Goal: Task Accomplishment & Management: Use online tool/utility

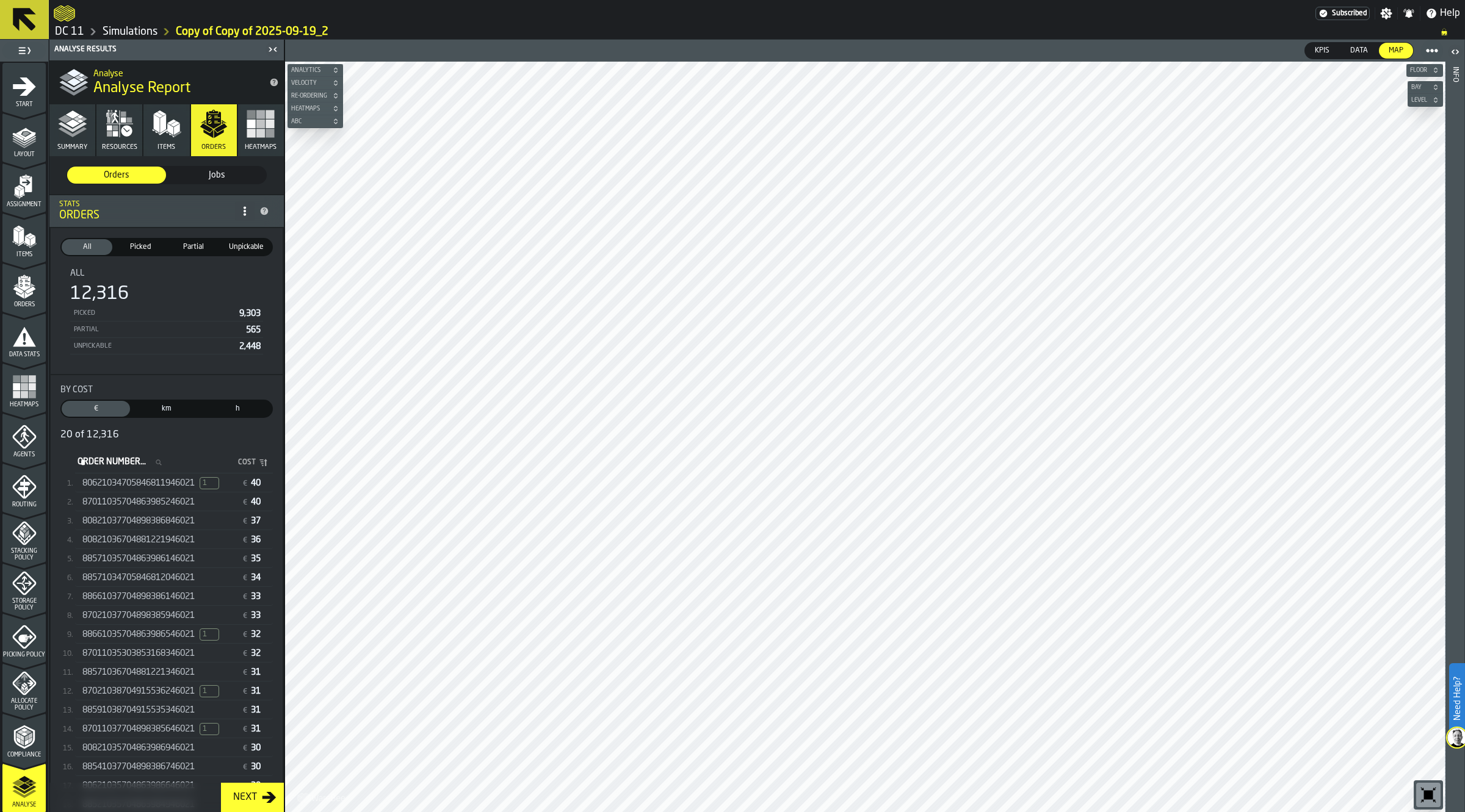
scroll to position [150, 0]
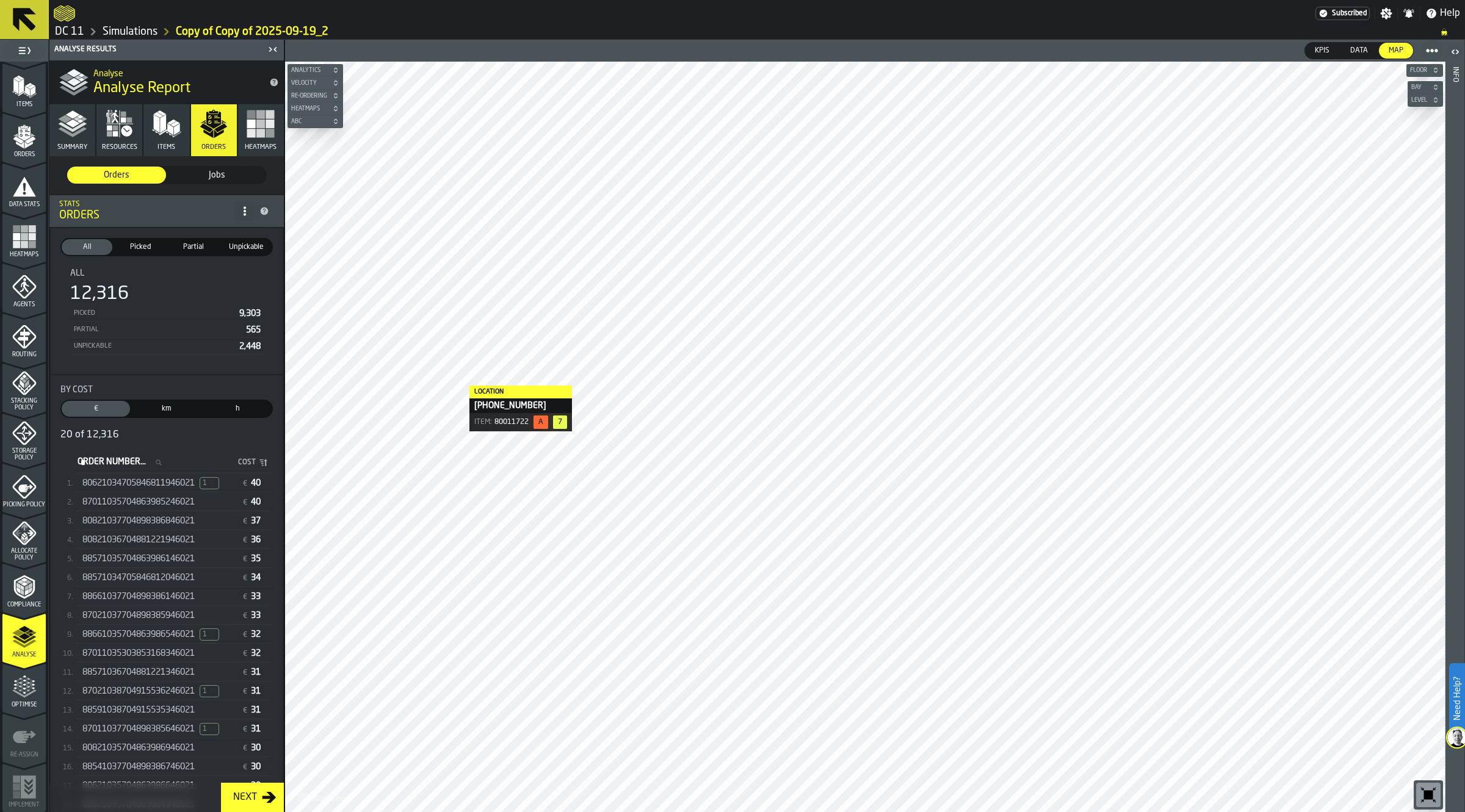
click at [137, 484] on span "80621034705846811946021" at bounding box center [139, 483] width 112 height 10
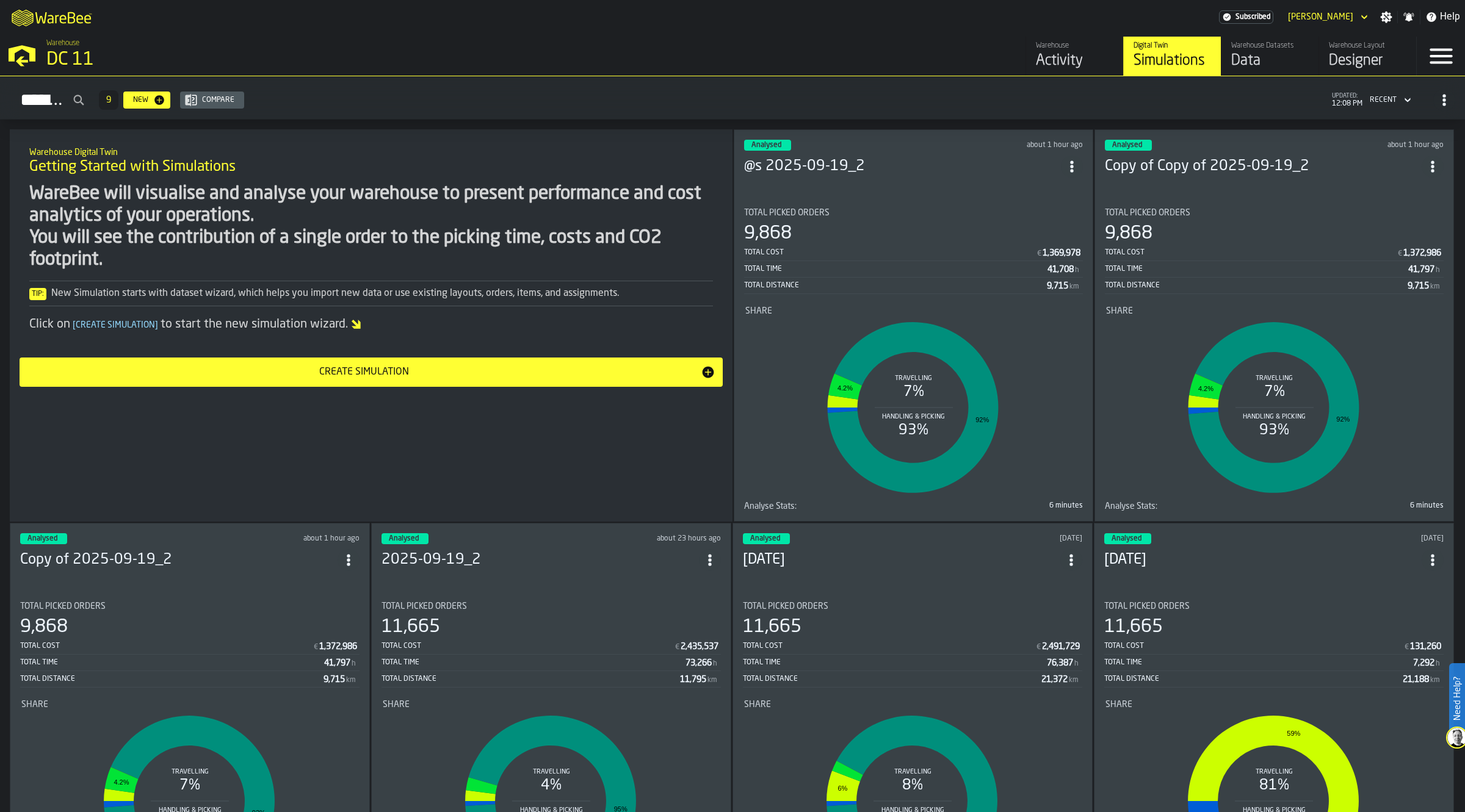
click at [1335, 200] on section "Total Picked Orders 9,868 Total Cost € 1,372,986 Total Time 41,797 h Total Dist…" at bounding box center [1274, 355] width 339 height 313
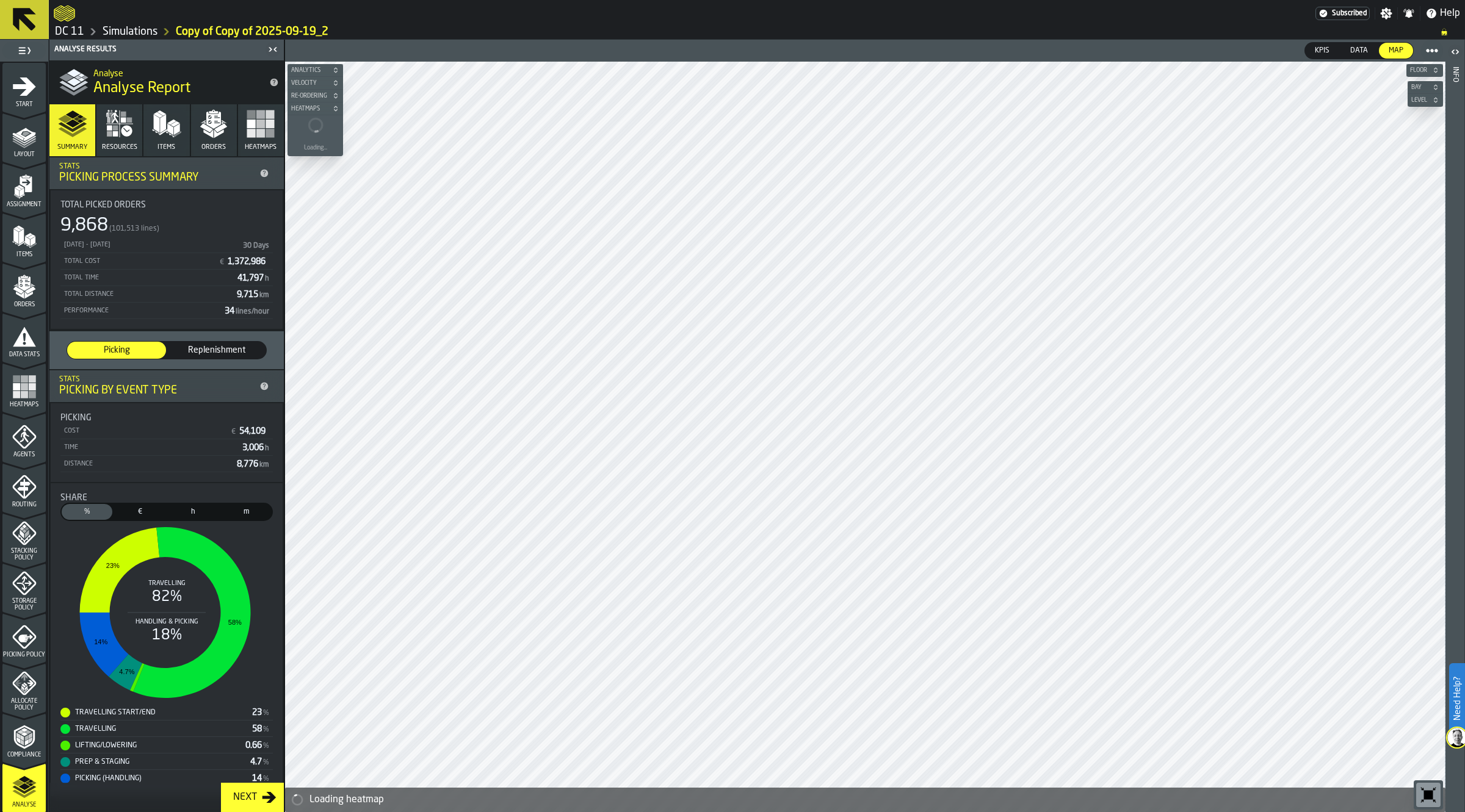
click at [193, 350] on span "Replenishment" at bounding box center [217, 350] width 89 height 12
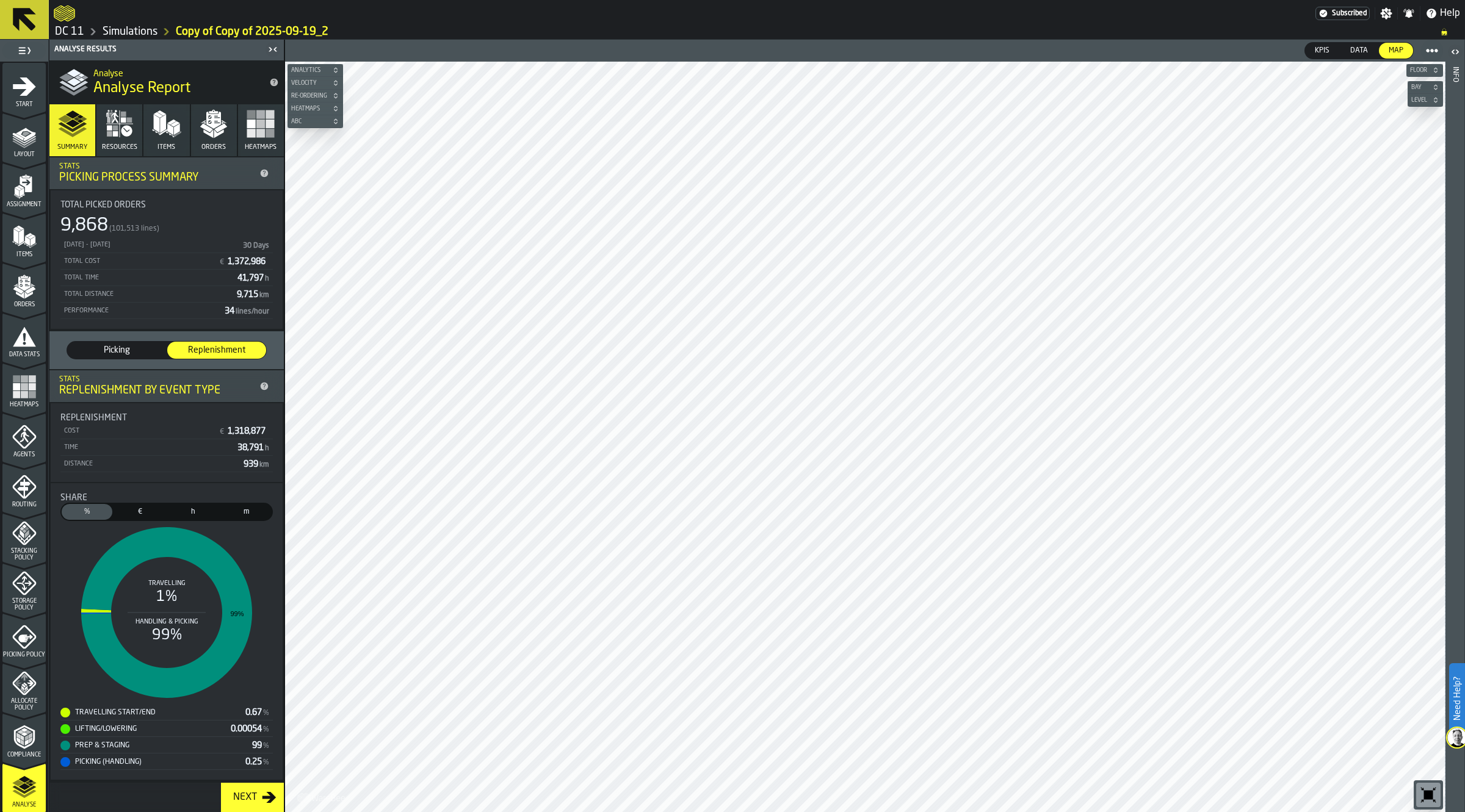
click at [108, 348] on span "Picking" at bounding box center [116, 350] width 89 height 12
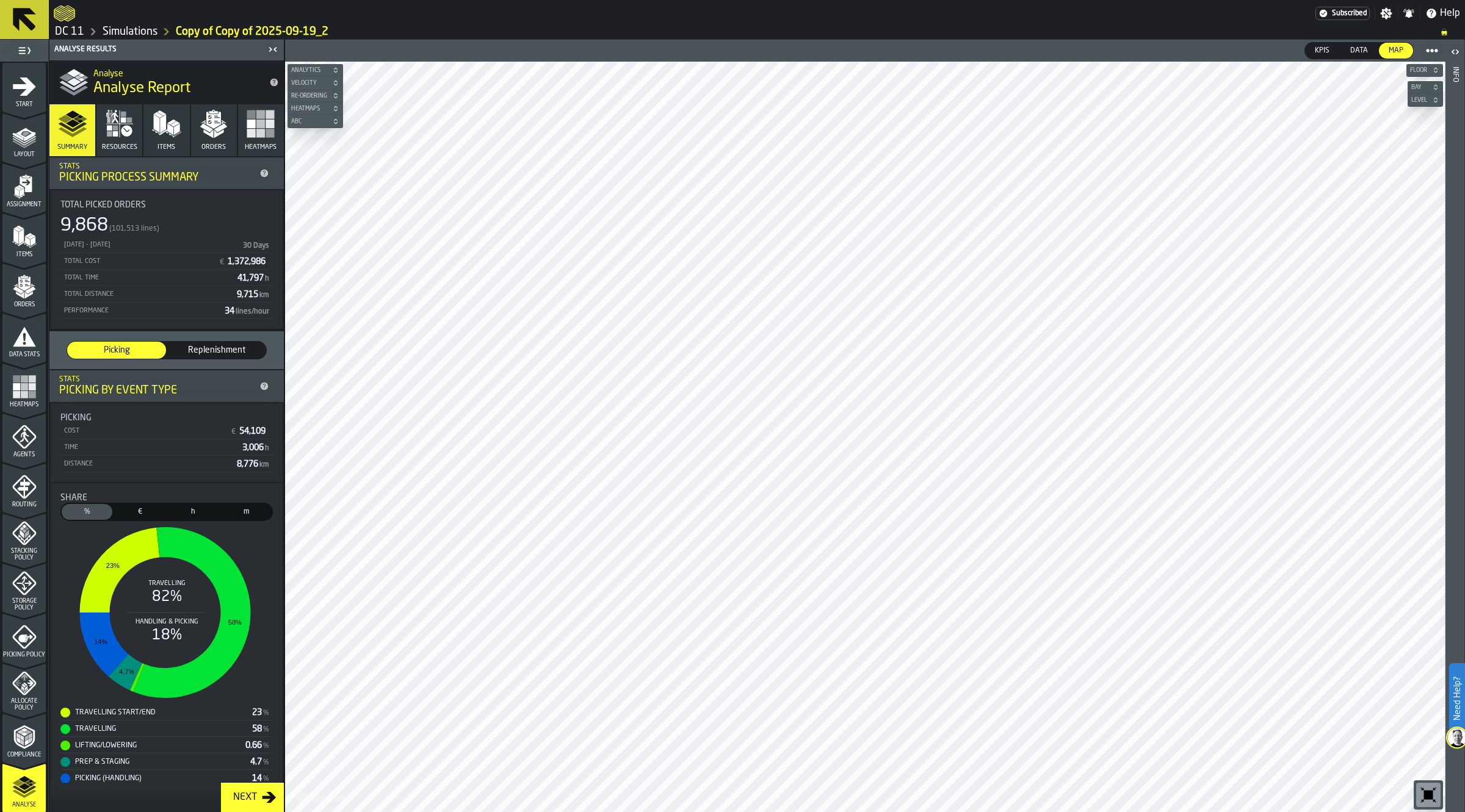
click at [201, 143] on span "Orders" at bounding box center [214, 147] width 25 height 8
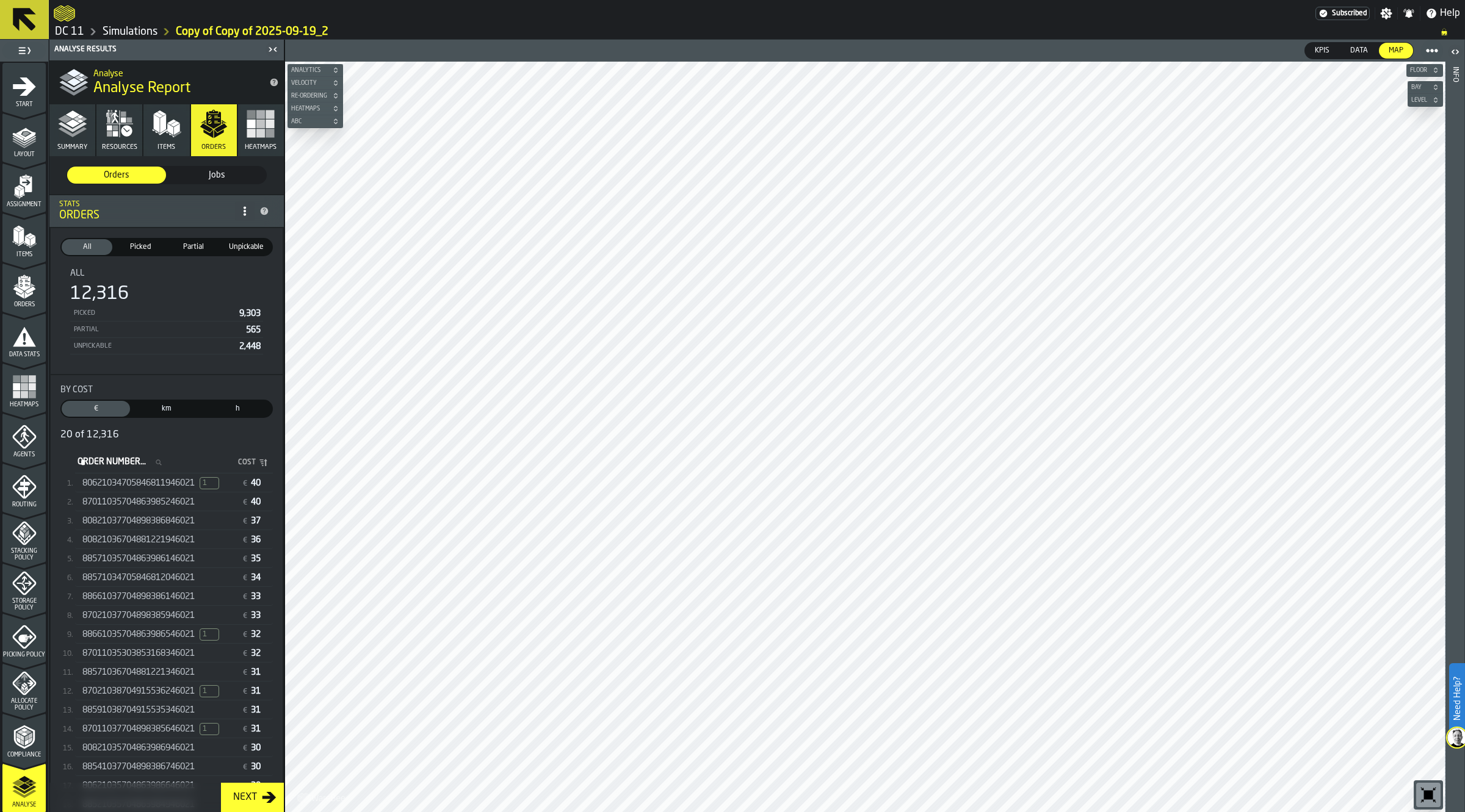
click at [175, 480] on span "80621034705846811946021" at bounding box center [139, 483] width 112 height 10
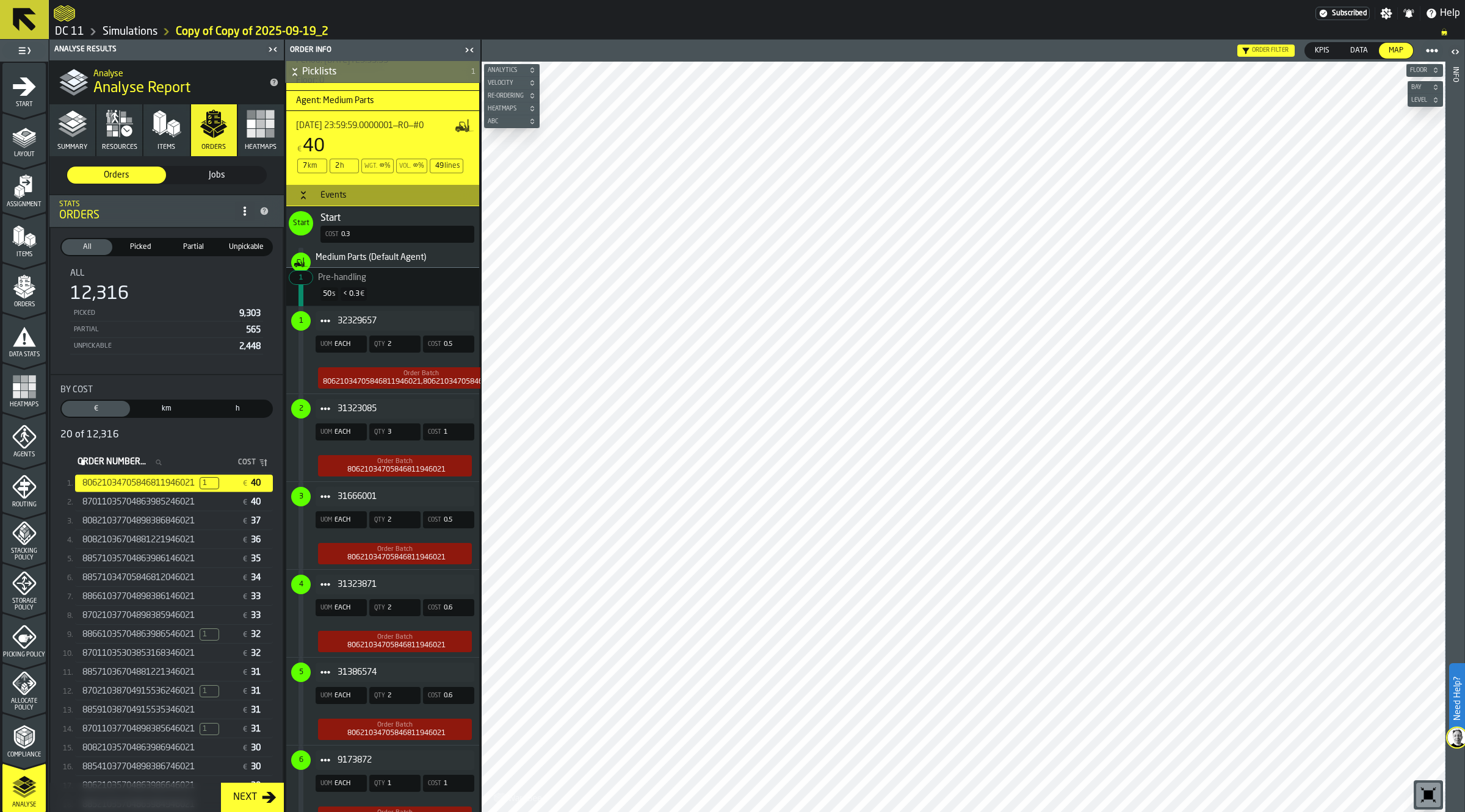
scroll to position [610, 0]
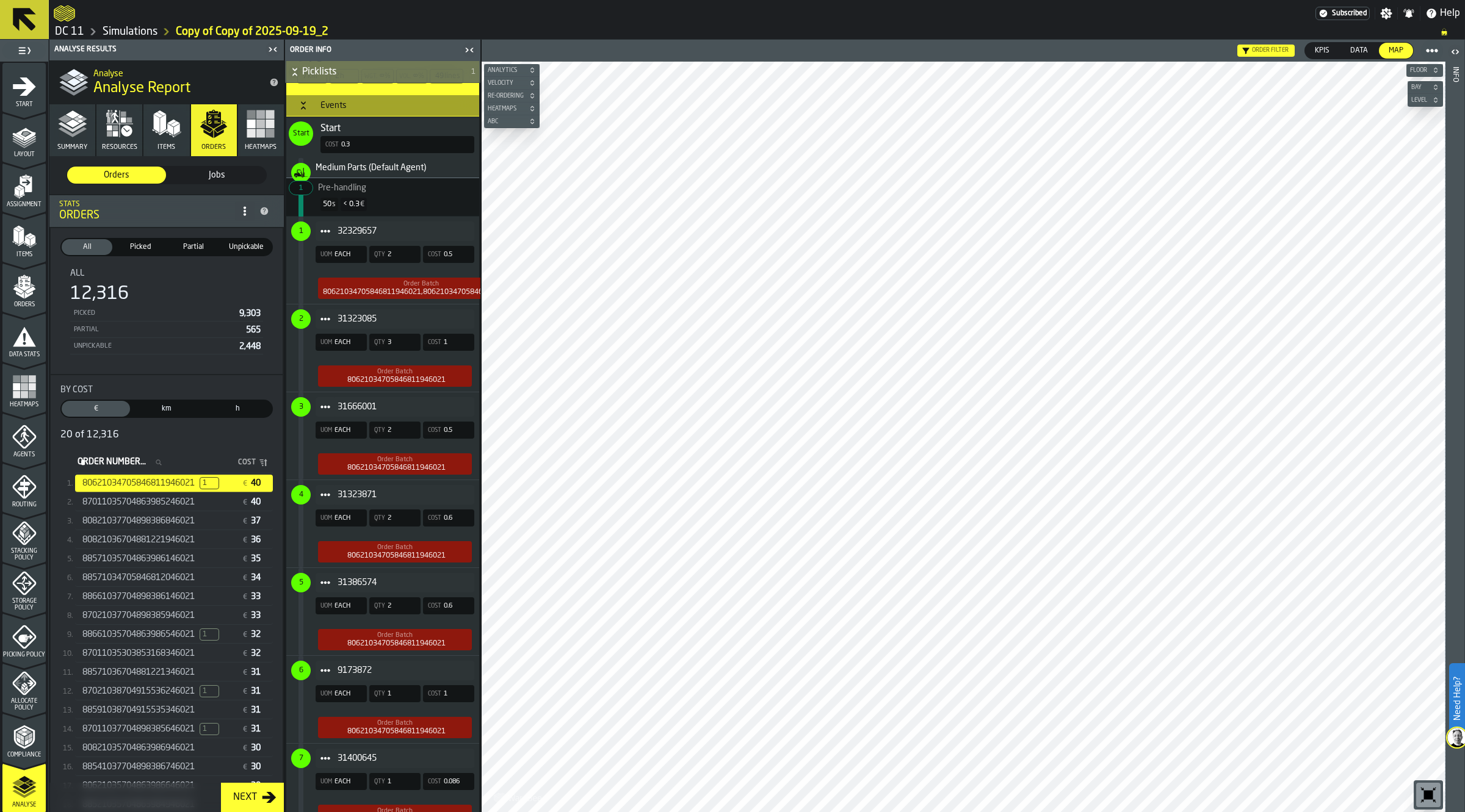
click at [373, 318] on span "31323085" at bounding box center [401, 319] width 127 height 10
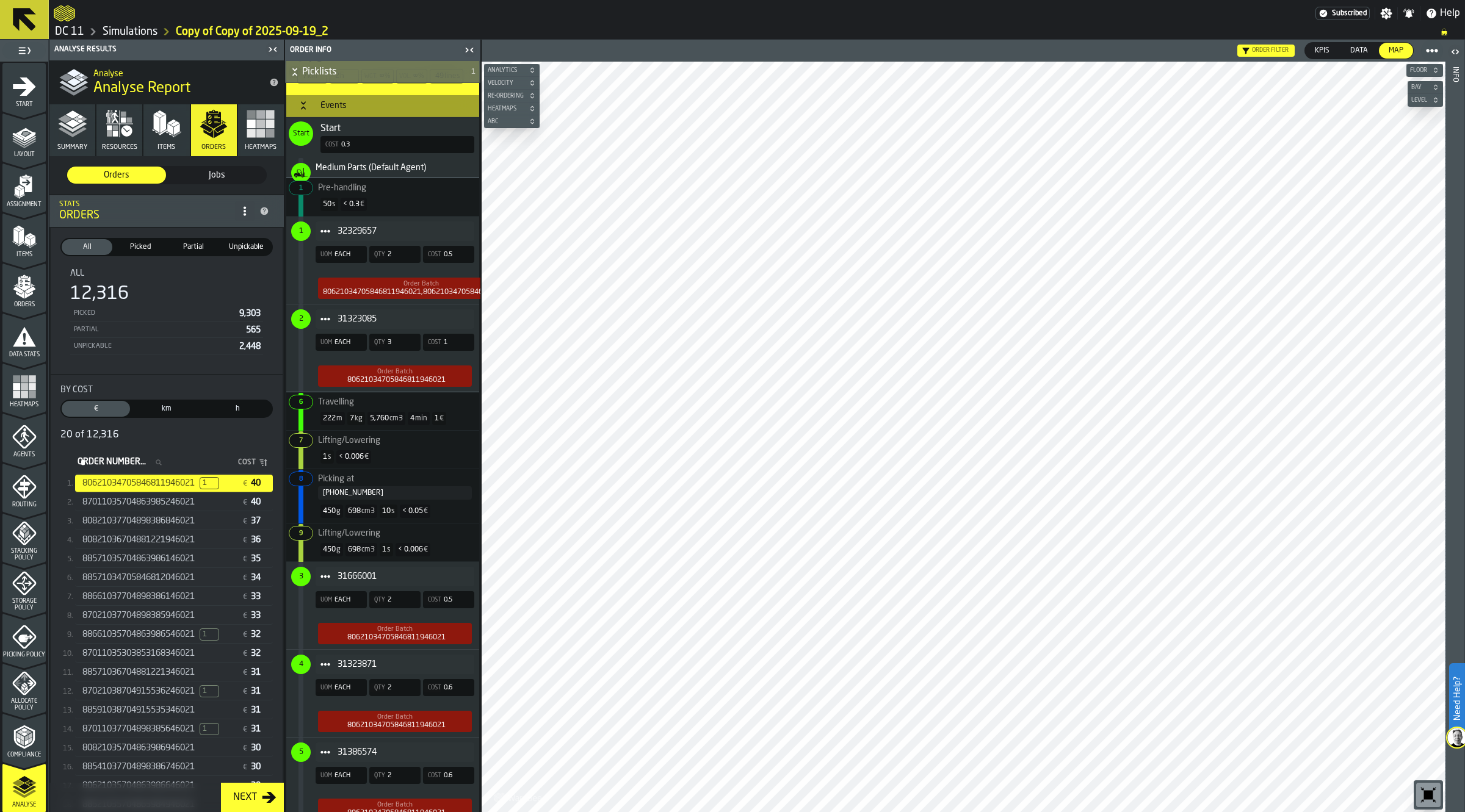
click at [113, 25] on div "Simulations" at bounding box center [121, 32] width 73 height 15
click at [116, 31] on link "Simulations" at bounding box center [130, 32] width 55 height 14
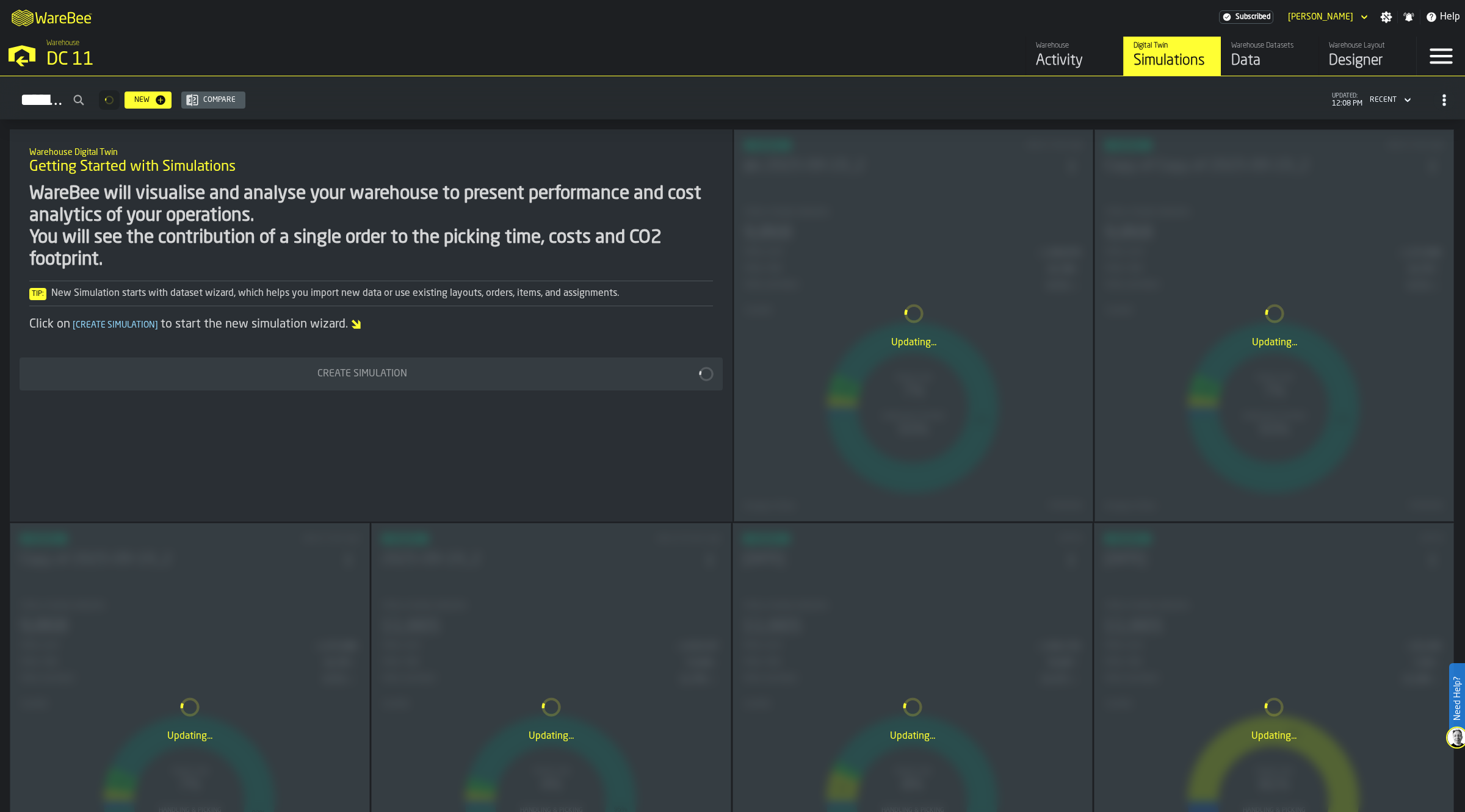
click at [804, 217] on div "Updating..." at bounding box center [913, 325] width 358 height 391
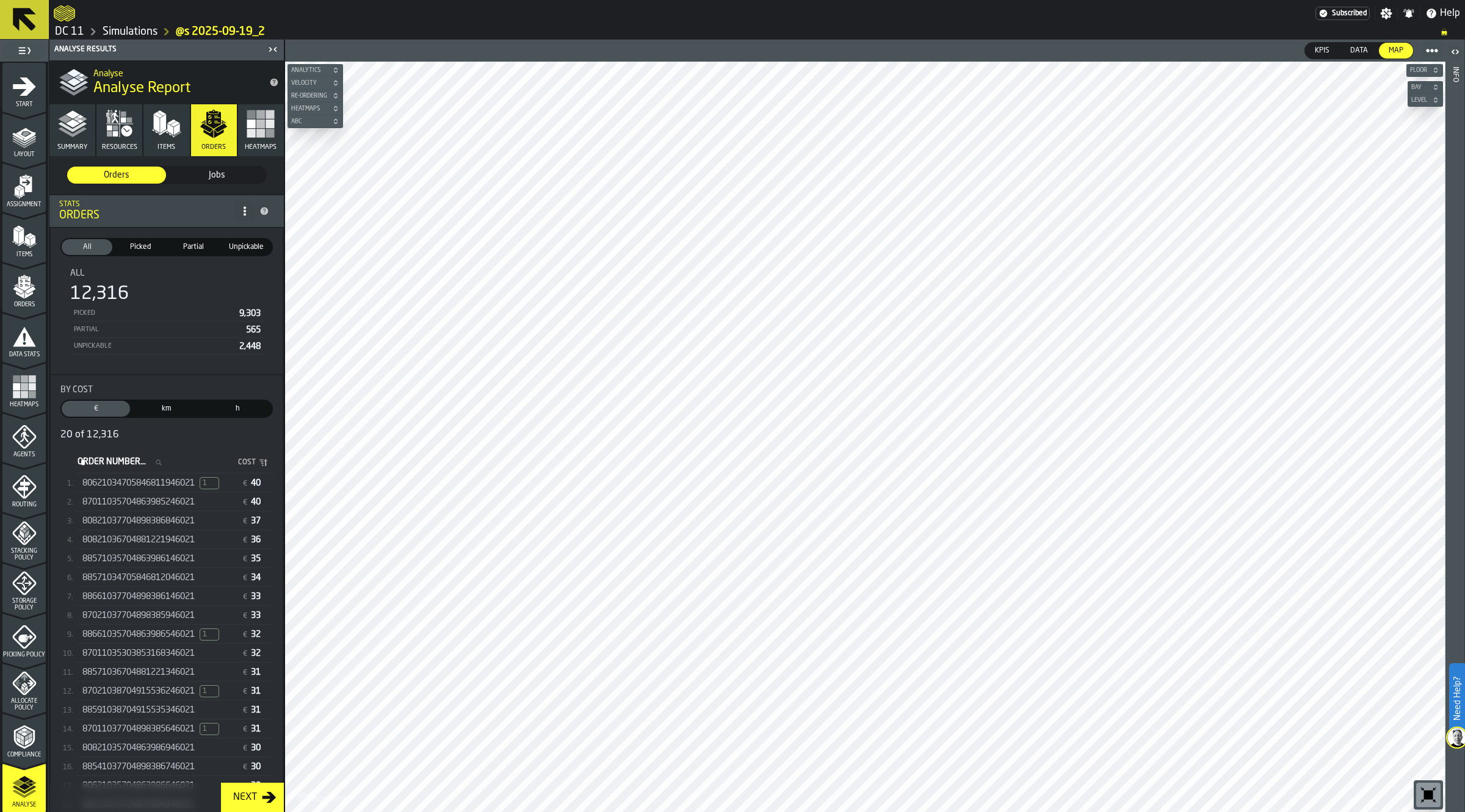
click at [116, 478] on span "80621034705846811946021" at bounding box center [139, 483] width 112 height 10
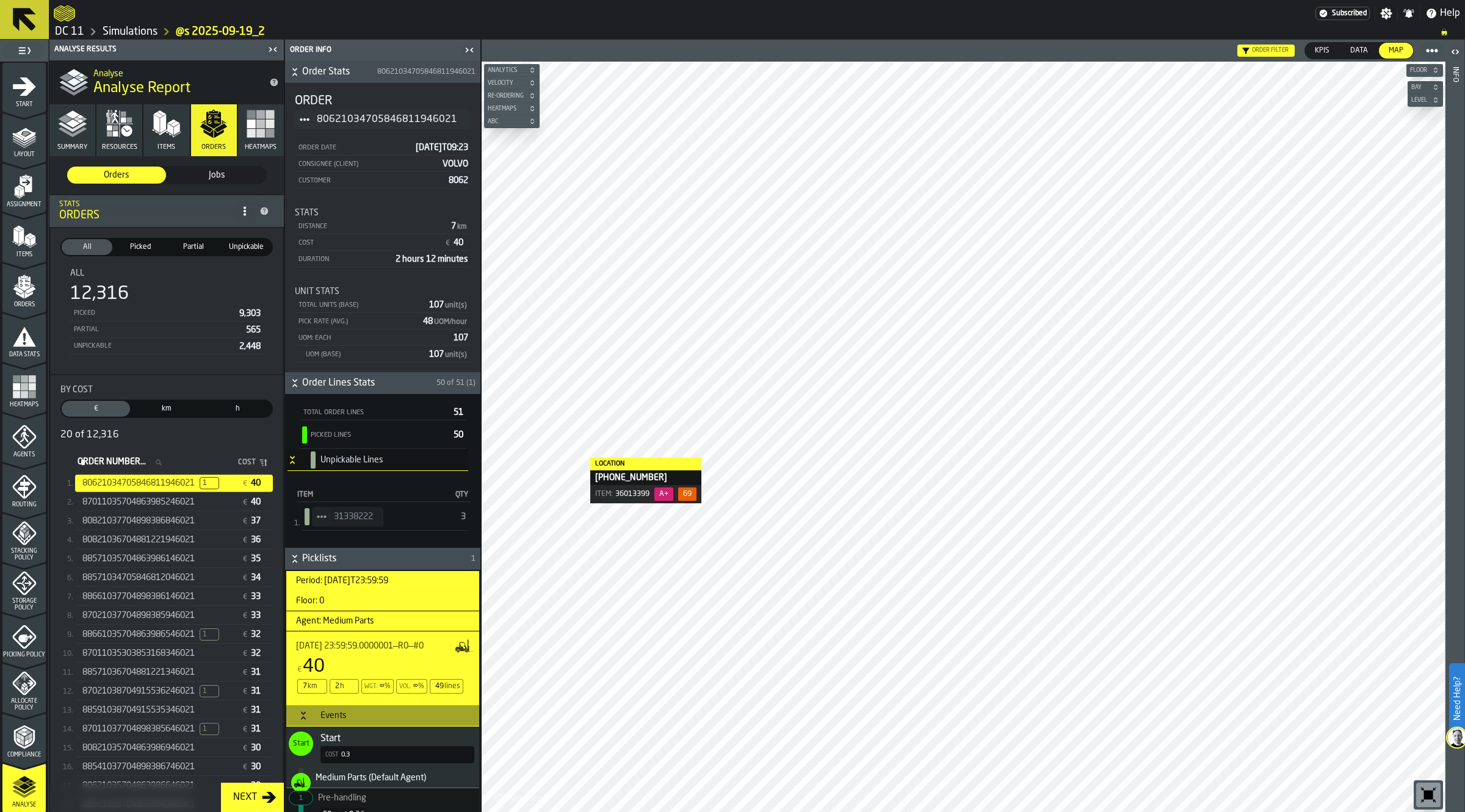
click at [33, 452] on span "Agents" at bounding box center [24, 455] width 43 height 7
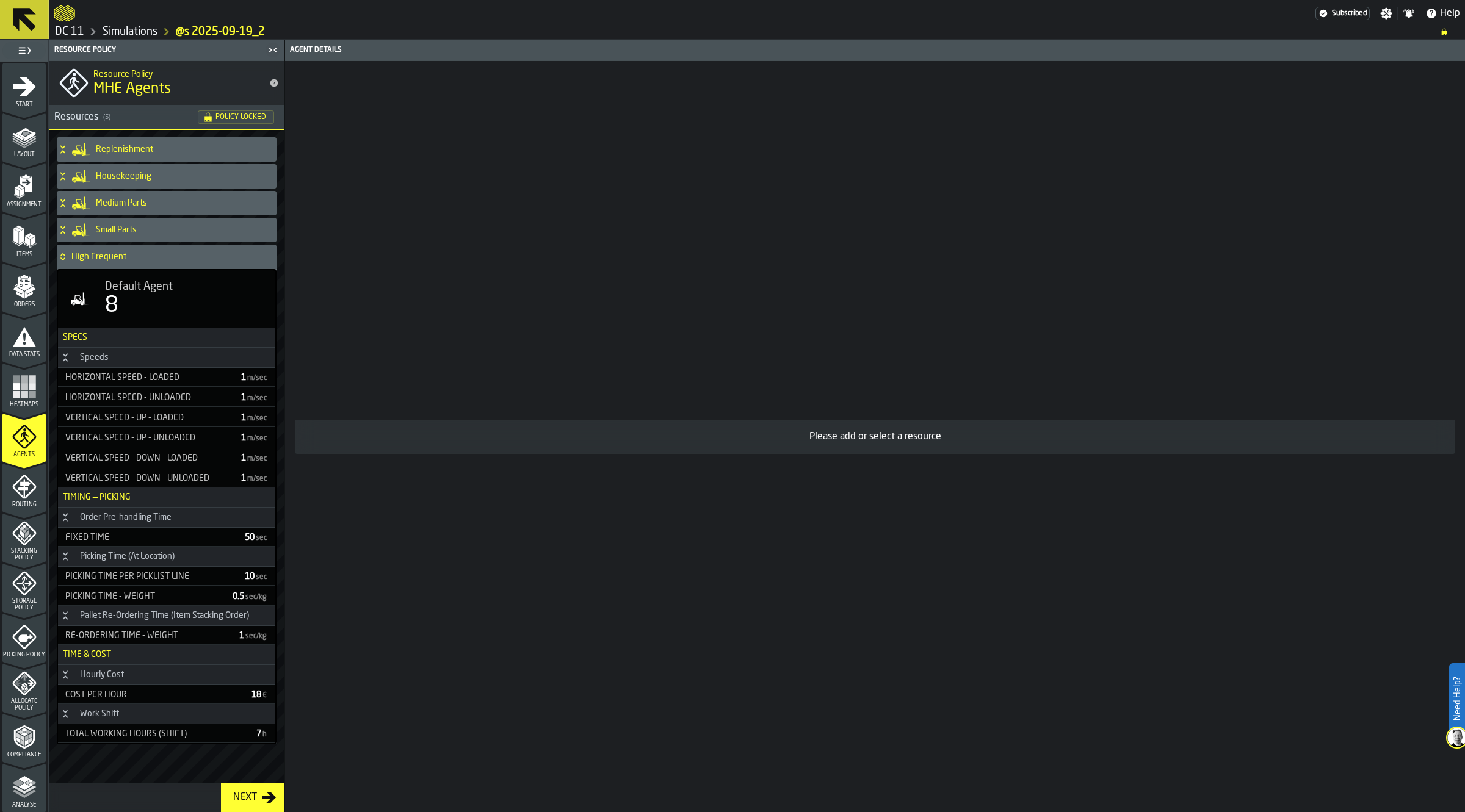
click at [20, 775] on icon "menu Analyse" at bounding box center [25, 787] width 25 height 25
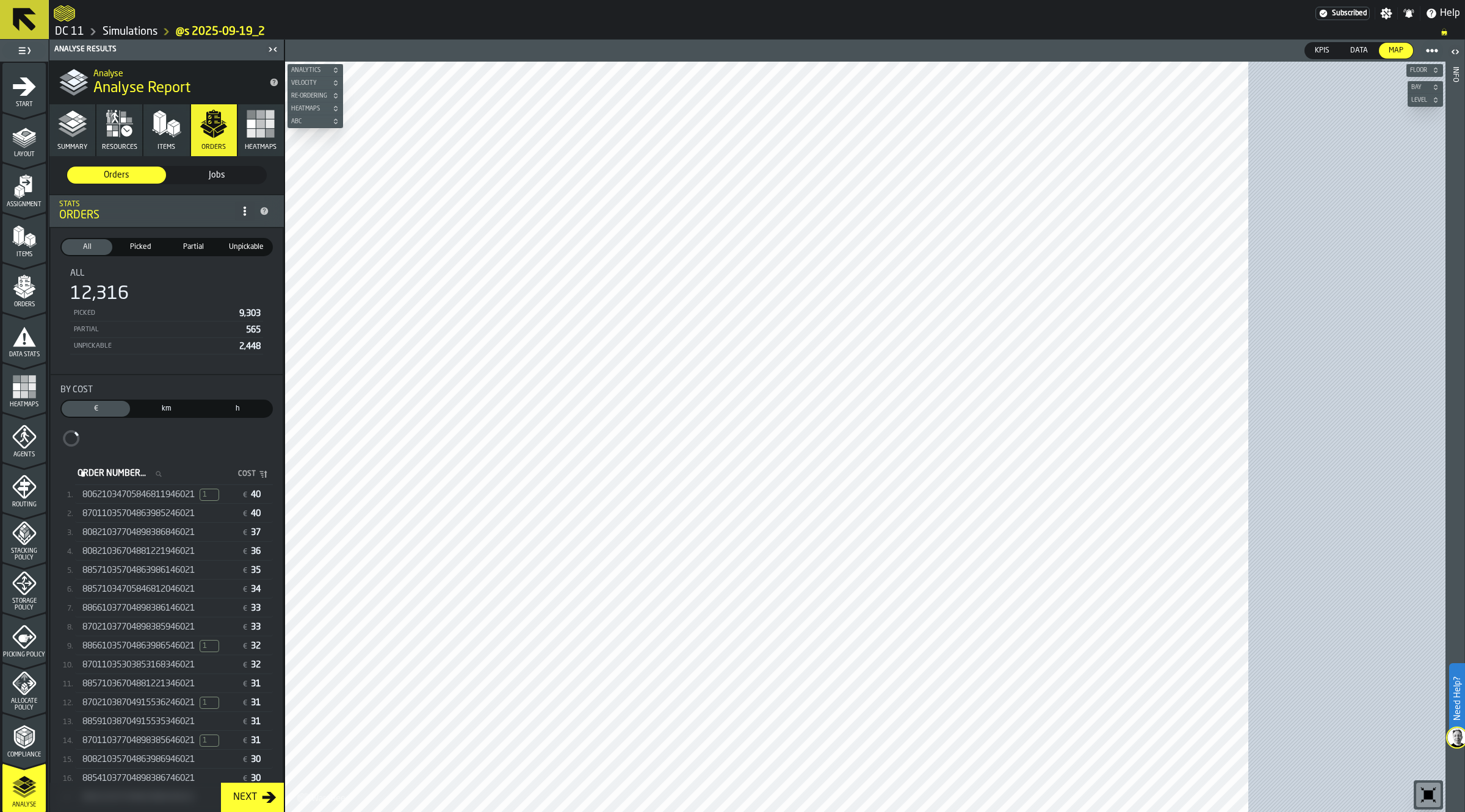
click at [155, 493] on span "80621034705846811946021" at bounding box center [139, 495] width 112 height 10
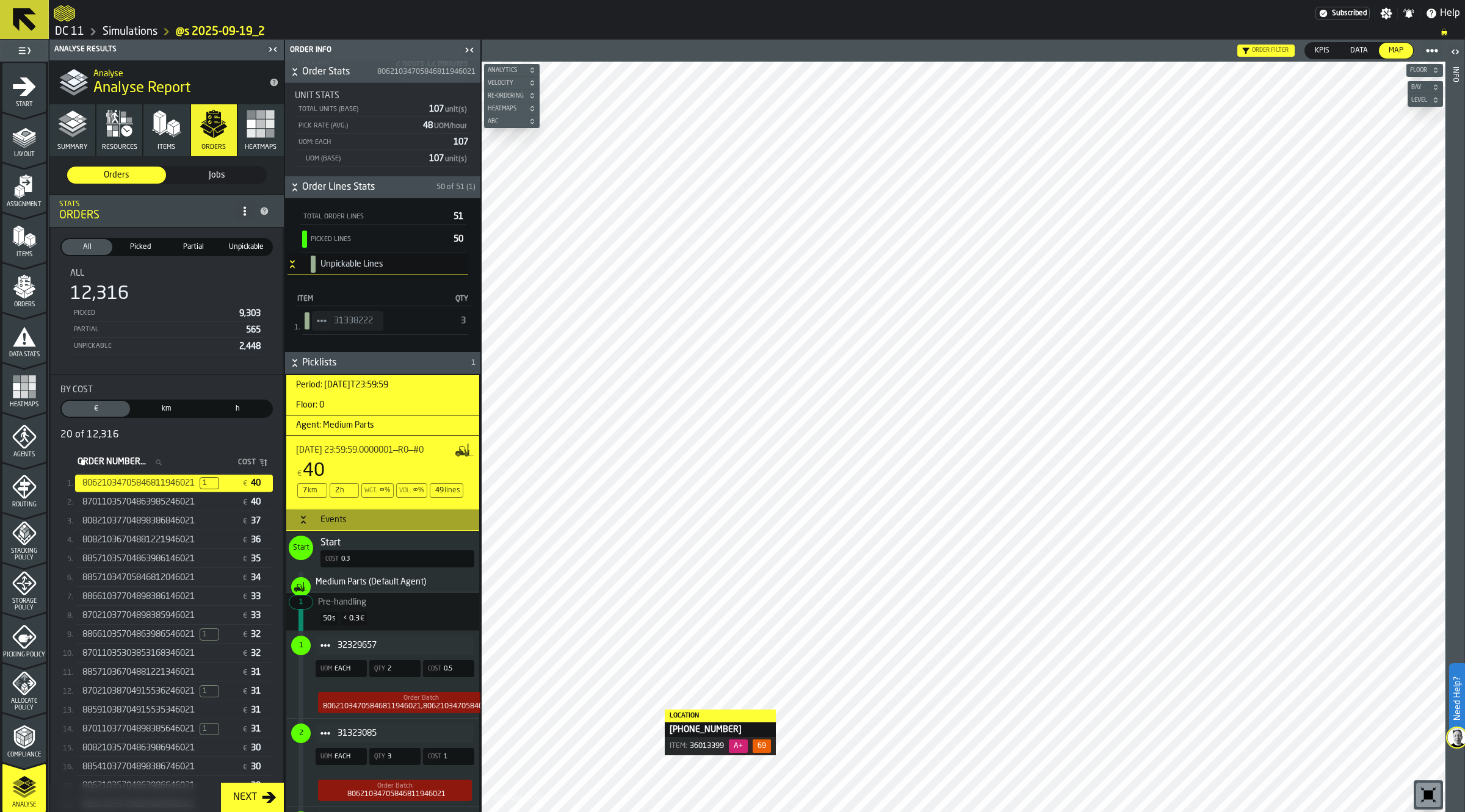
scroll to position [457, 0]
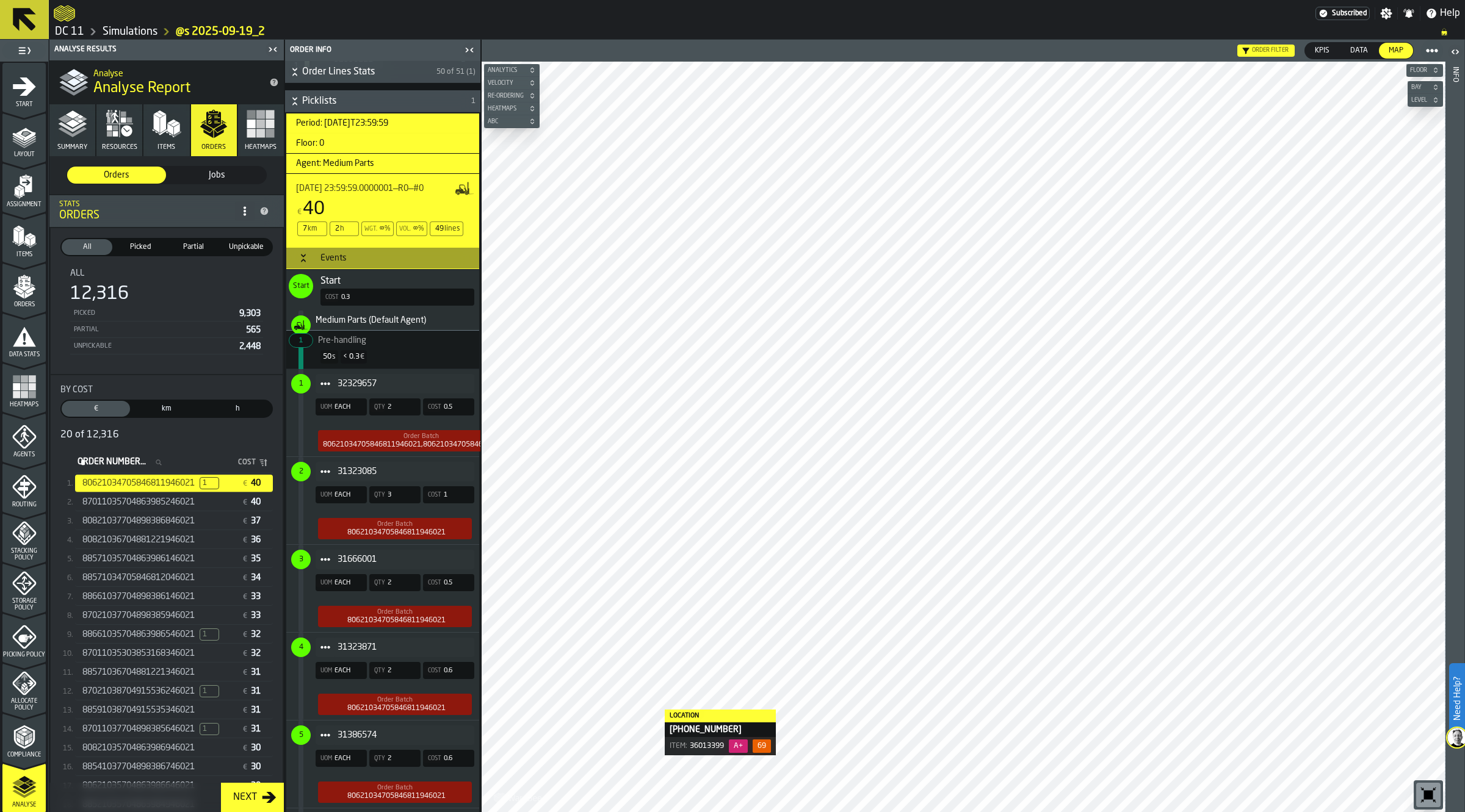
click at [352, 385] on span "32329657" at bounding box center [401, 384] width 127 height 10
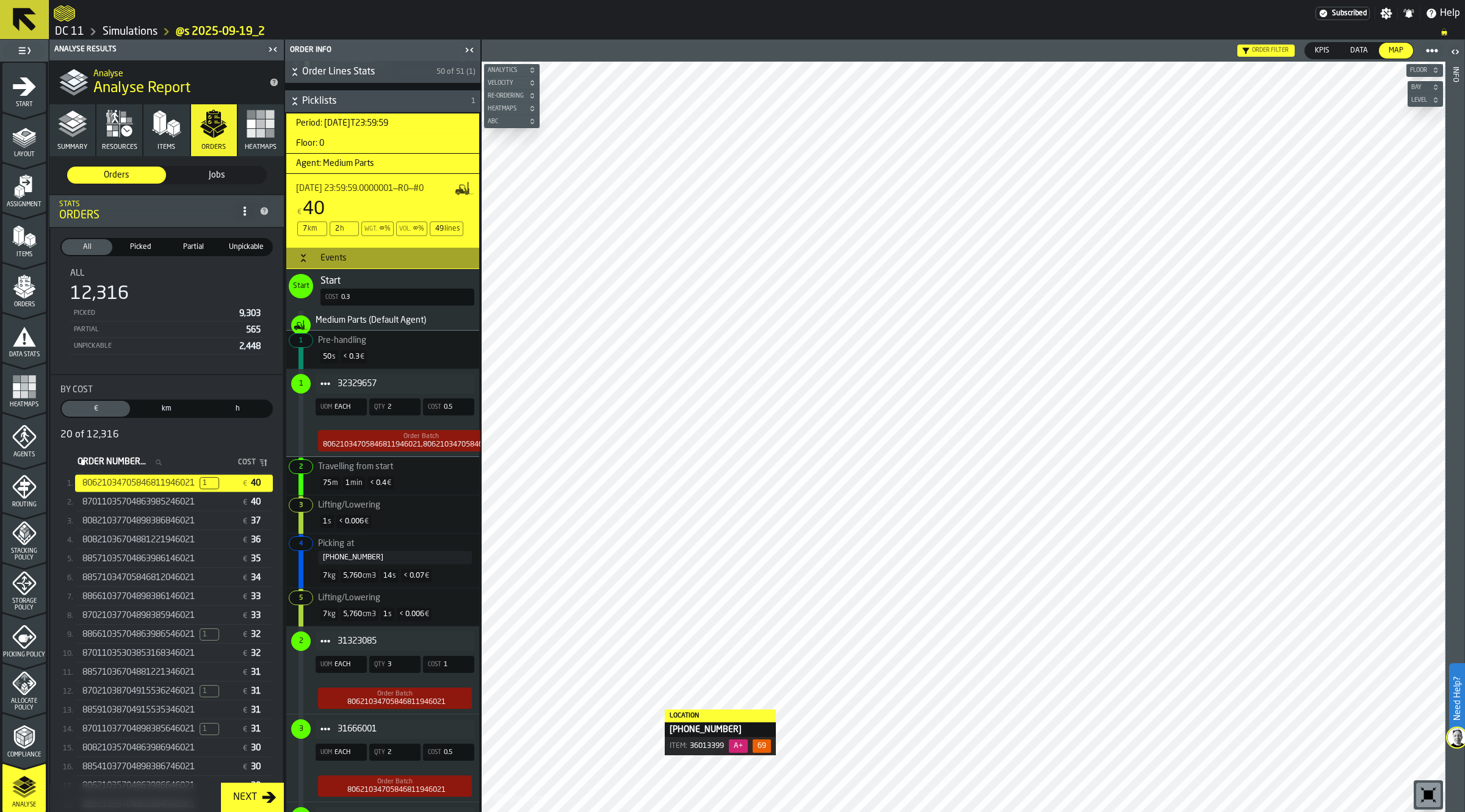
click at [150, 505] on span "87011035704863985246021" at bounding box center [139, 502] width 112 height 10
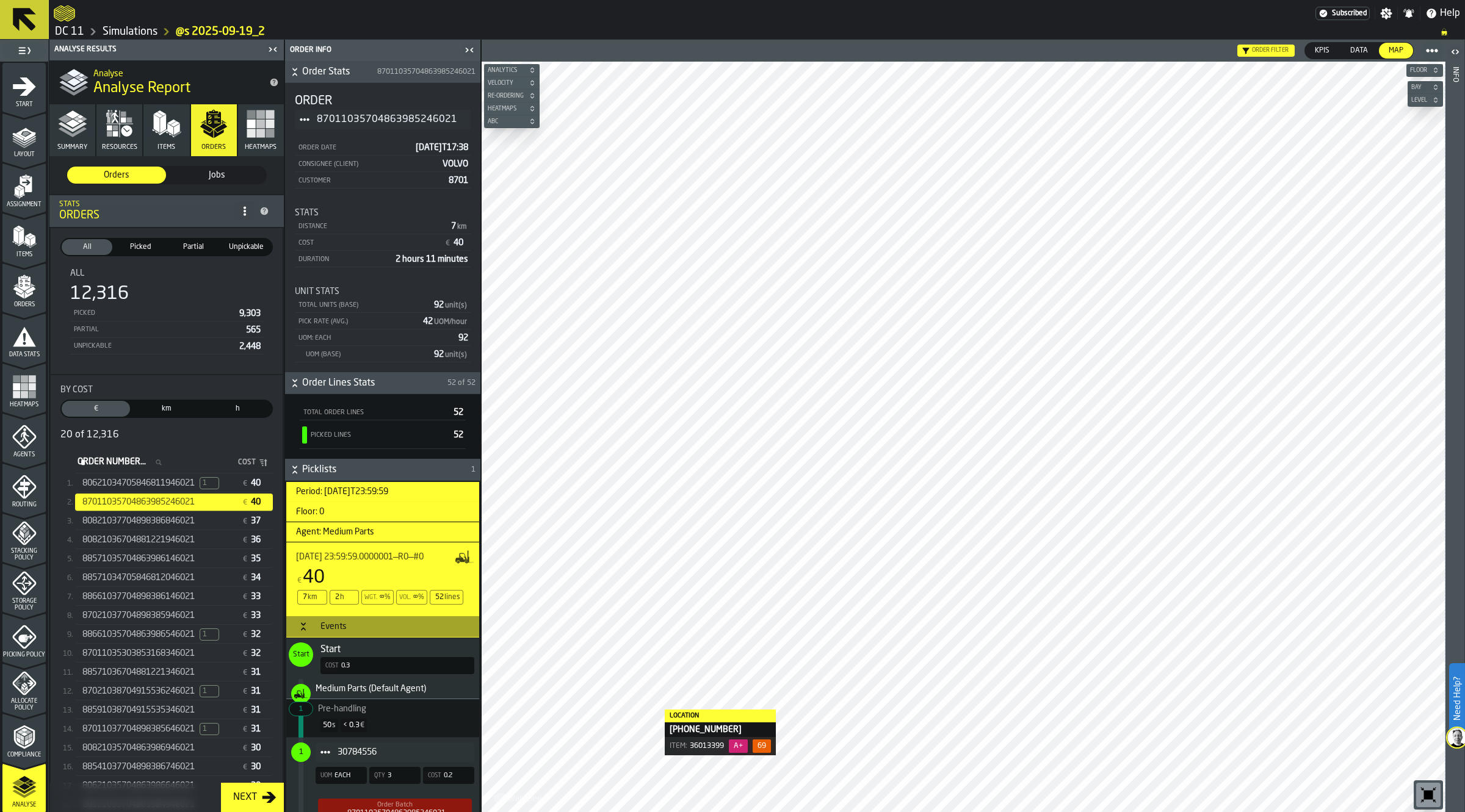
scroll to position [229, 0]
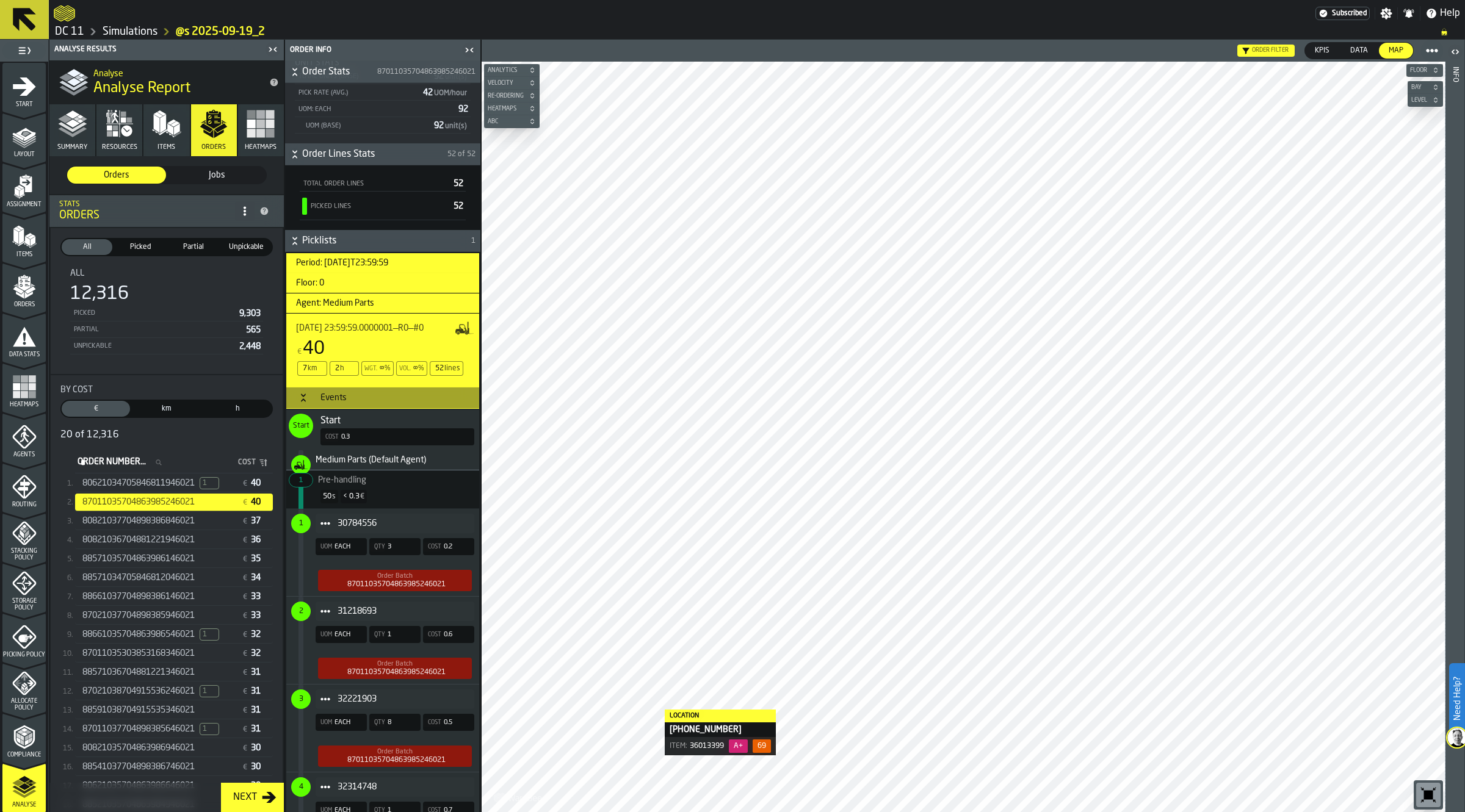
click at [139, 32] on link "Simulations" at bounding box center [130, 32] width 55 height 14
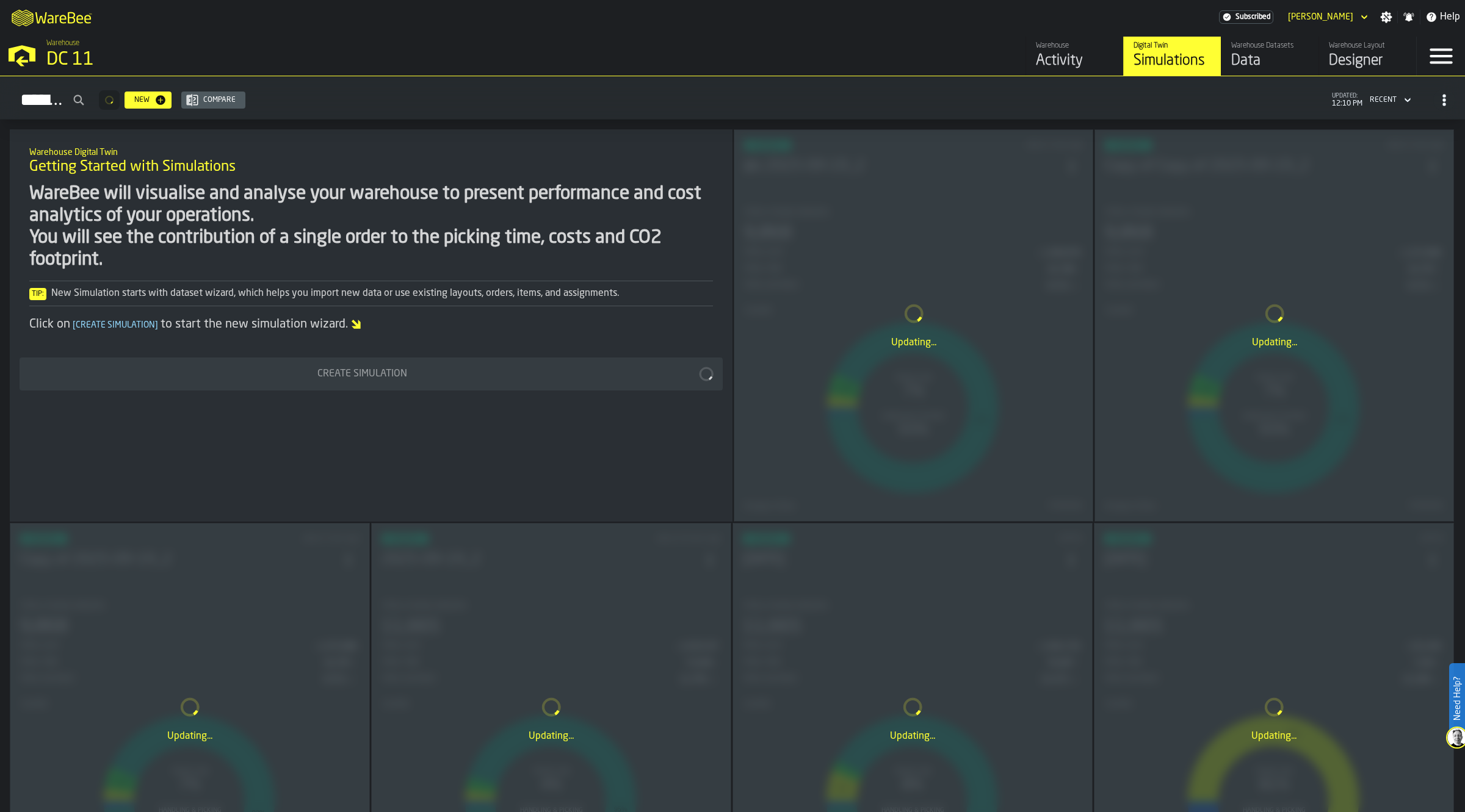
click at [1384, 41] on div "Warehouse Layout" at bounding box center [1368, 46] width 78 height 9
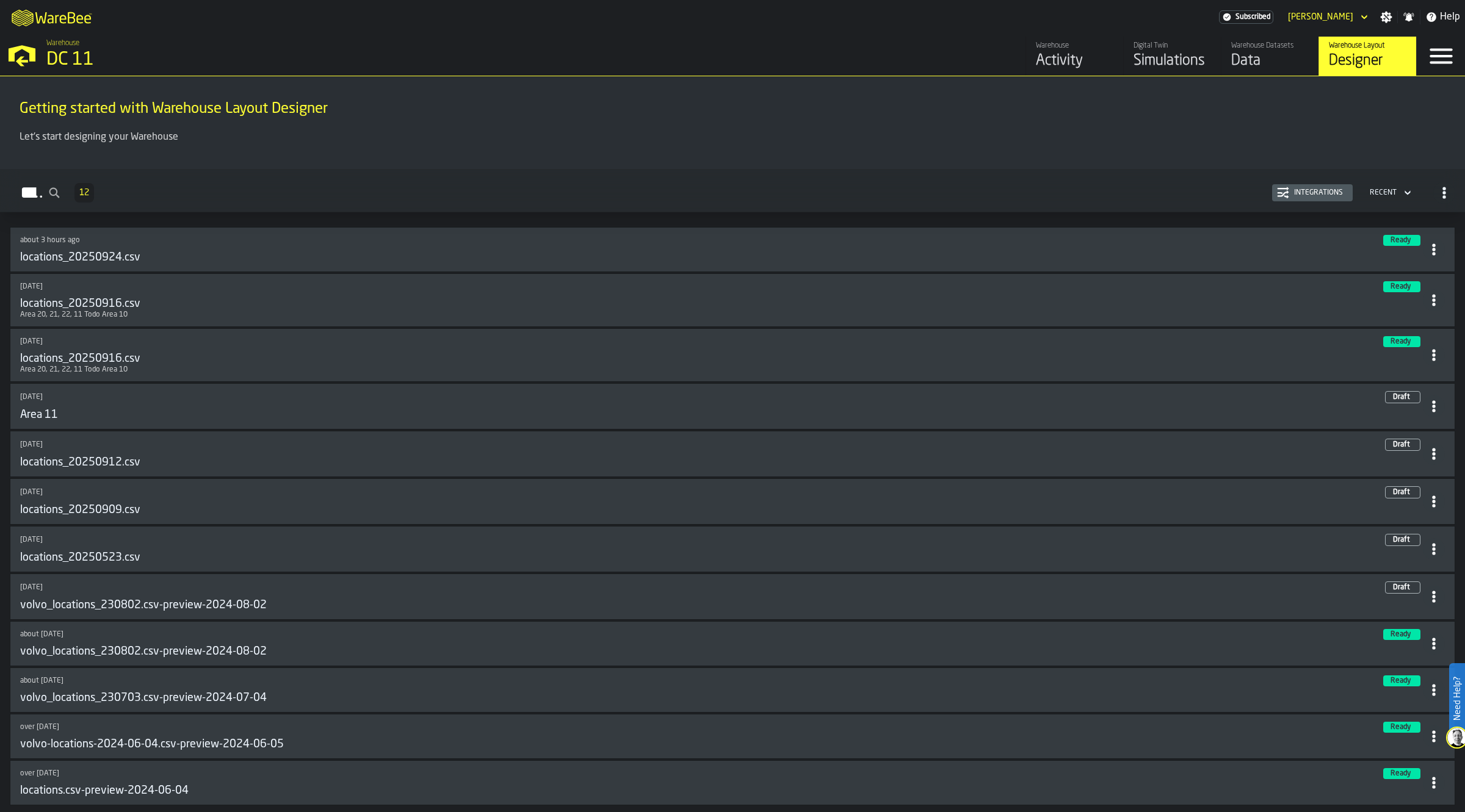
click at [124, 260] on h3 "locations_20250924.csv" at bounding box center [80, 257] width 120 height 14
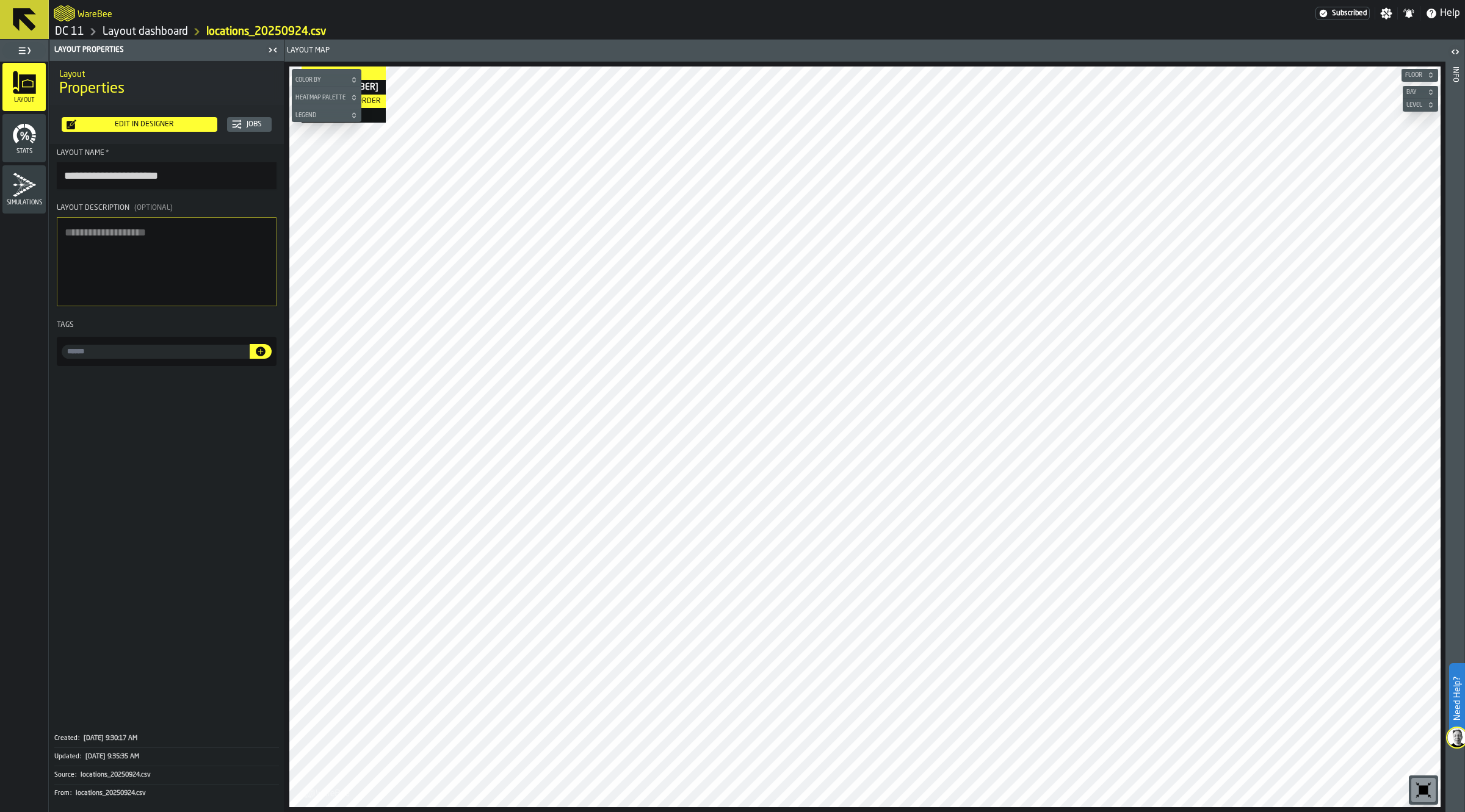
click at [35, 150] on span "Stats" at bounding box center [24, 151] width 43 height 7
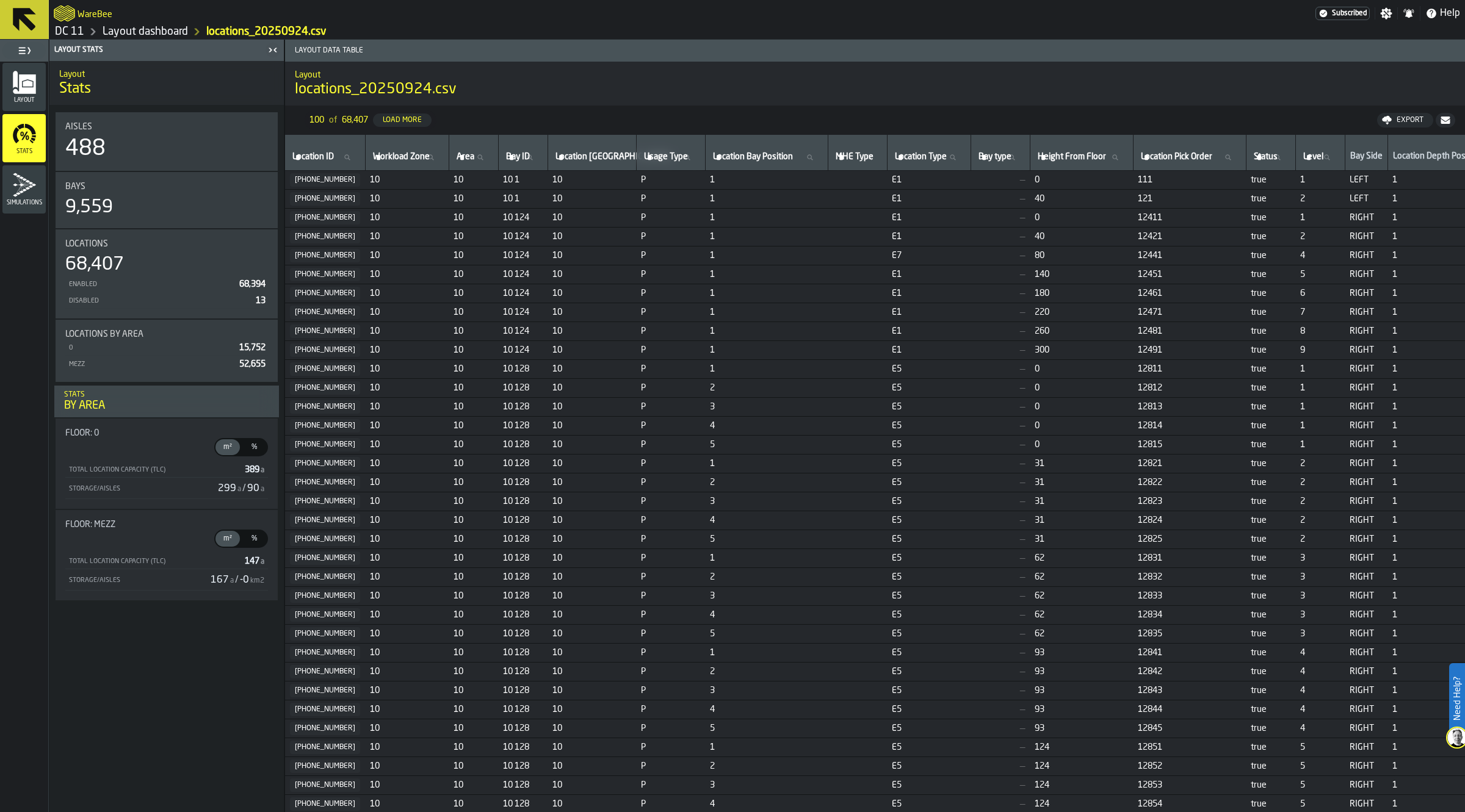
click at [28, 206] on span "Simulations" at bounding box center [24, 203] width 43 height 7
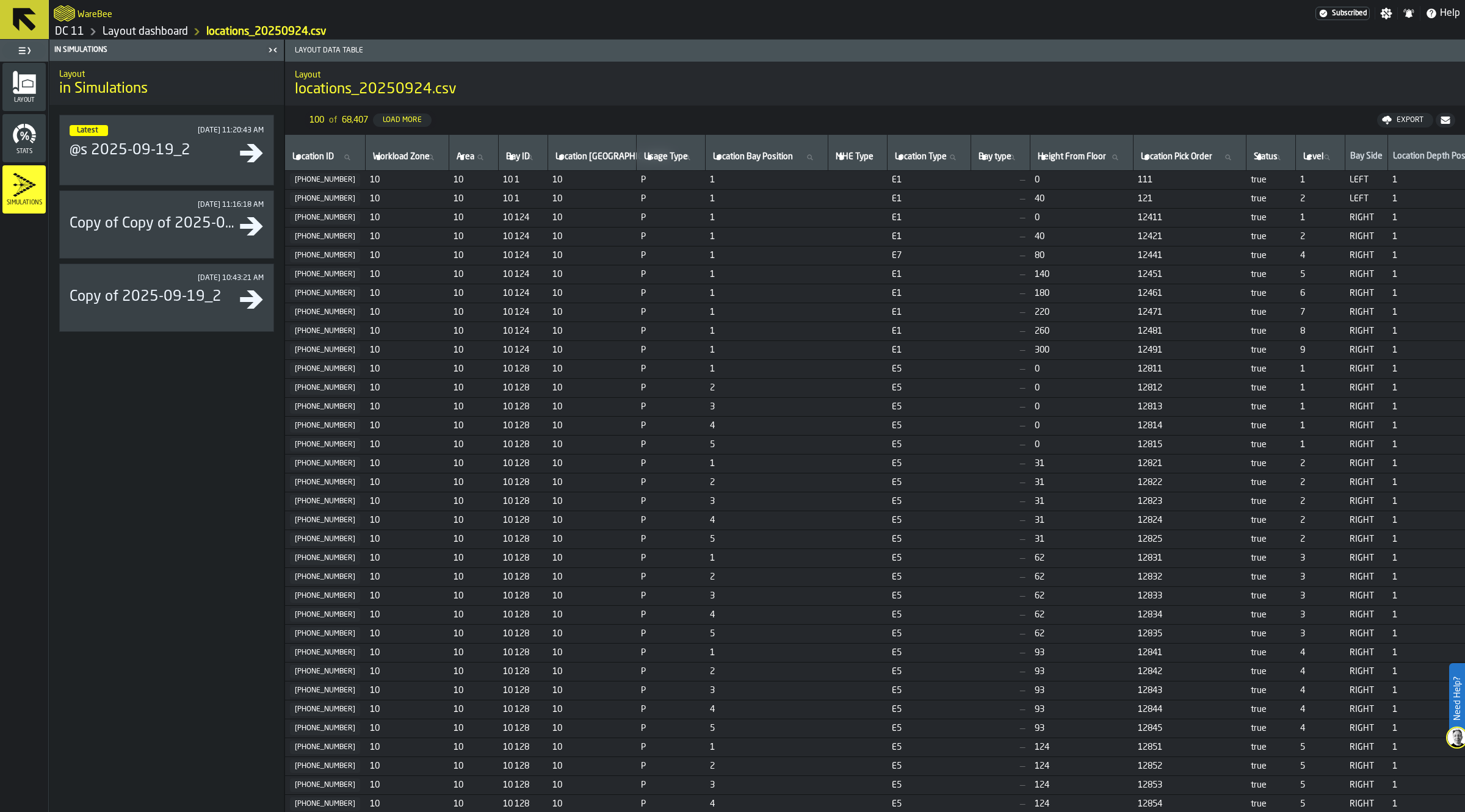
click at [17, 86] on icon "menu Layout" at bounding box center [15, 79] width 5 height 18
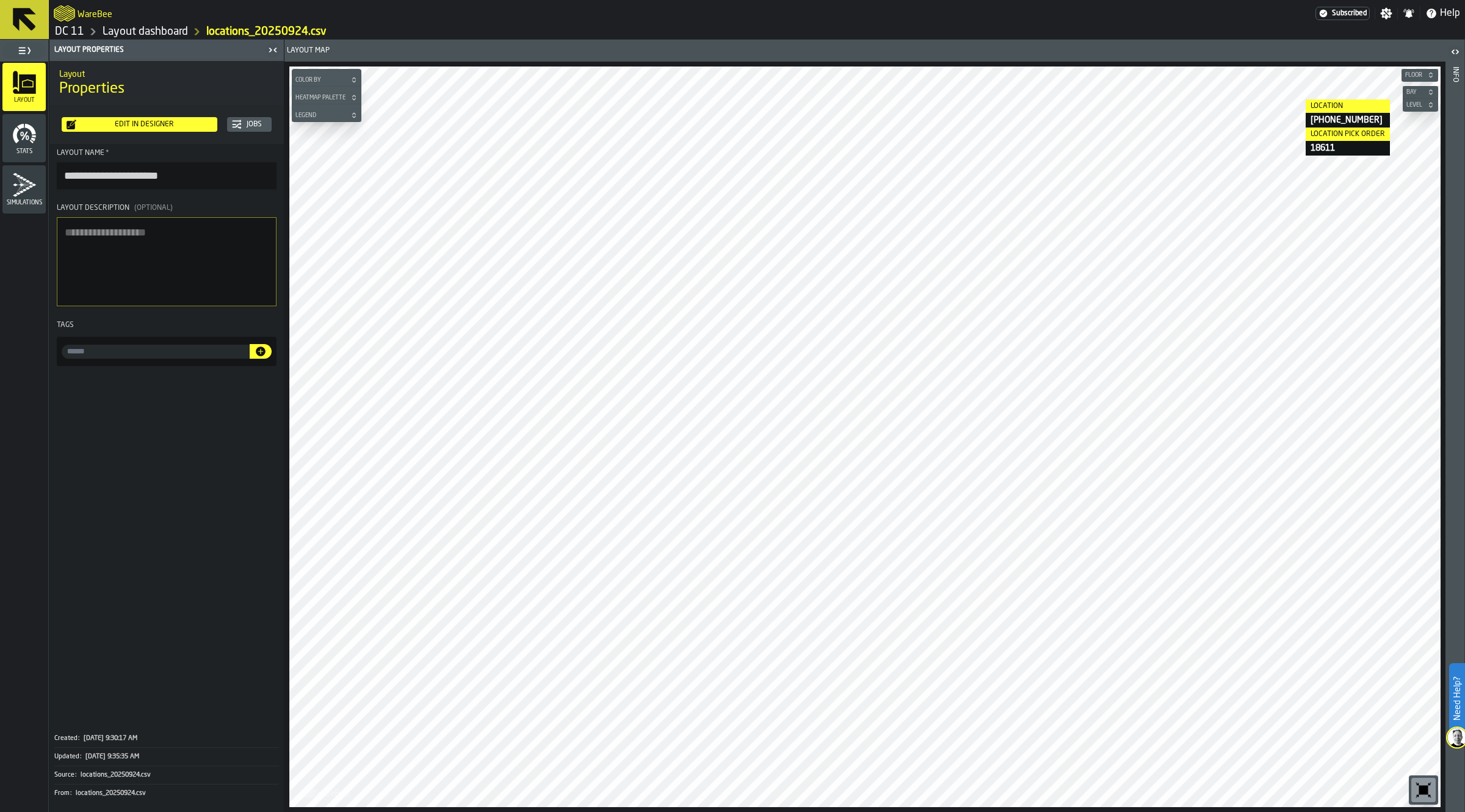
click at [1415, 92] on span "Bay" at bounding box center [1415, 92] width 21 height 7
click at [1421, 111] on div "Level" at bounding box center [1420, 105] width 35 height 13
click at [1421, 105] on span "Level" at bounding box center [1415, 105] width 21 height 7
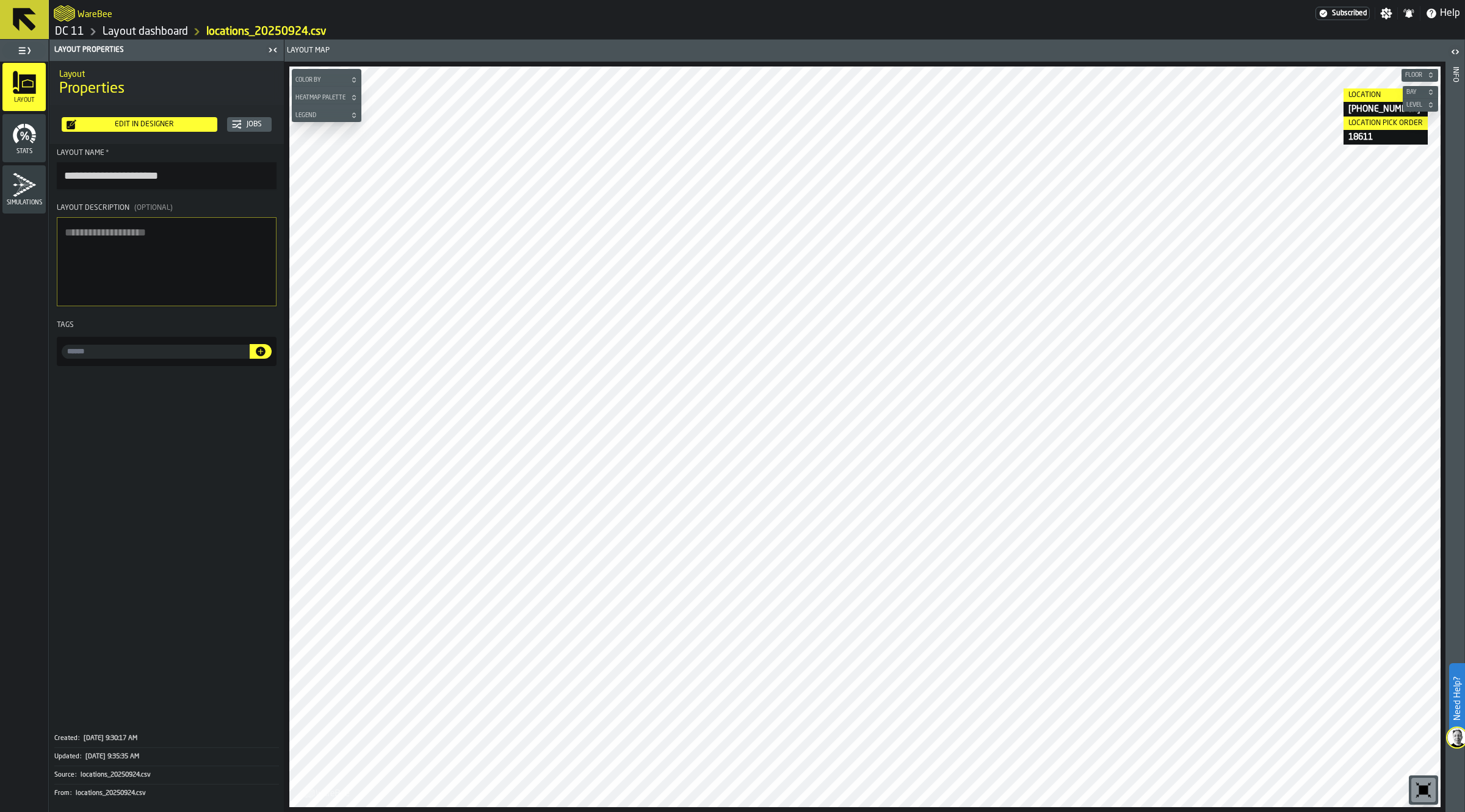
click at [1454, 63] on label "button-toggle-Open" at bounding box center [1455, 53] width 17 height 22
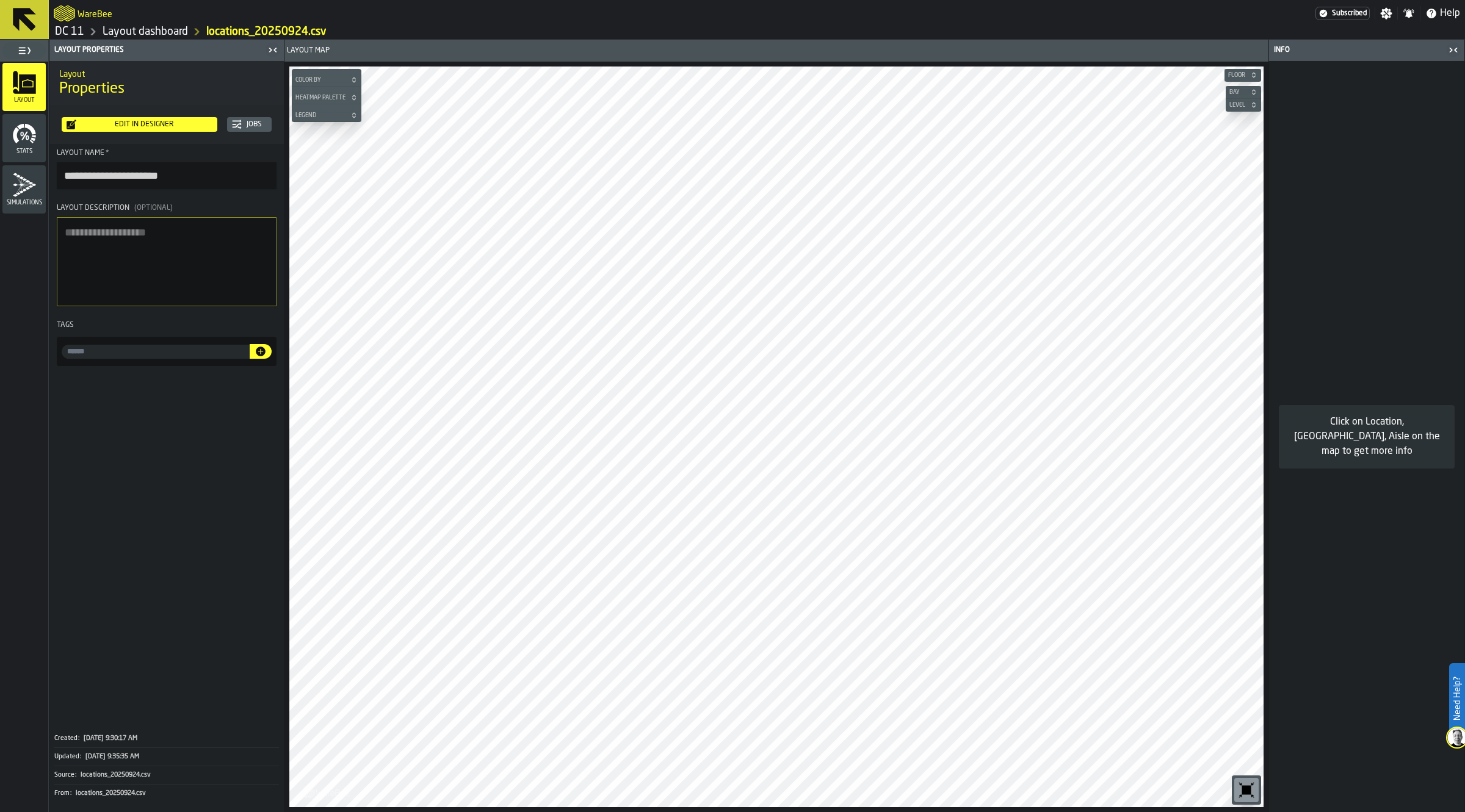
click at [1454, 63] on div "Click on Location, [GEOGRAPHIC_DATA], Aisle on the map to get more info" at bounding box center [1366, 436] width 195 height 751
click at [1453, 58] on header "Info" at bounding box center [1366, 50] width 195 height 22
click at [328, 96] on span "Heatmap Palette" at bounding box center [320, 98] width 55 height 7
click at [346, 107] on div "elevation-sort" at bounding box center [320, 111] width 57 height 14
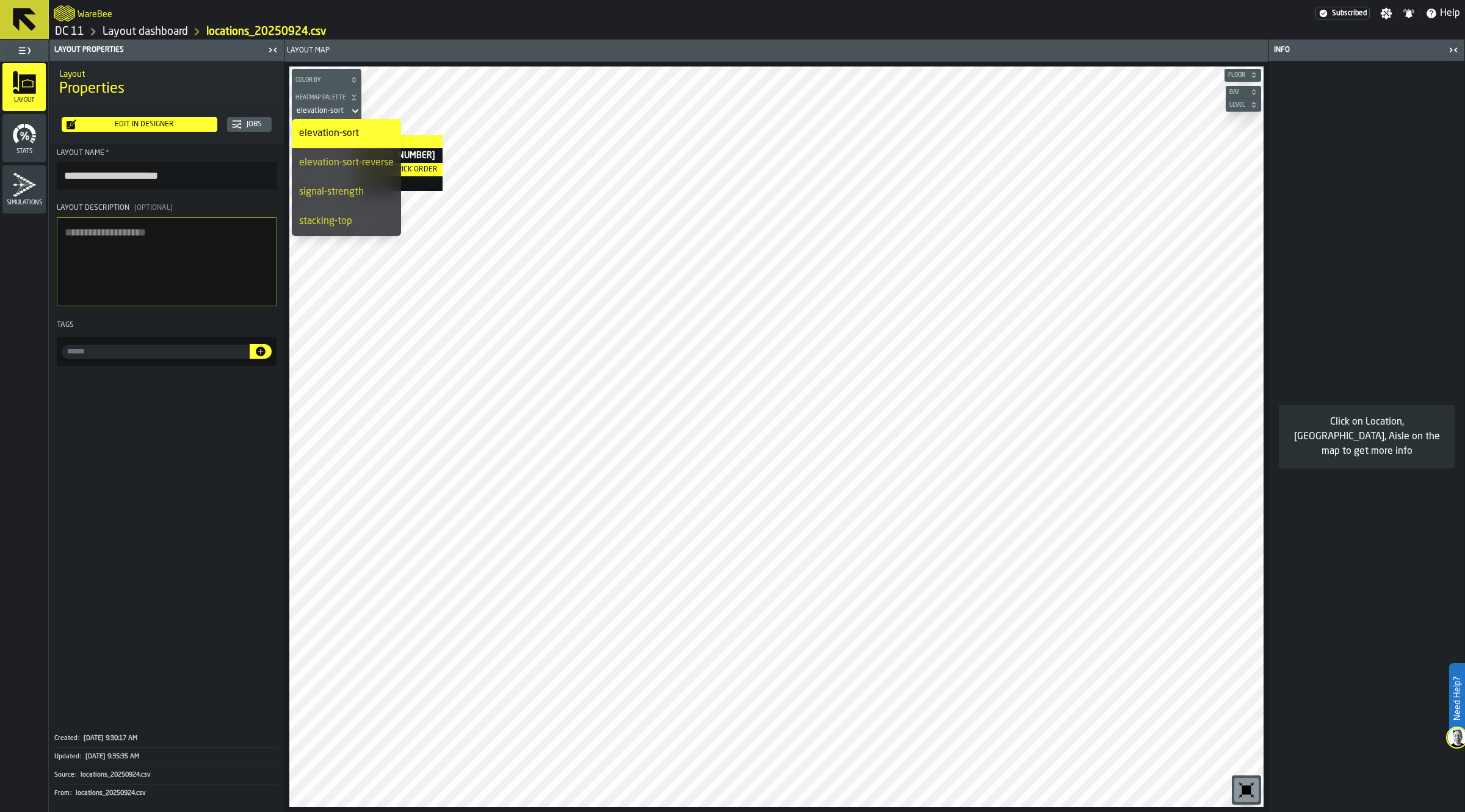
click at [344, 104] on button "Heatmap Palette" at bounding box center [326, 98] width 70 height 12
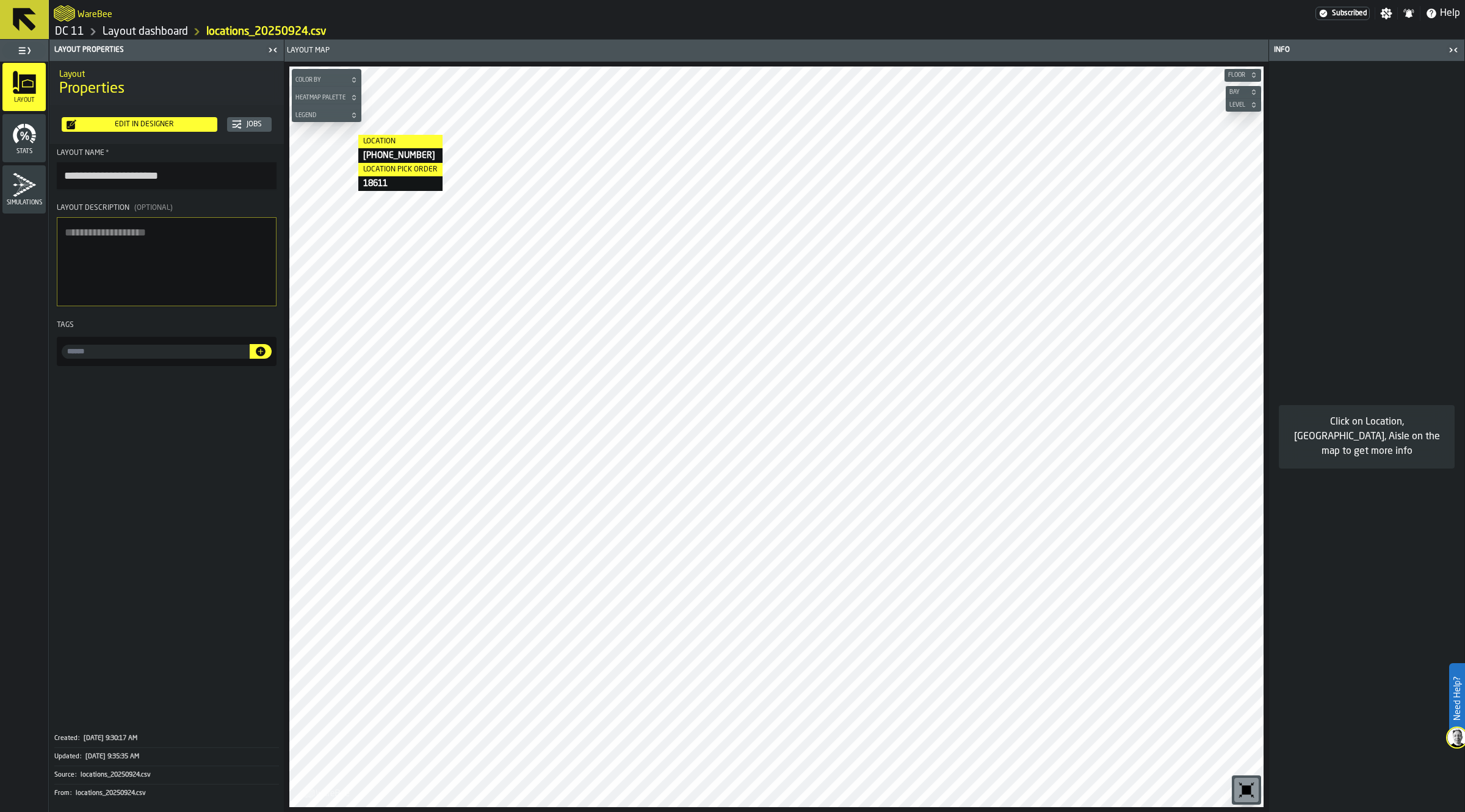
click at [337, 78] on span "Color by" at bounding box center [320, 80] width 55 height 7
click at [358, 98] on div "Location Pick Order" at bounding box center [328, 94] width 72 height 14
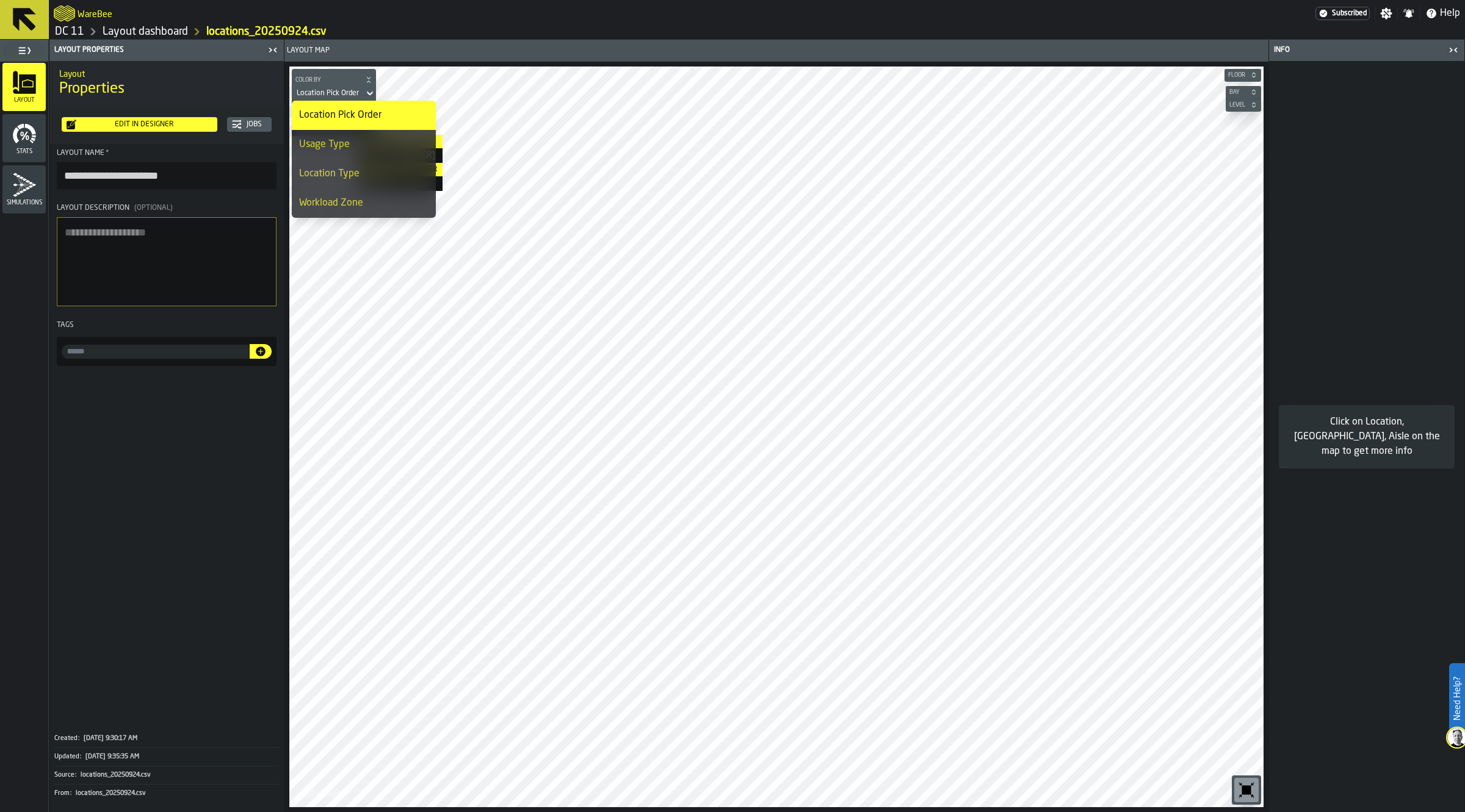
click at [366, 114] on div "Location Pick Order" at bounding box center [364, 115] width 129 height 15
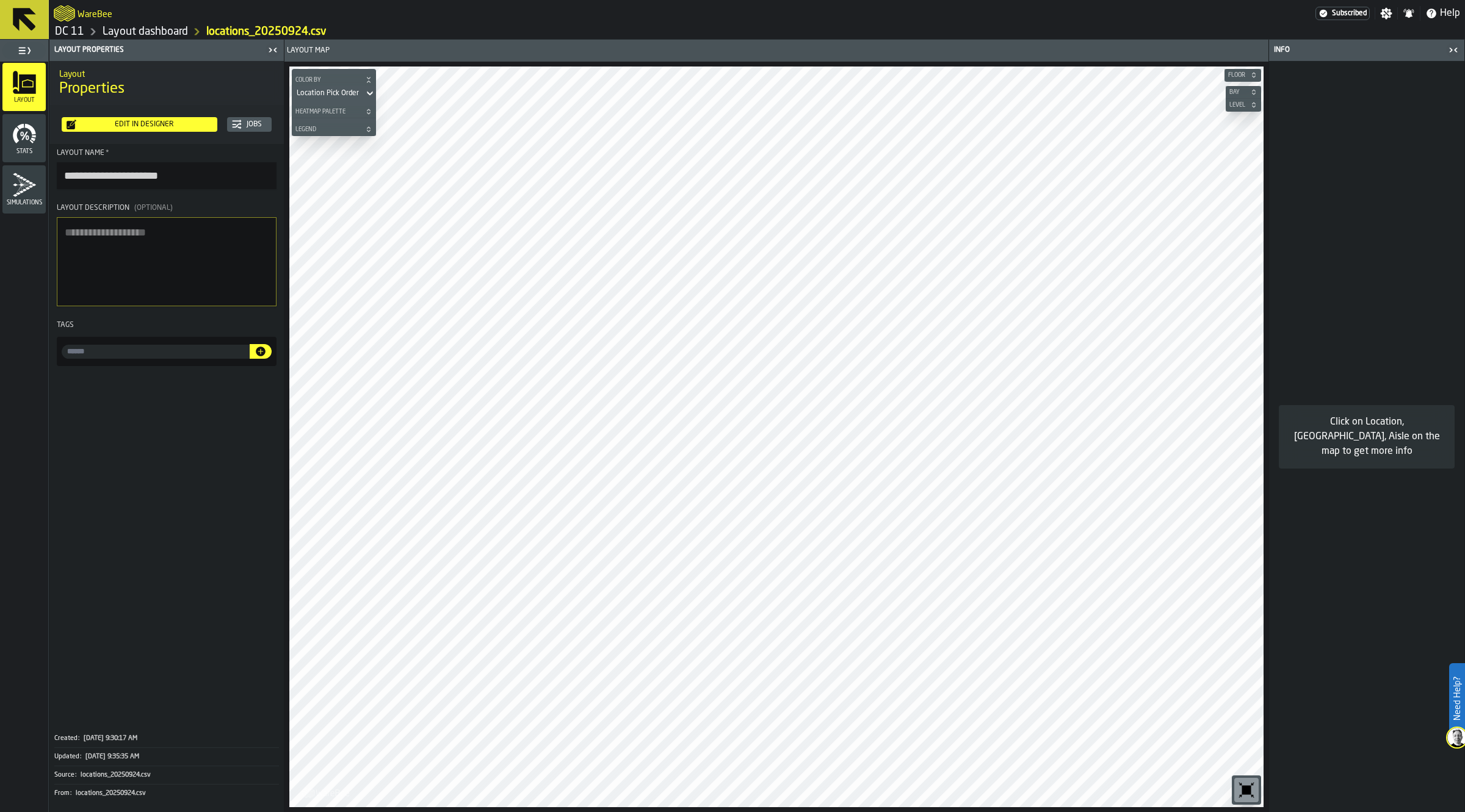
click at [327, 129] on span "Legend" at bounding box center [328, 129] width 70 height 7
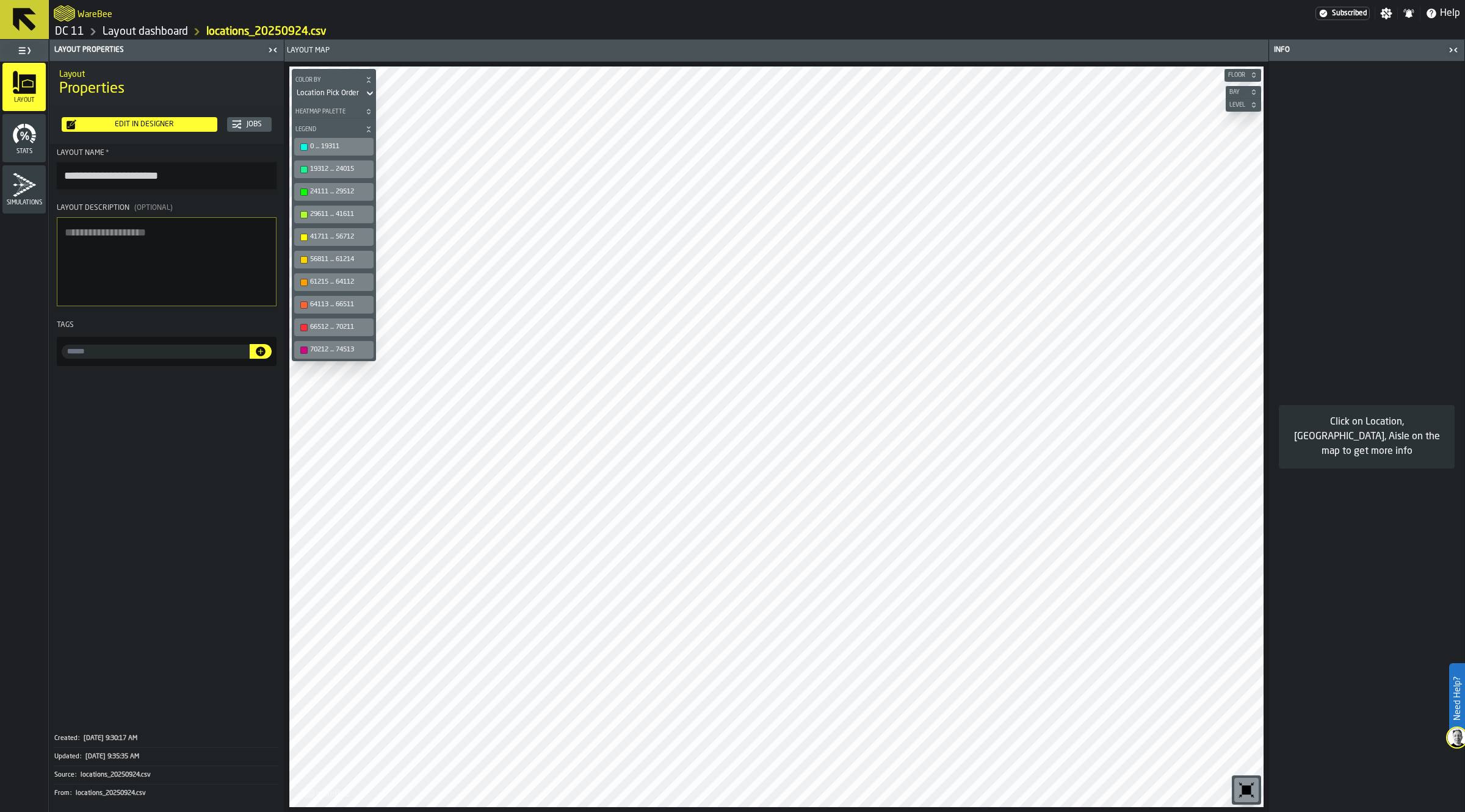
click at [162, 23] on div "WareBee" at bounding box center [684, 14] width 1262 height 22
click at [163, 31] on link "Layout dashboard" at bounding box center [145, 32] width 86 height 14
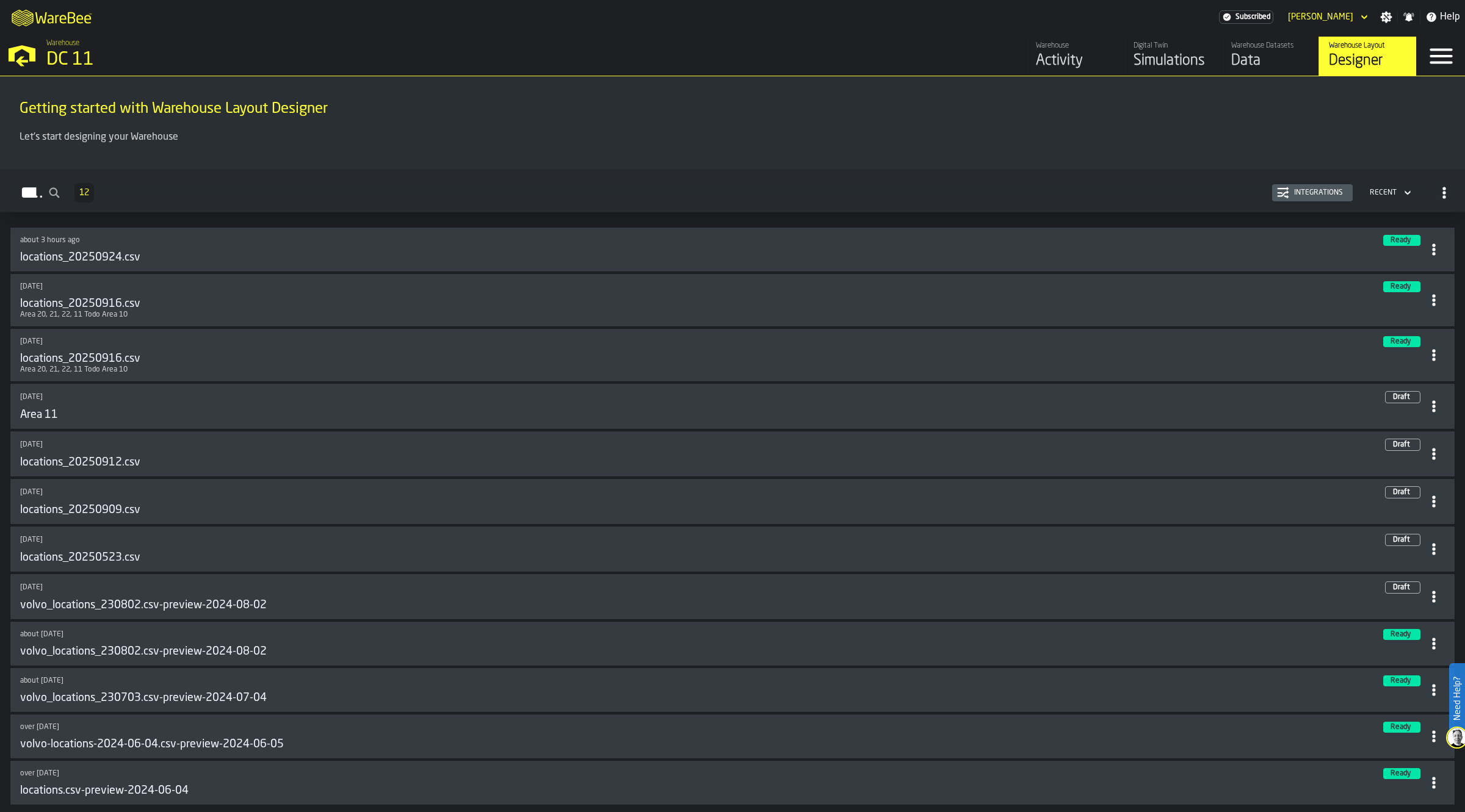
drag, startPoint x: 1427, startPoint y: 248, endPoint x: 1426, endPoint y: 255, distance: 7.1
click at [1428, 248] on icon at bounding box center [1434, 250] width 12 height 12
click at [1376, 333] on div "Edit in Designer" at bounding box center [1400, 334] width 68 height 15
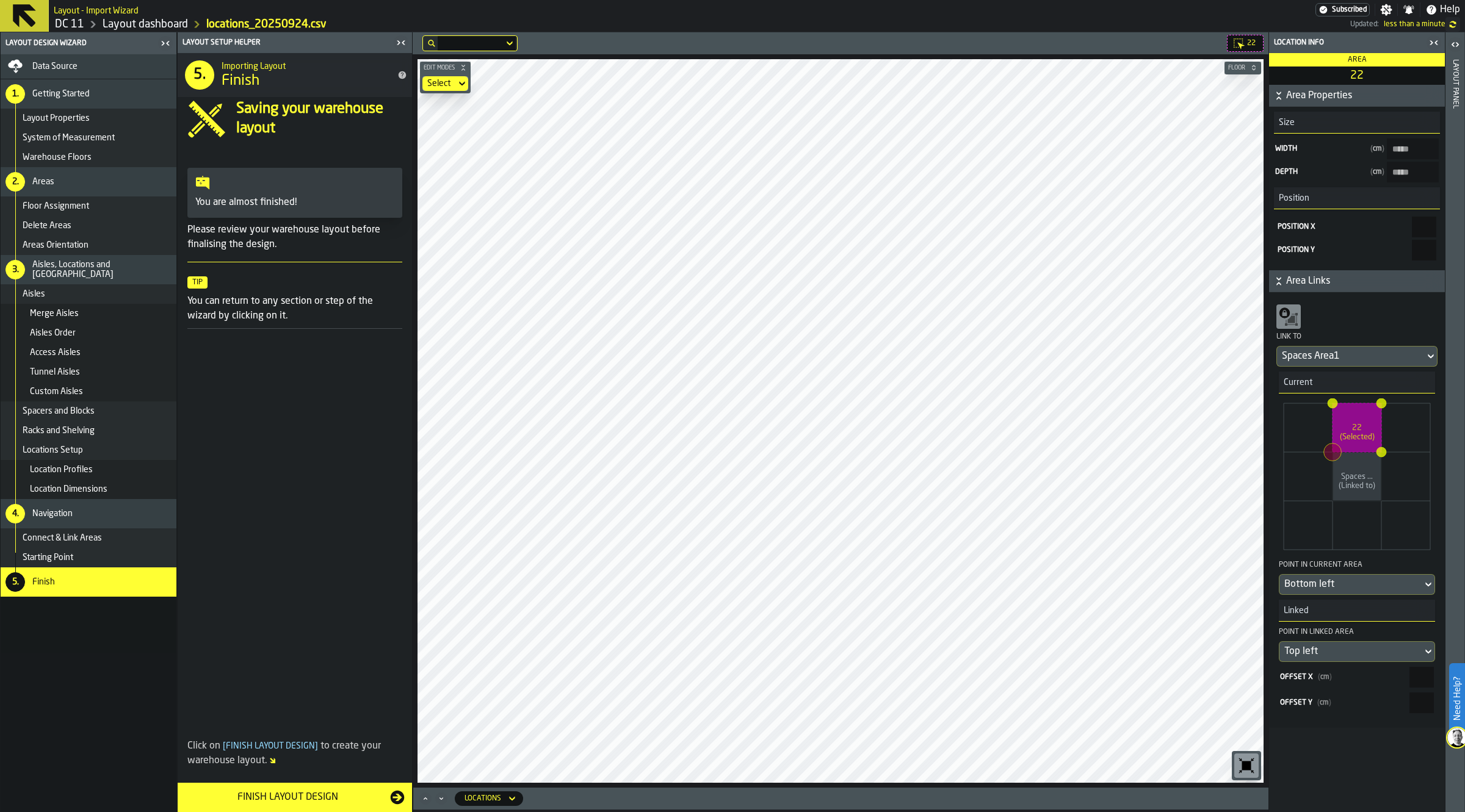
click at [1461, 58] on header "Layout panel" at bounding box center [1455, 422] width 19 height 780
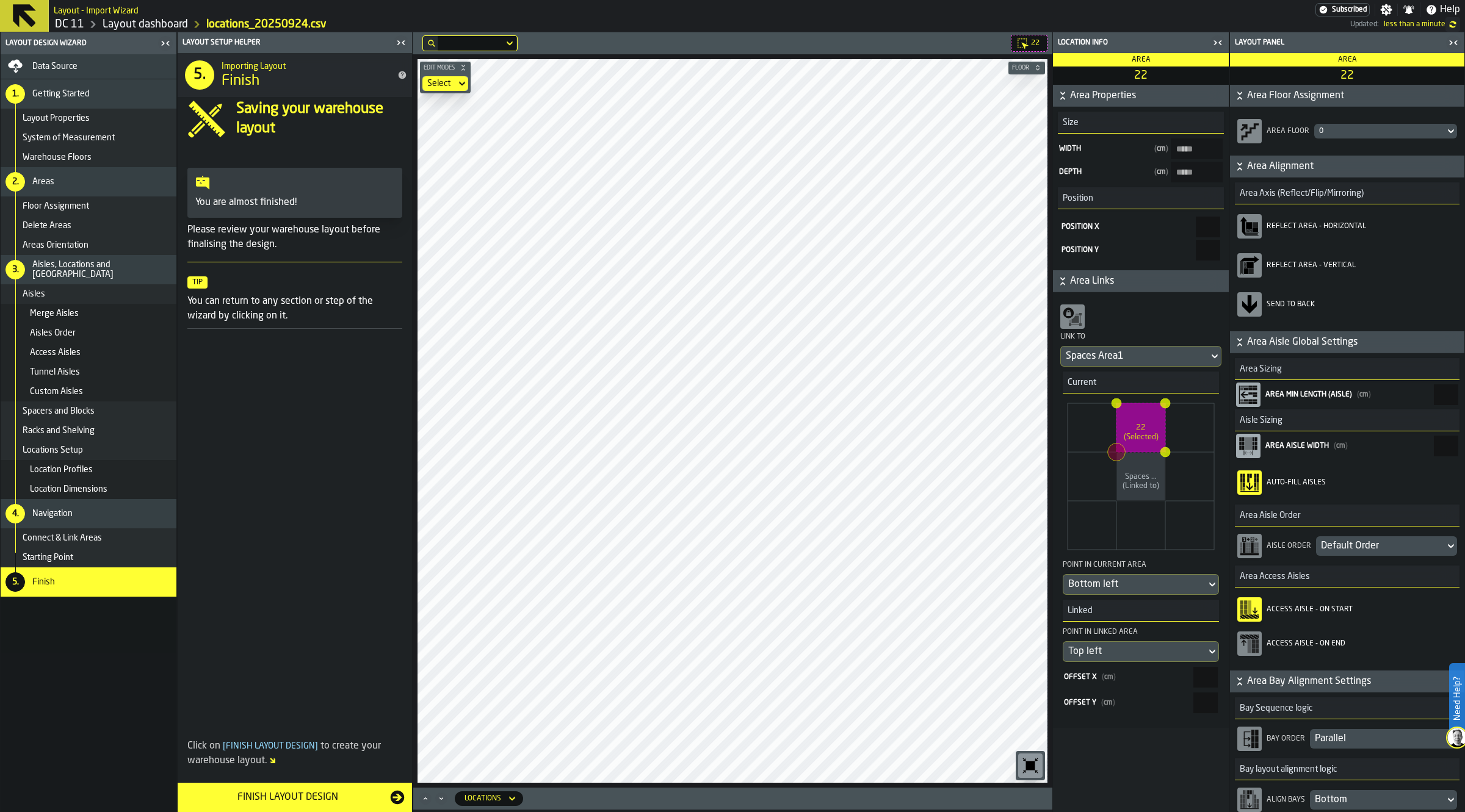
click at [444, 86] on div "Select" at bounding box center [439, 84] width 24 height 10
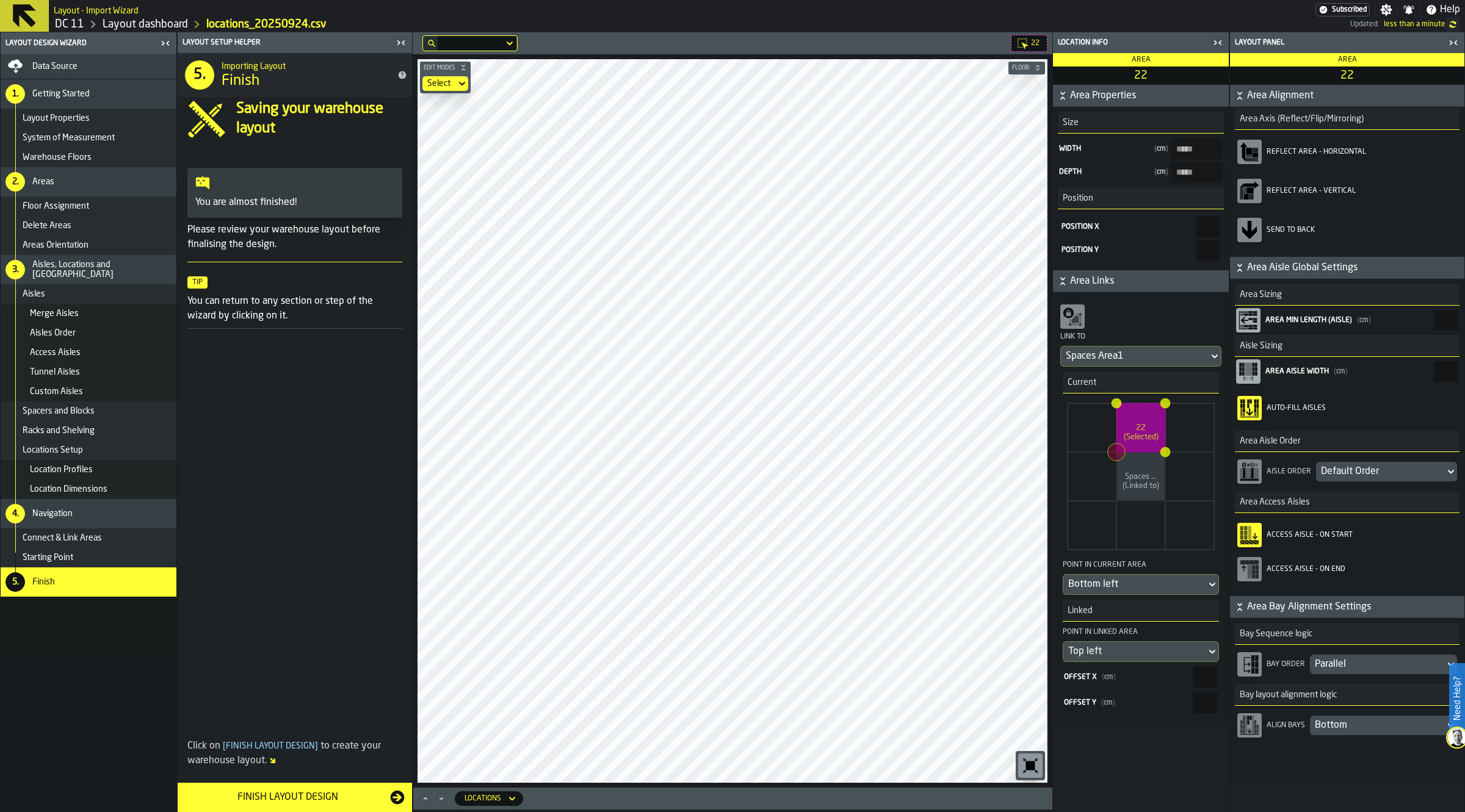
click at [181, 19] on link "Layout dashboard" at bounding box center [145, 25] width 86 height 14
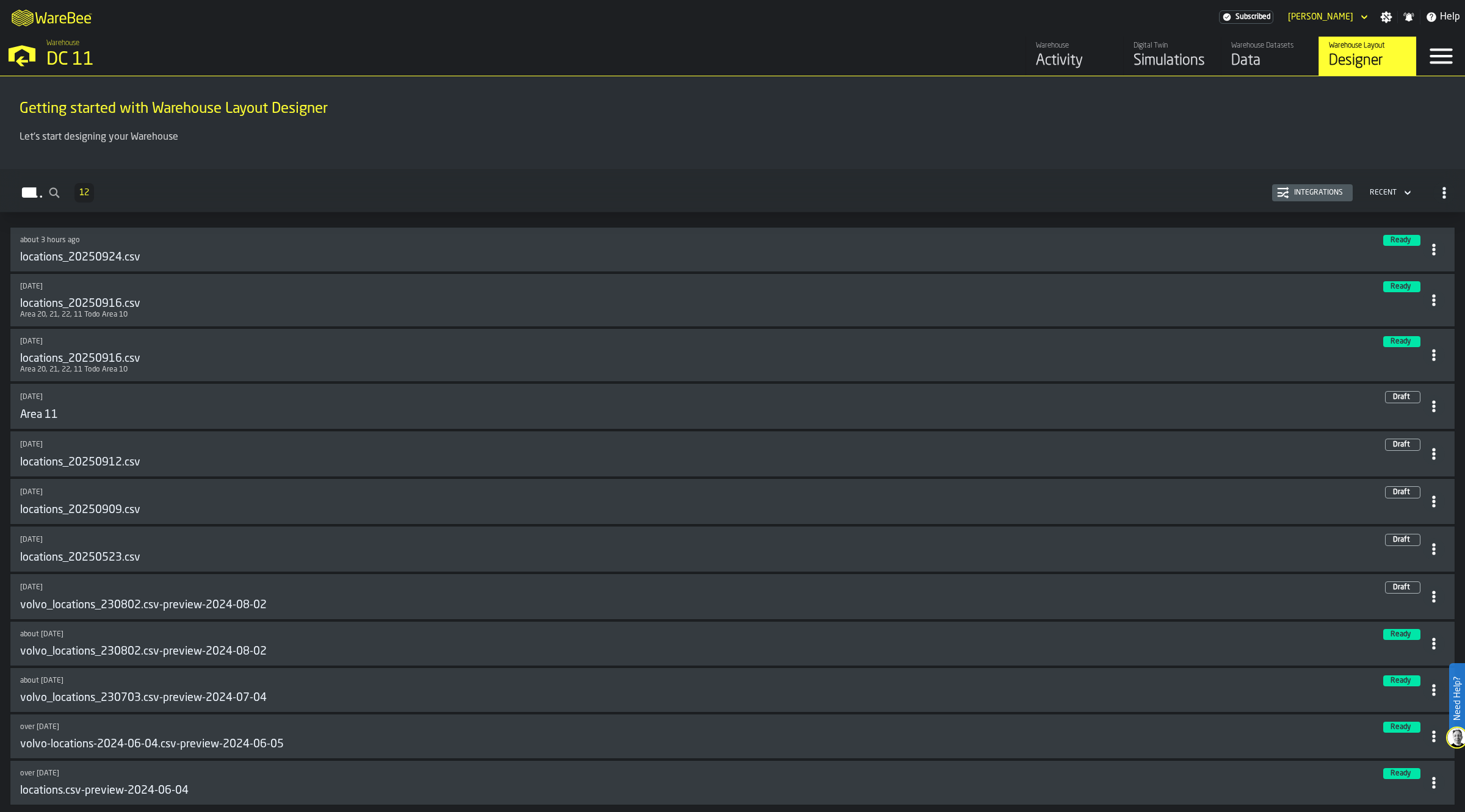
click at [713, 250] on div "about 3 hours ago Ready locations_20250924.csv" at bounding box center [722, 250] width 1403 height 30
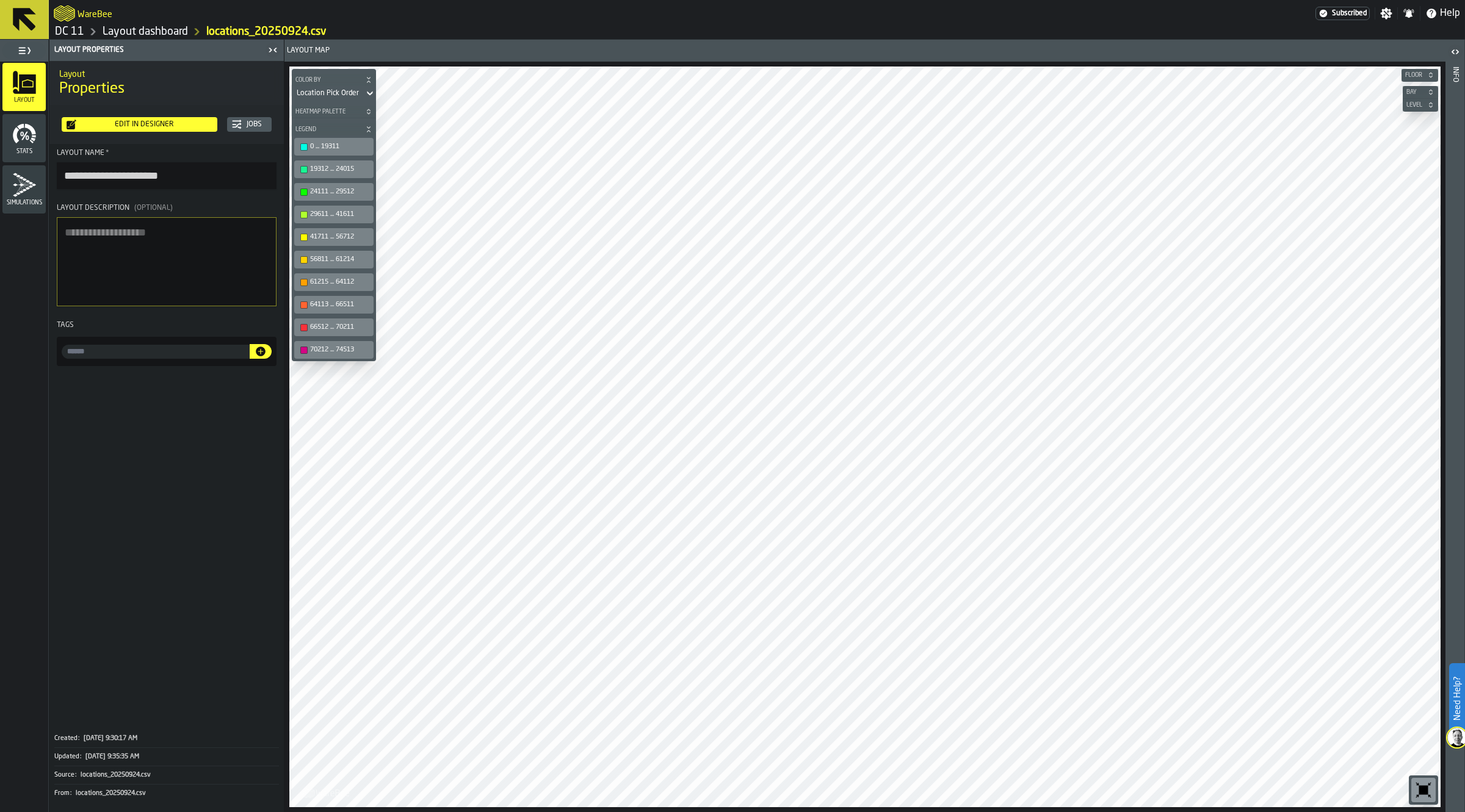
click at [272, 47] on icon "button-toggle-Close me" at bounding box center [273, 50] width 15 height 15
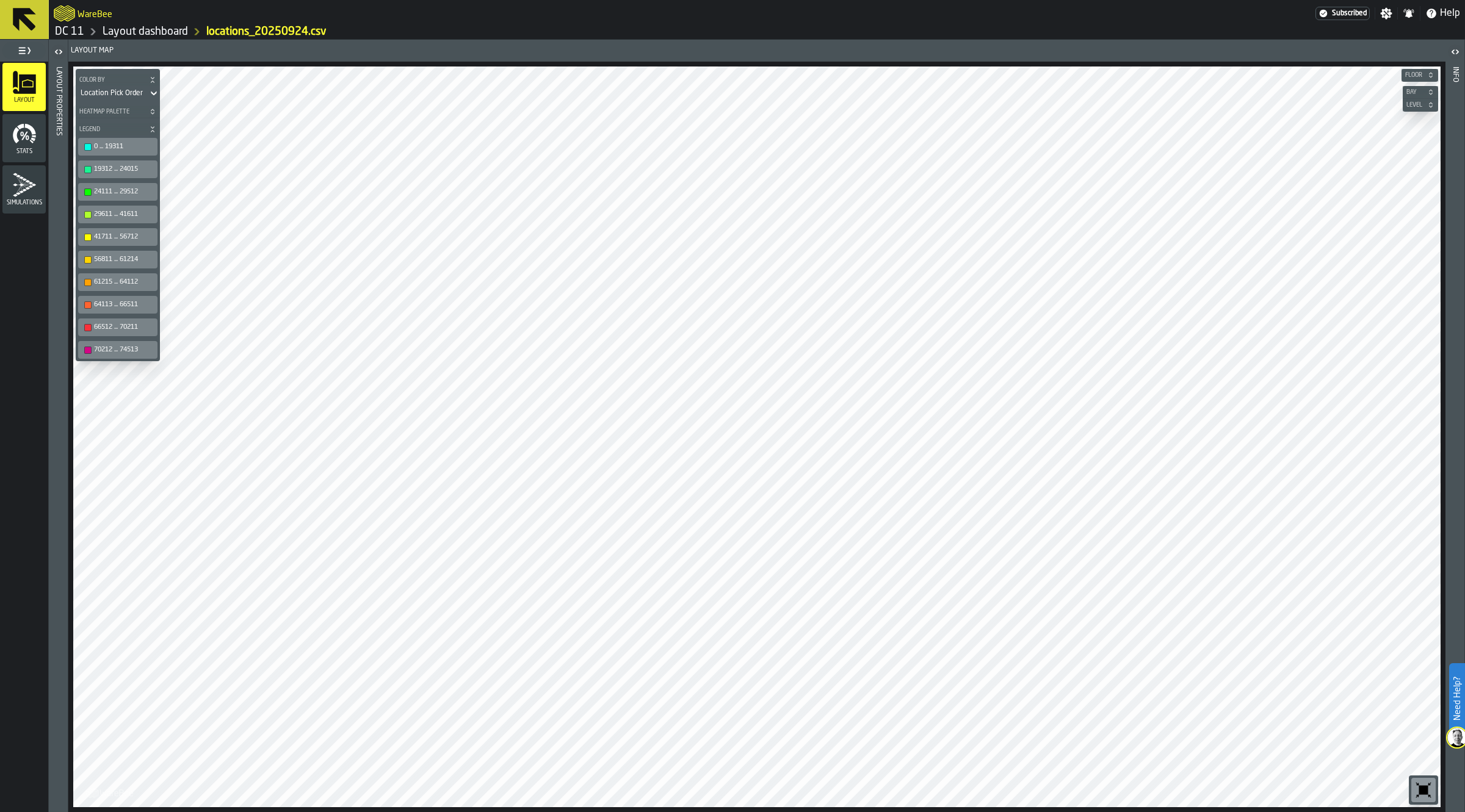
click at [1420, 791] on icon "button-toolbar-undefined" at bounding box center [1424, 790] width 20 height 20
drag, startPoint x: 36, startPoint y: 589, endPoint x: 2, endPoint y: 515, distance: 81.4
click at [36, 589] on main "Layout Stats Simulations" at bounding box center [24, 436] width 48 height 750
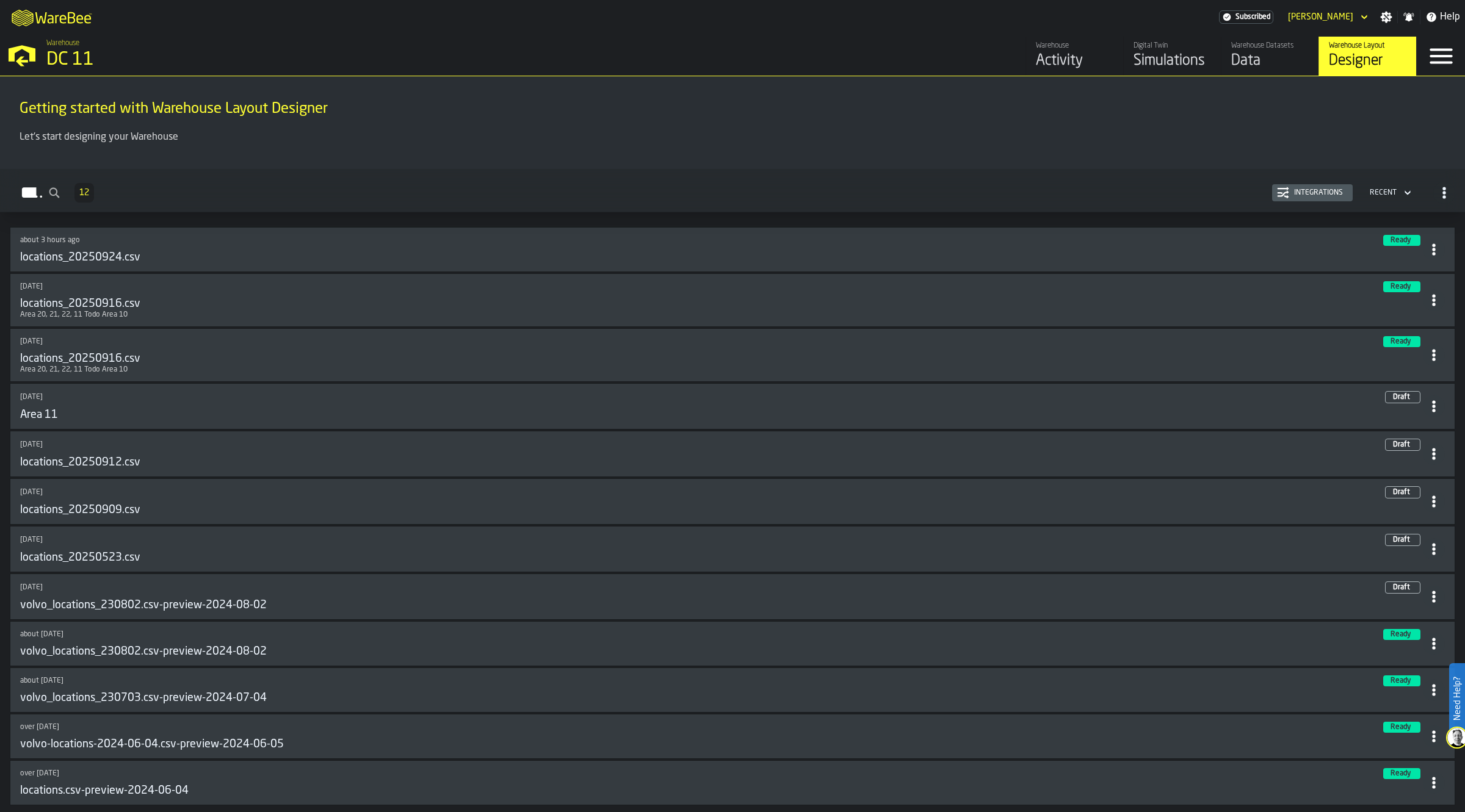
click at [1439, 207] on h2 "Layouts 12 Integrations Recent" at bounding box center [732, 191] width 1465 height 43
click at [1440, 199] on span "button-Layouts" at bounding box center [1444, 193] width 22 height 22
click at [1175, 179] on div "Layouts 12 Integrations Recent" at bounding box center [732, 193] width 1445 height 28
click at [1431, 50] on icon "button-toggle-Menu" at bounding box center [1441, 56] width 23 height 15
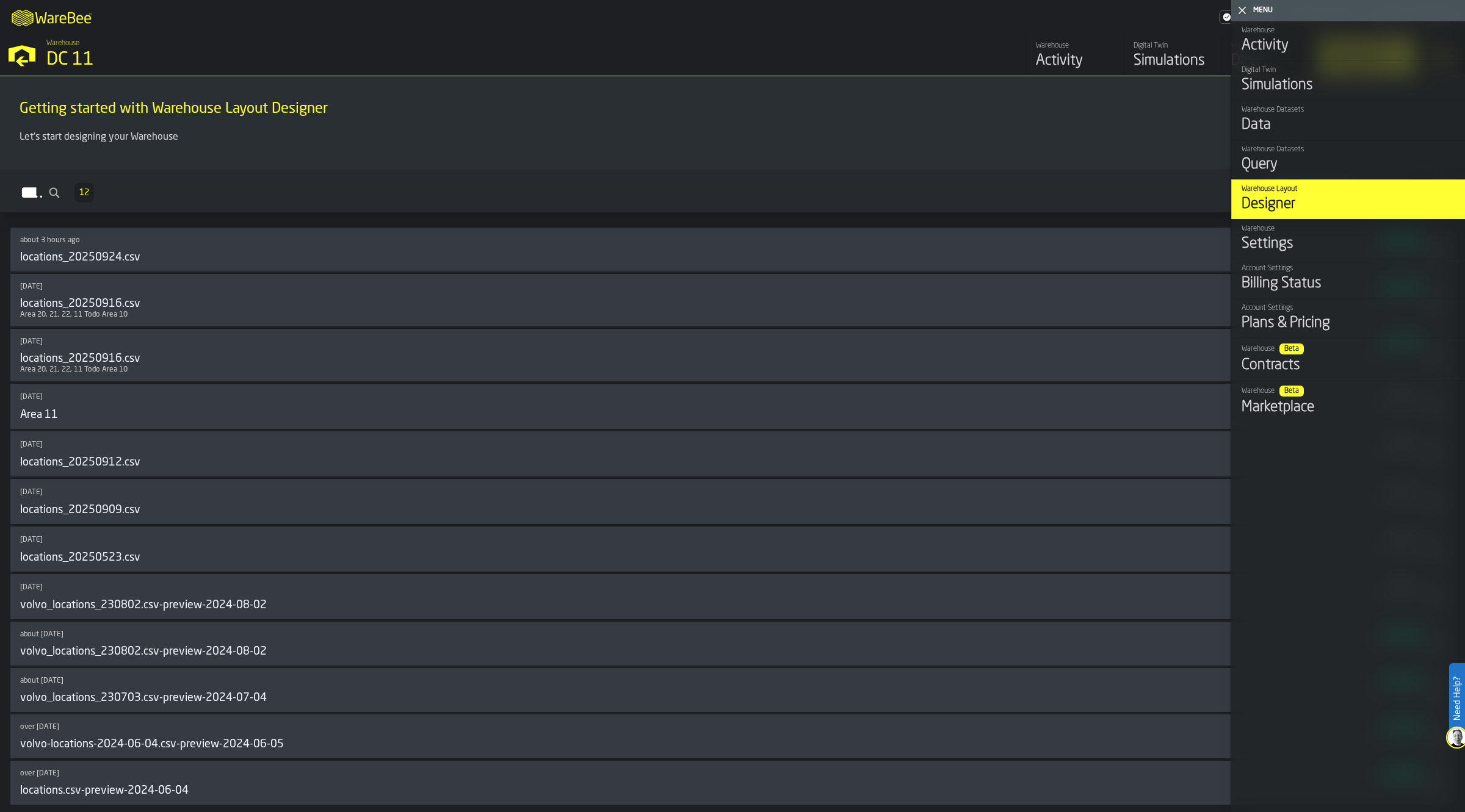
click at [1009, 175] on h2 "Layouts 12 Integrations Recent" at bounding box center [732, 191] width 1465 height 43
click at [1239, 7] on polygon "button-toggle-Close me" at bounding box center [1242, 10] width 8 height 8
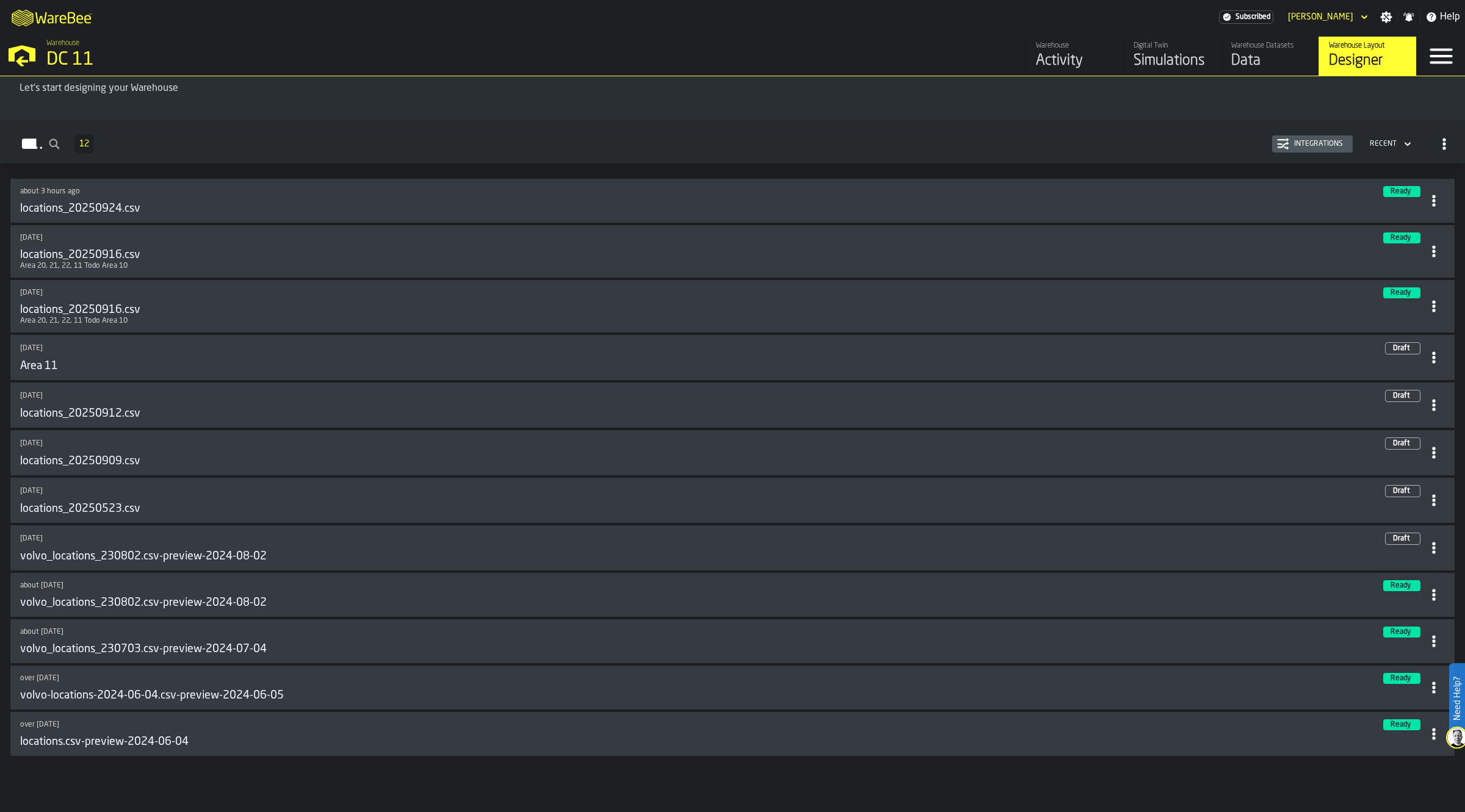
scroll to position [74, 0]
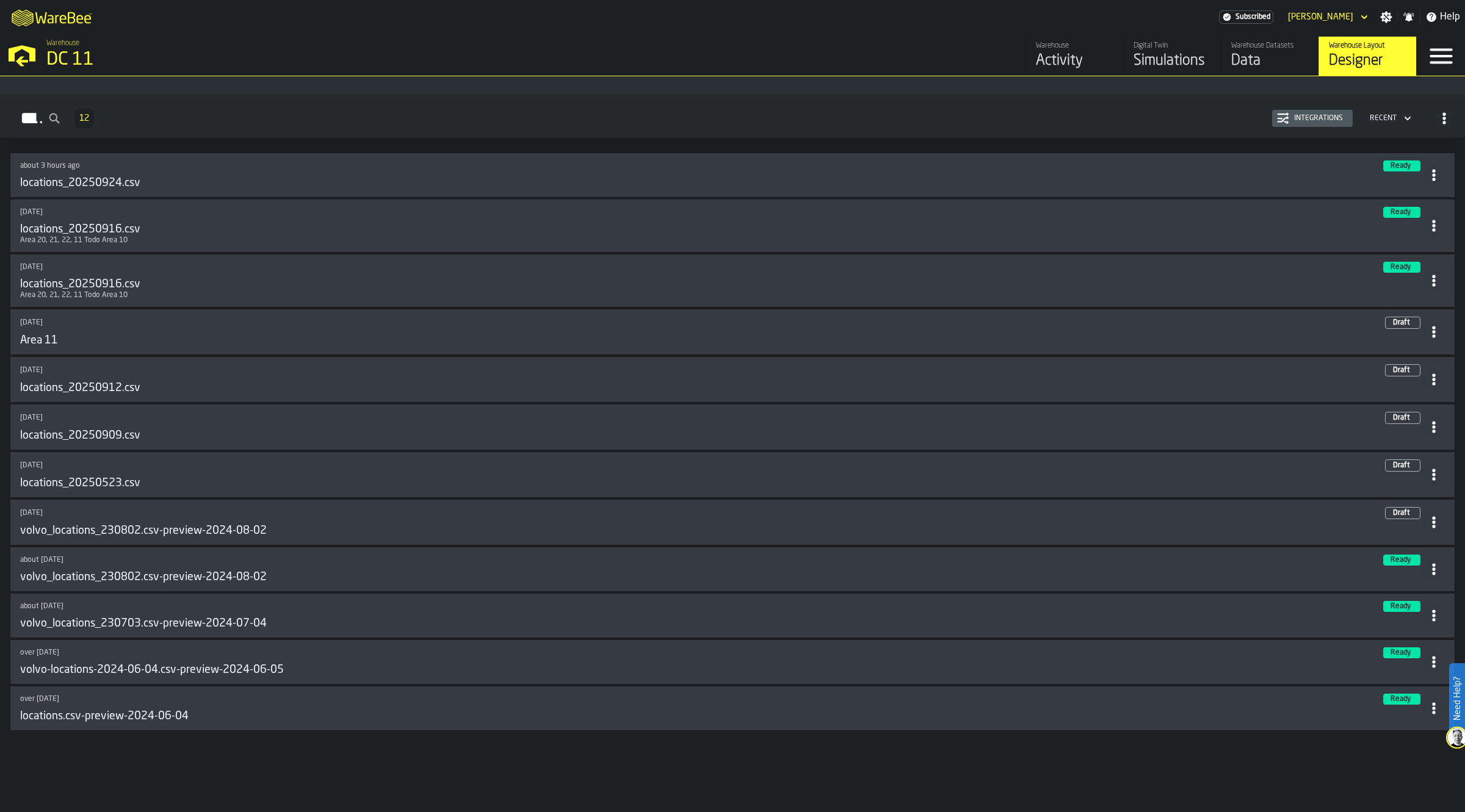
click at [1432, 174] on circle at bounding box center [1433, 175] width 3 height 3
click at [1145, 132] on div "Layouts 12 Integrations Recent" at bounding box center [732, 119] width 1445 height 28
click at [1442, 116] on circle "button-Layouts" at bounding box center [1443, 118] width 3 height 3
click at [1408, 142] on div "View as cards" at bounding box center [1394, 144] width 103 height 15
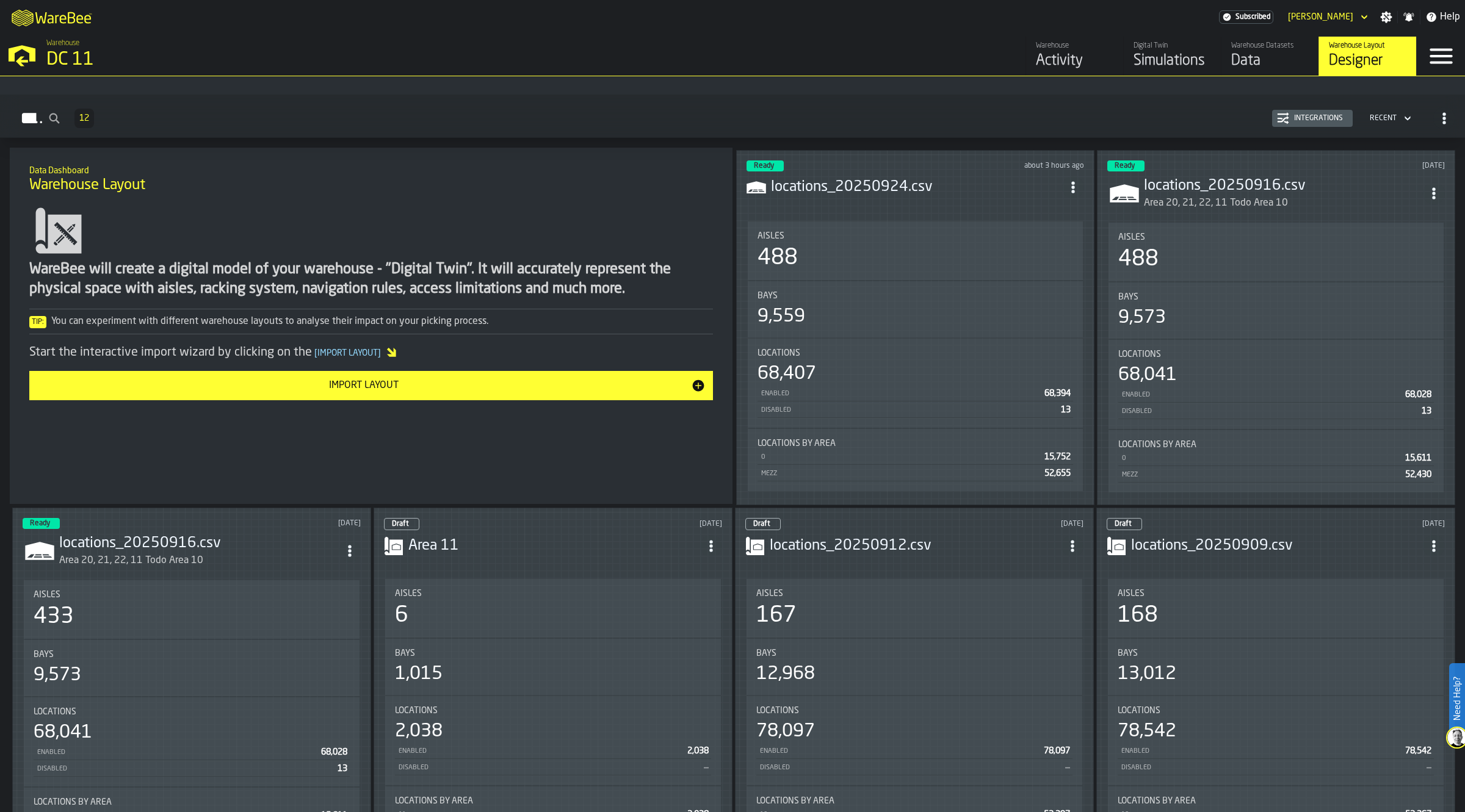
click at [470, 382] on div "Import Layout" at bounding box center [363, 386] width 655 height 15
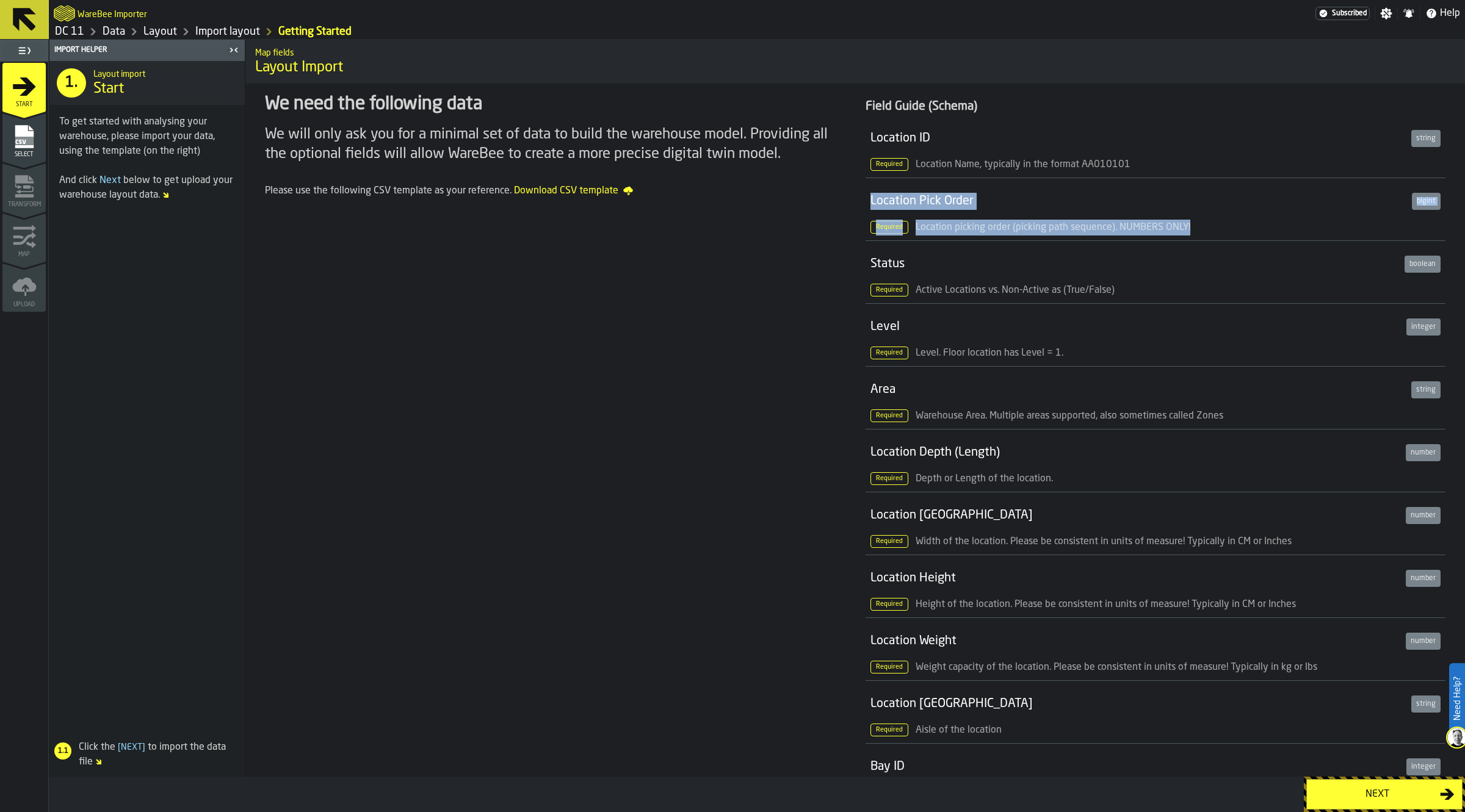
drag, startPoint x: 1208, startPoint y: 227, endPoint x: 856, endPoint y: 203, distance: 352.8
click at [856, 203] on div "Field Guide (Schema) Location ID string Required Location Name, typically in th…" at bounding box center [1155, 782] width 599 height 1398
click at [211, 464] on span at bounding box center [147, 474] width 195 height 513
click at [211, 26] on link "Import layout" at bounding box center [227, 32] width 65 height 14
click at [166, 26] on link "Layout" at bounding box center [160, 32] width 34 height 14
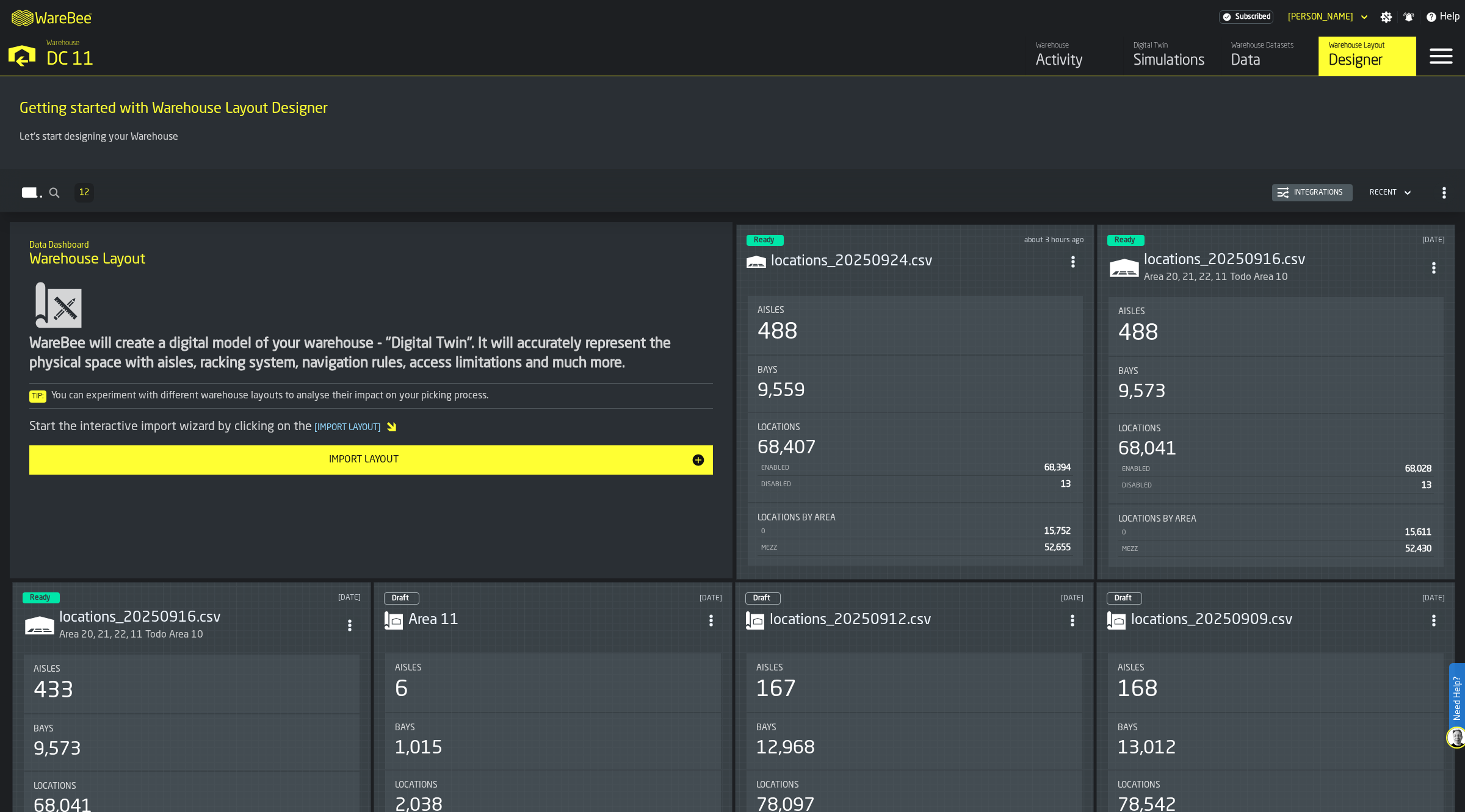
click at [1075, 263] on icon "ItemListCard-DashboardItemContainer" at bounding box center [1073, 262] width 12 height 12
click at [1059, 343] on div "Edit in Designer" at bounding box center [1045, 342] width 68 height 15
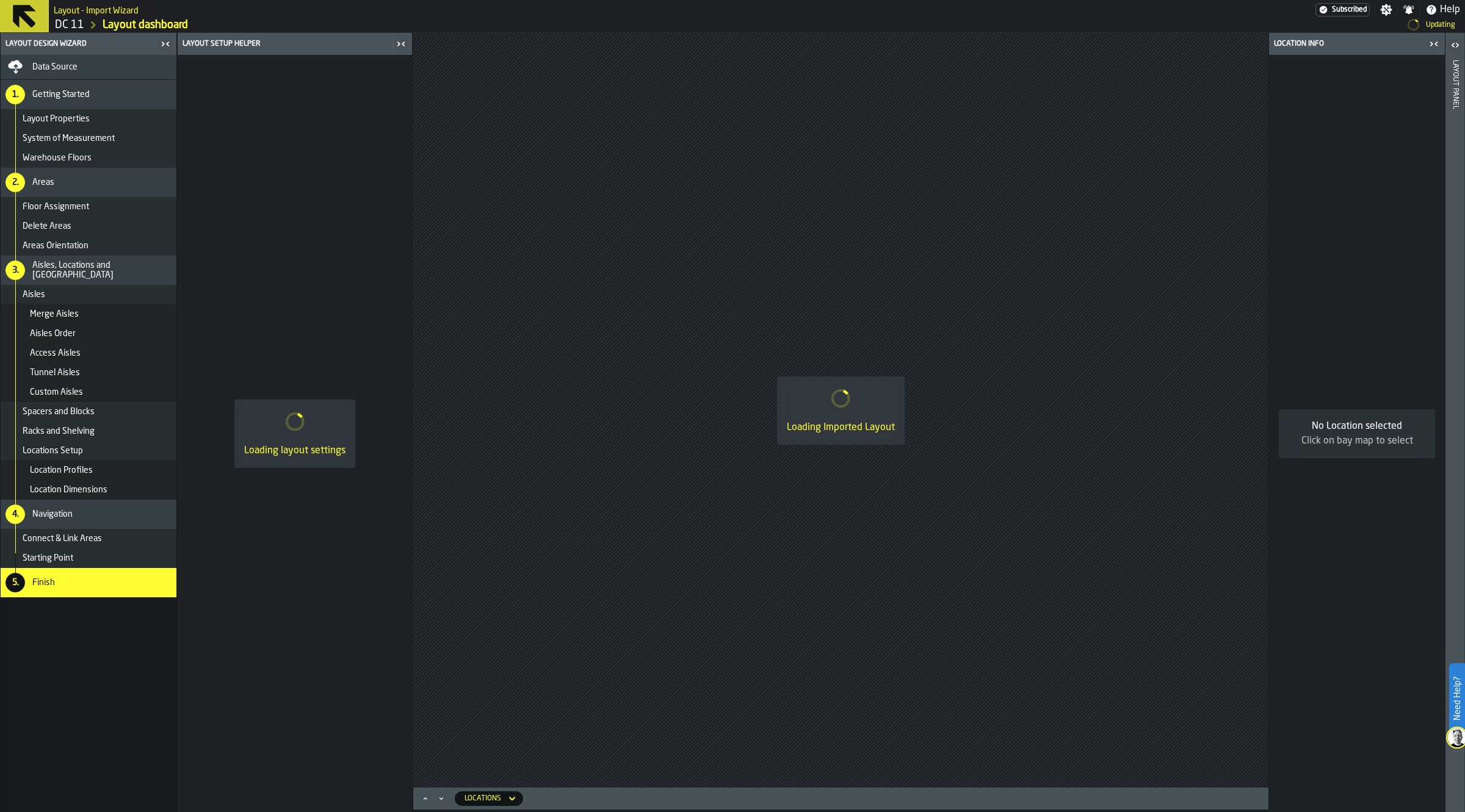
click at [103, 68] on div "Data Source" at bounding box center [102, 67] width 139 height 10
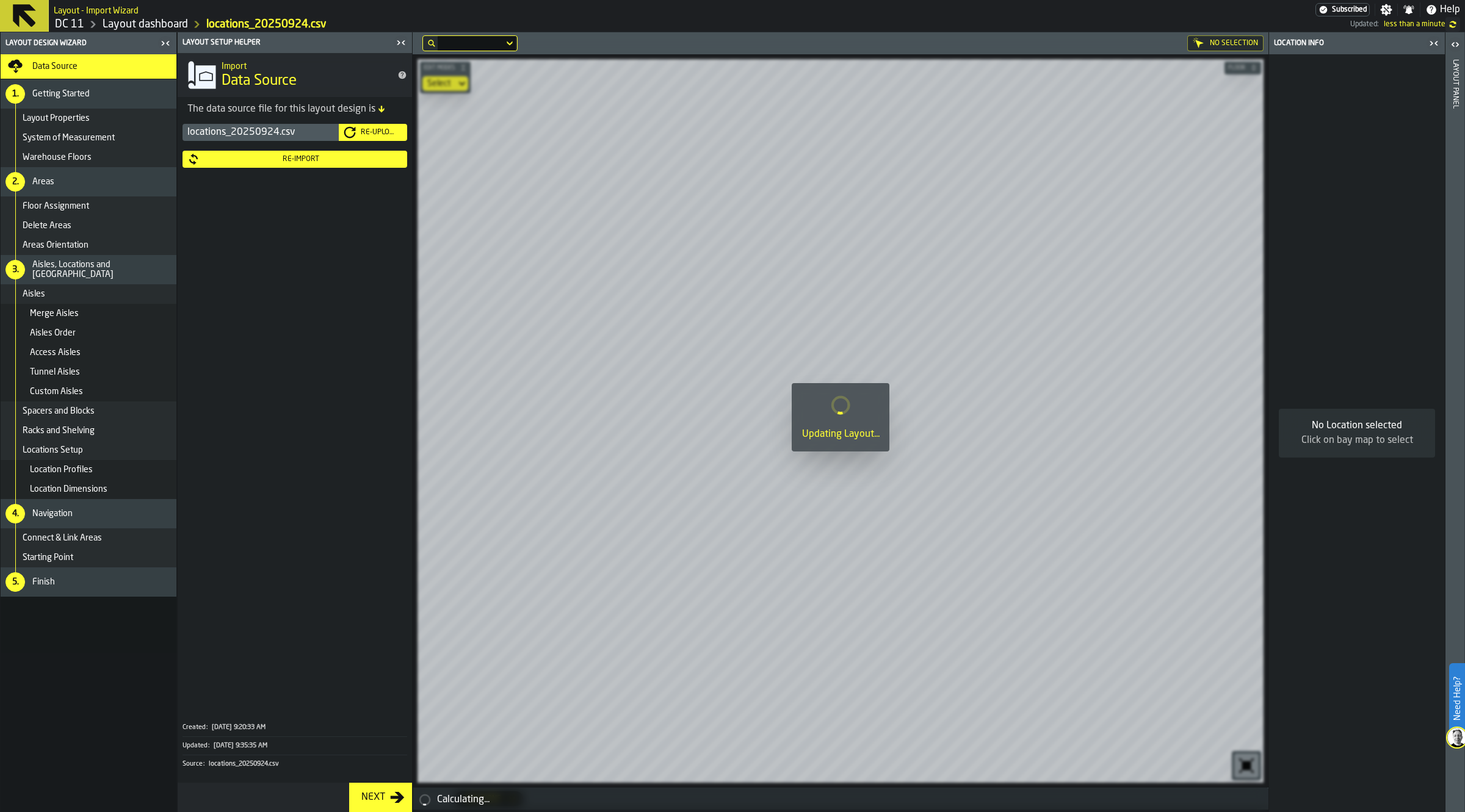
click at [346, 160] on div "Re-Import" at bounding box center [301, 159] width 203 height 9
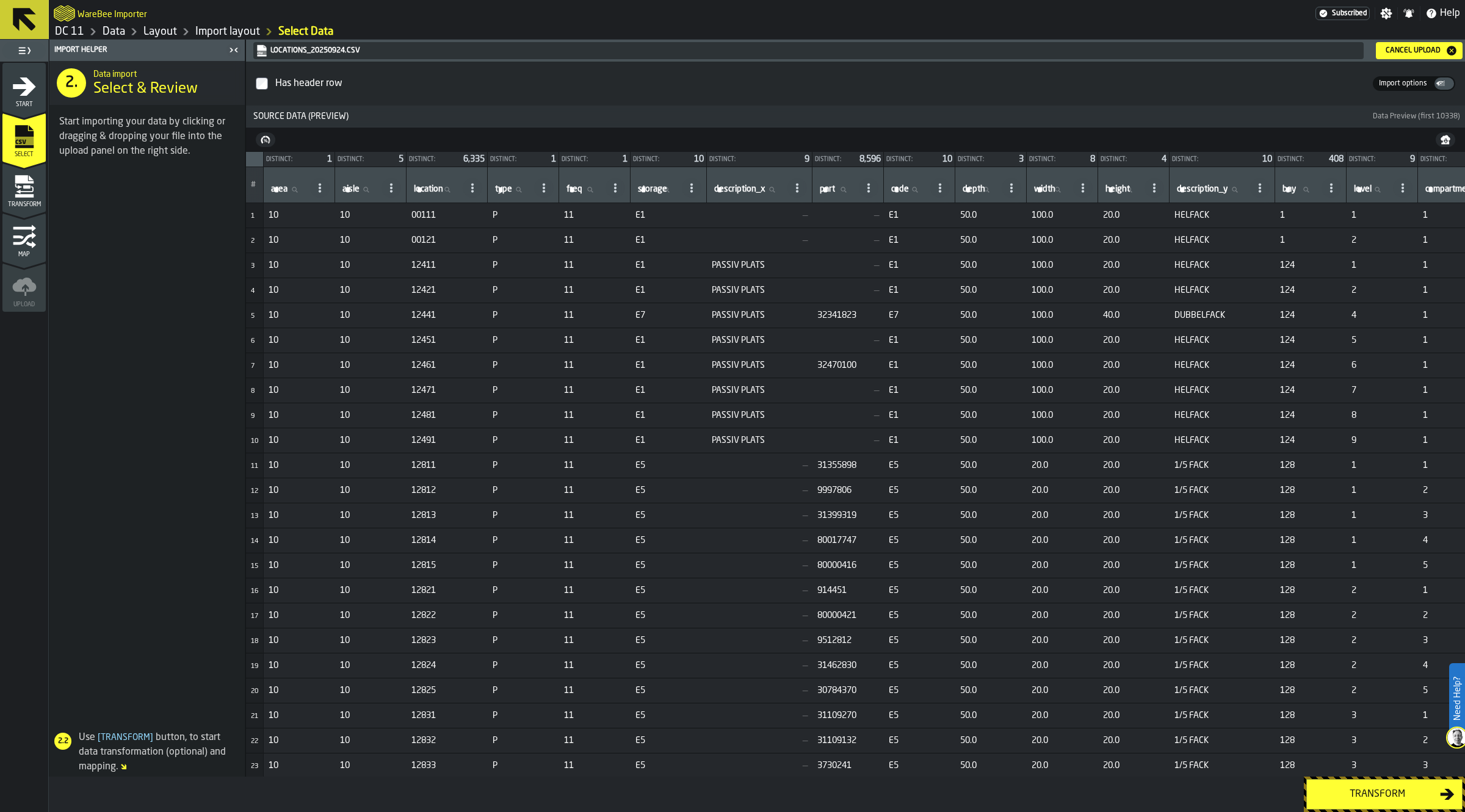
click at [1381, 789] on div "Transform" at bounding box center [1377, 795] width 126 height 15
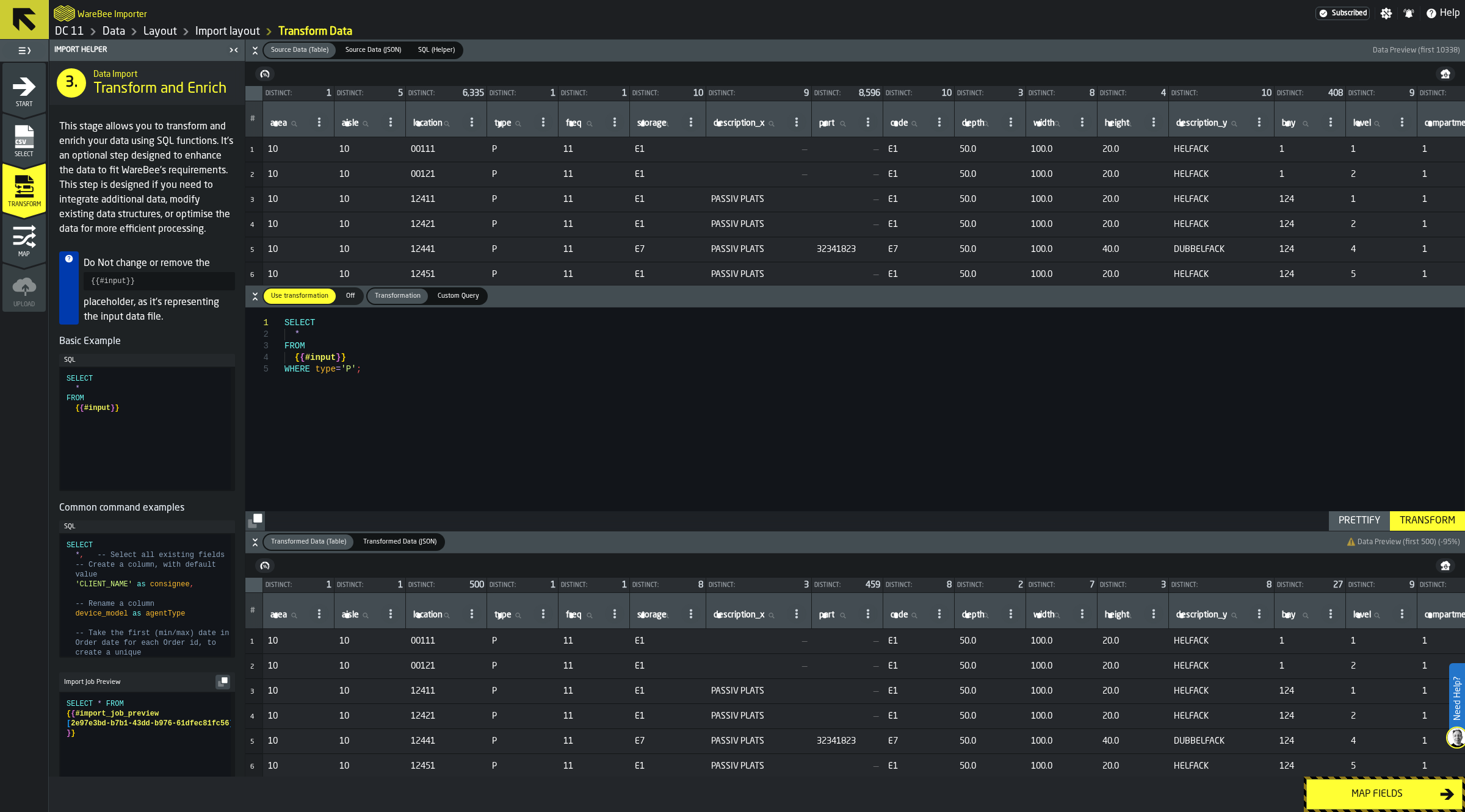
click at [1348, 795] on div "Map fields" at bounding box center [1377, 795] width 126 height 15
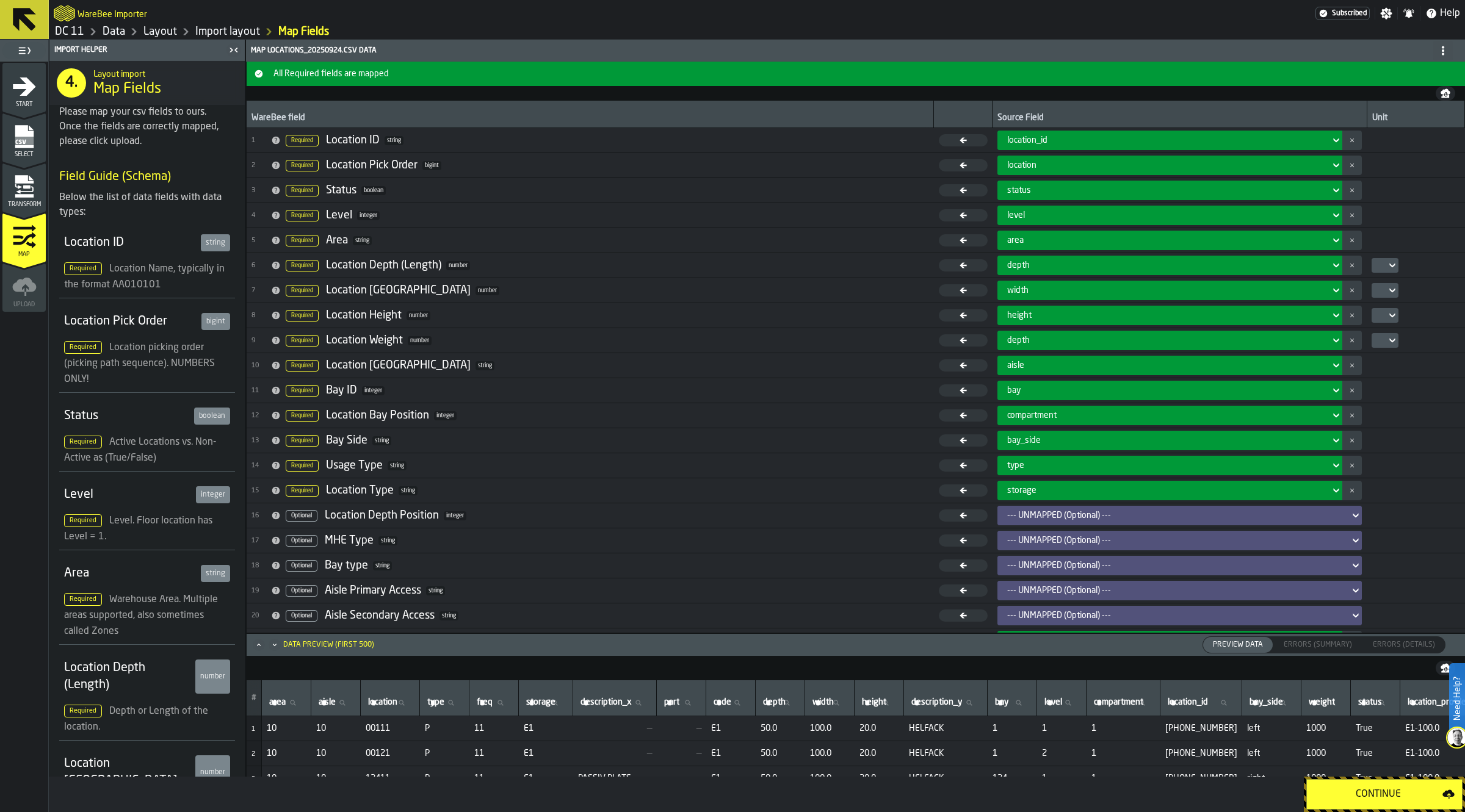
click at [255, 647] on icon "Maximize" at bounding box center [259, 645] width 12 height 12
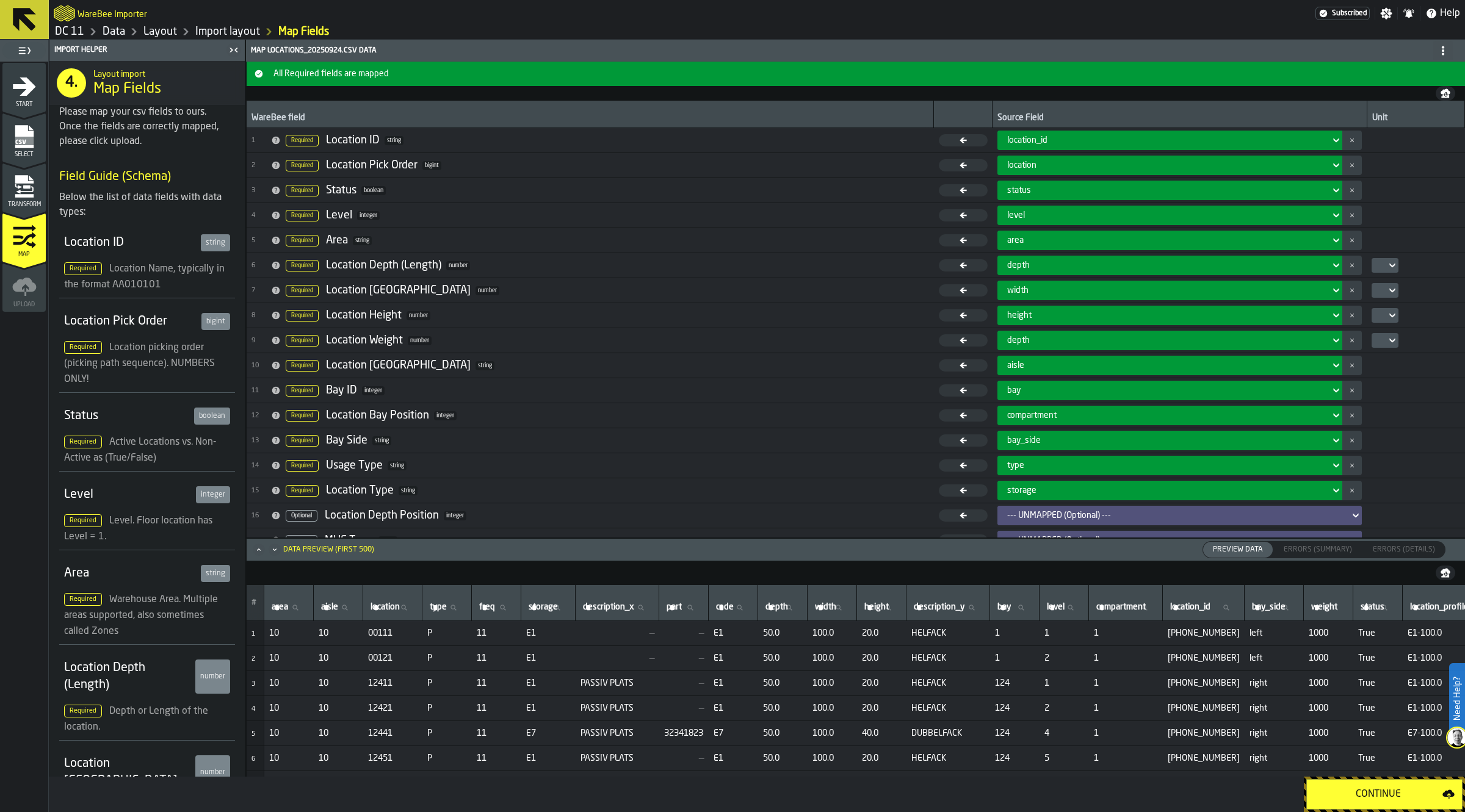
click at [257, 553] on icon "Maximize" at bounding box center [259, 550] width 12 height 12
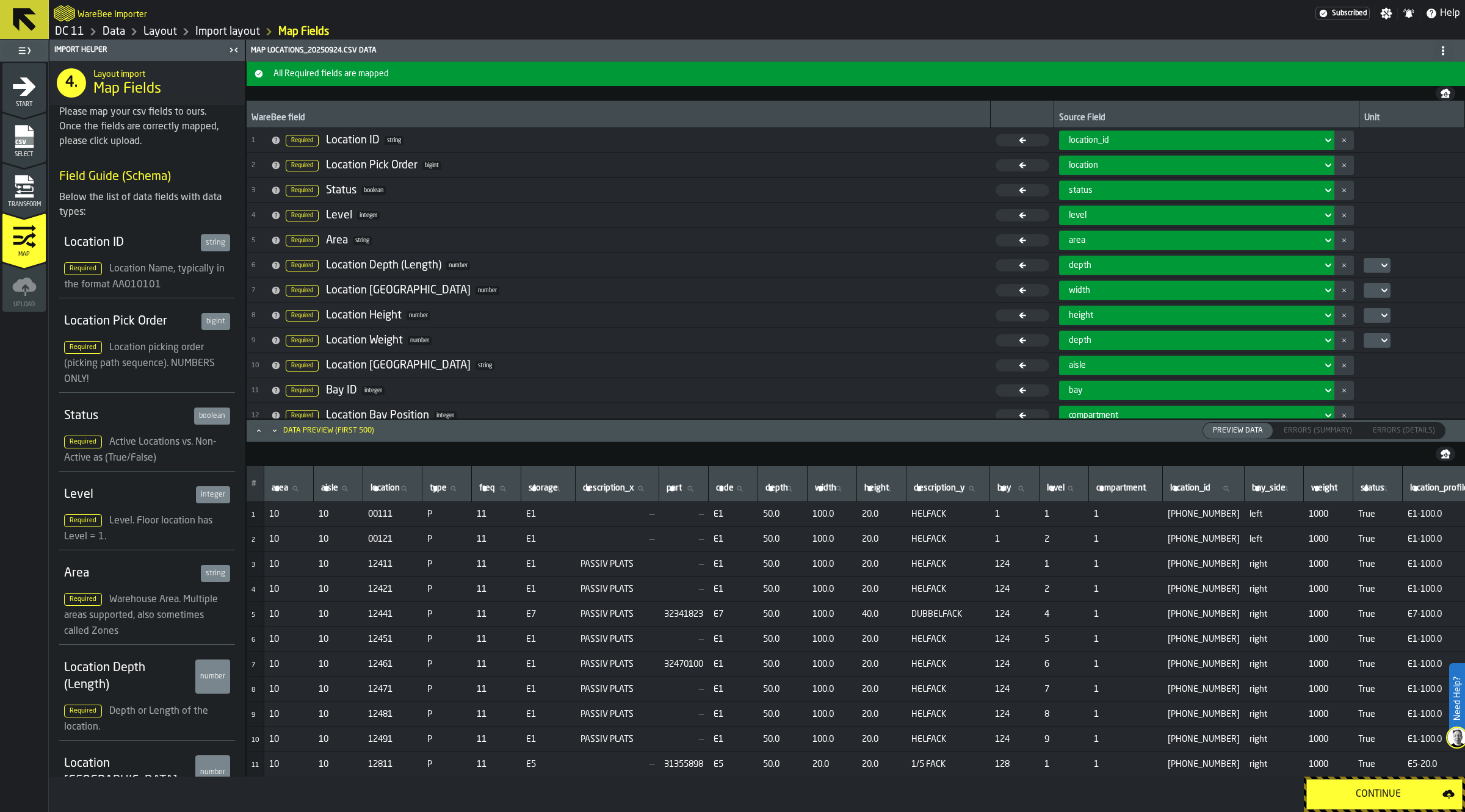
click at [1318, 432] on span "Errors (Summary)" at bounding box center [1318, 431] width 78 height 11
click at [1320, 426] on span "Errors (Summary)" at bounding box center [1318, 431] width 78 height 11
click at [1237, 433] on span "Preview Data" at bounding box center [1238, 431] width 60 height 11
click at [1088, 165] on div "location" at bounding box center [1193, 166] width 249 height 10
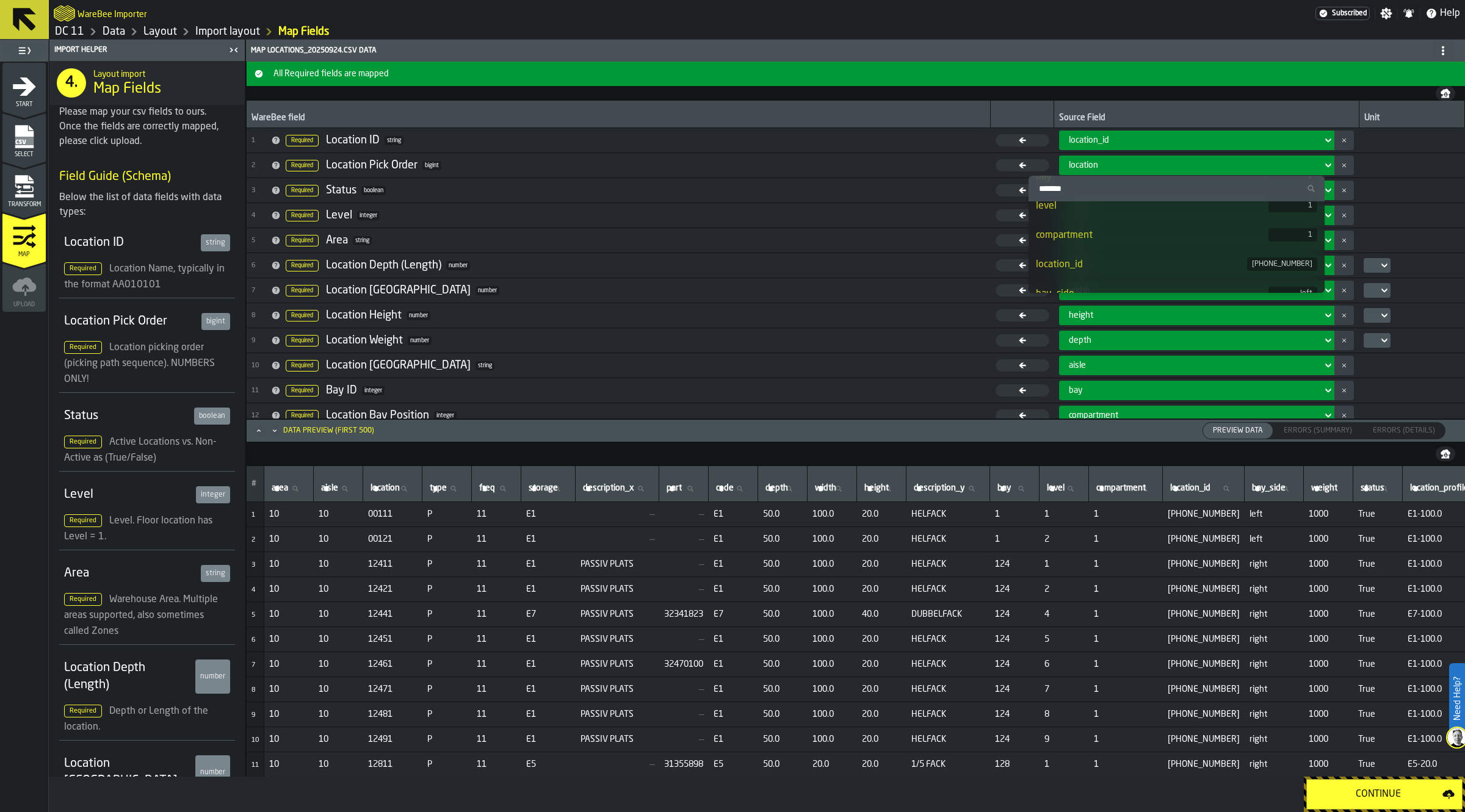
scroll to position [457, 0]
click at [1106, 156] on div "location" at bounding box center [1197, 166] width 276 height 20
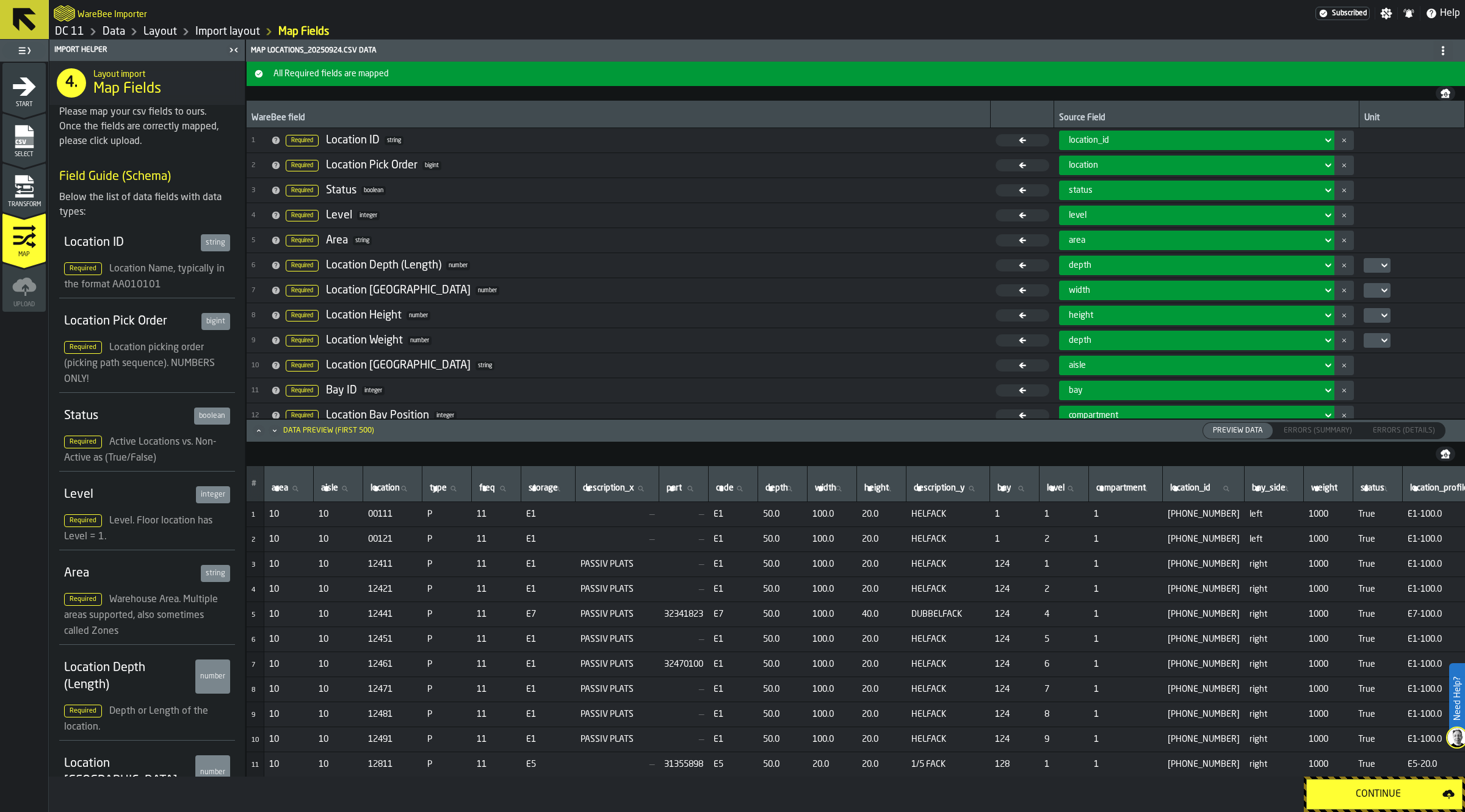
click at [23, 137] on rect "menu Select" at bounding box center [24, 141] width 18 height 9
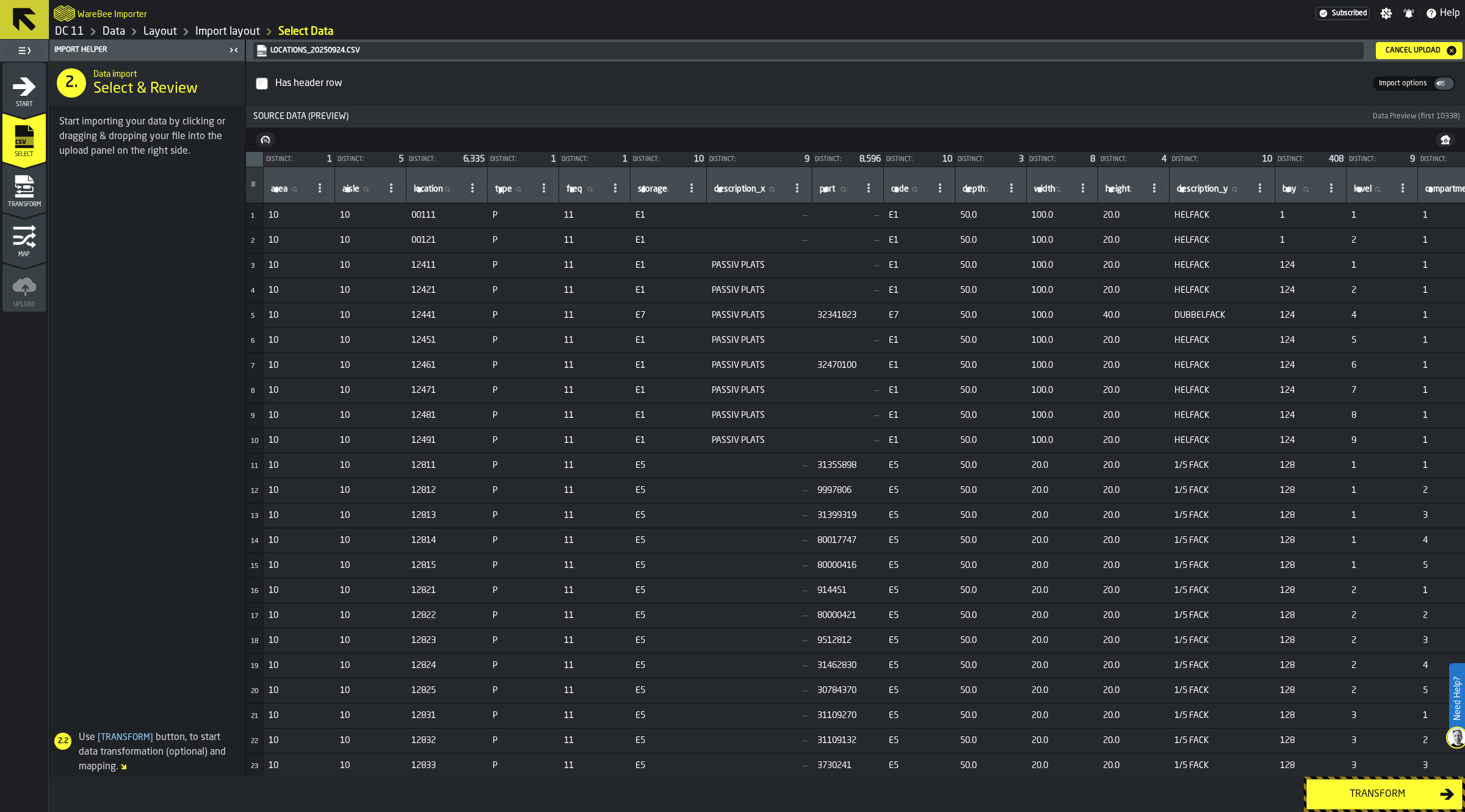
click at [1423, 44] on div "Cancel Upload" at bounding box center [1419, 50] width 77 height 12
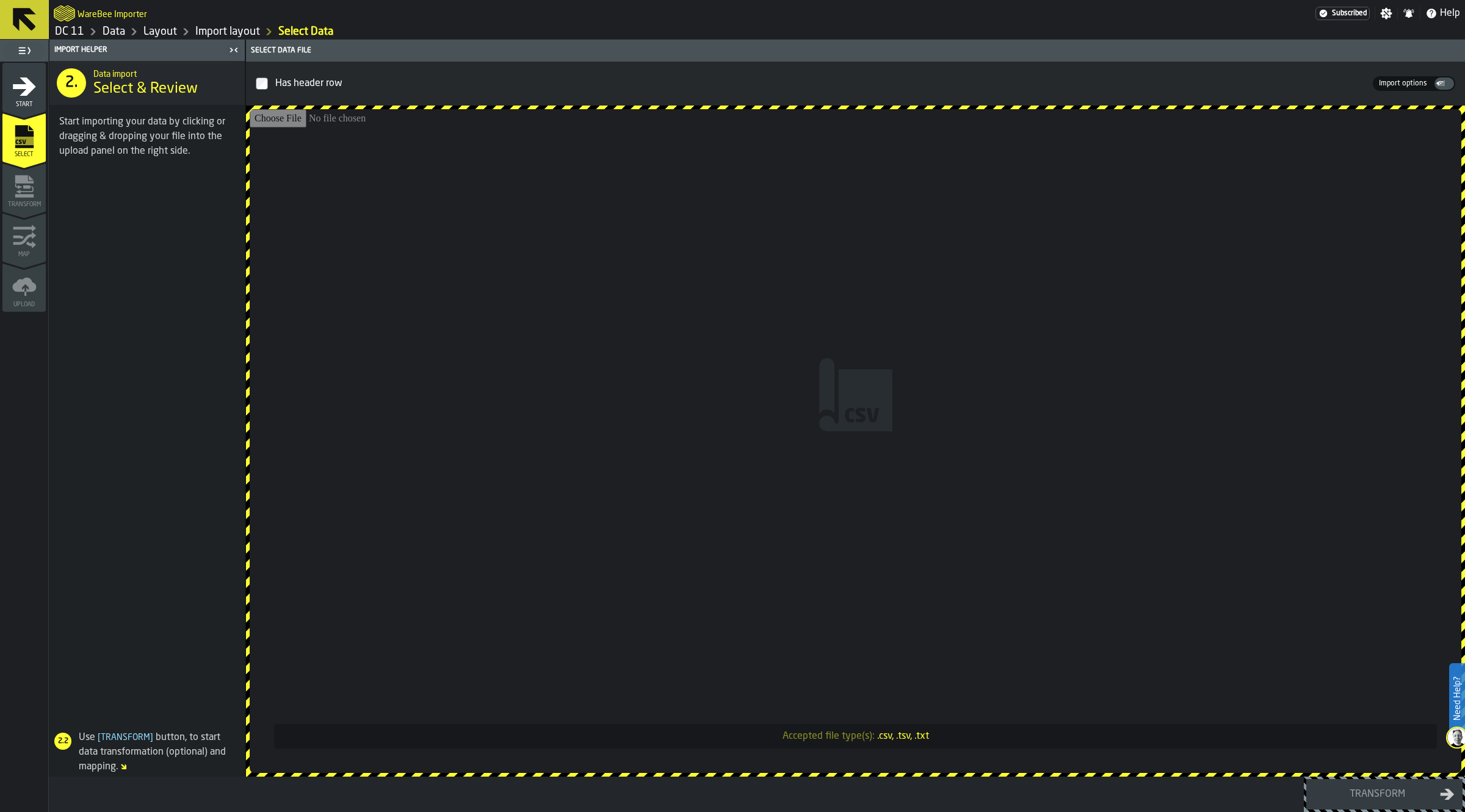
click at [39, 107] on div "1 Start" at bounding box center [24, 87] width 43 height 49
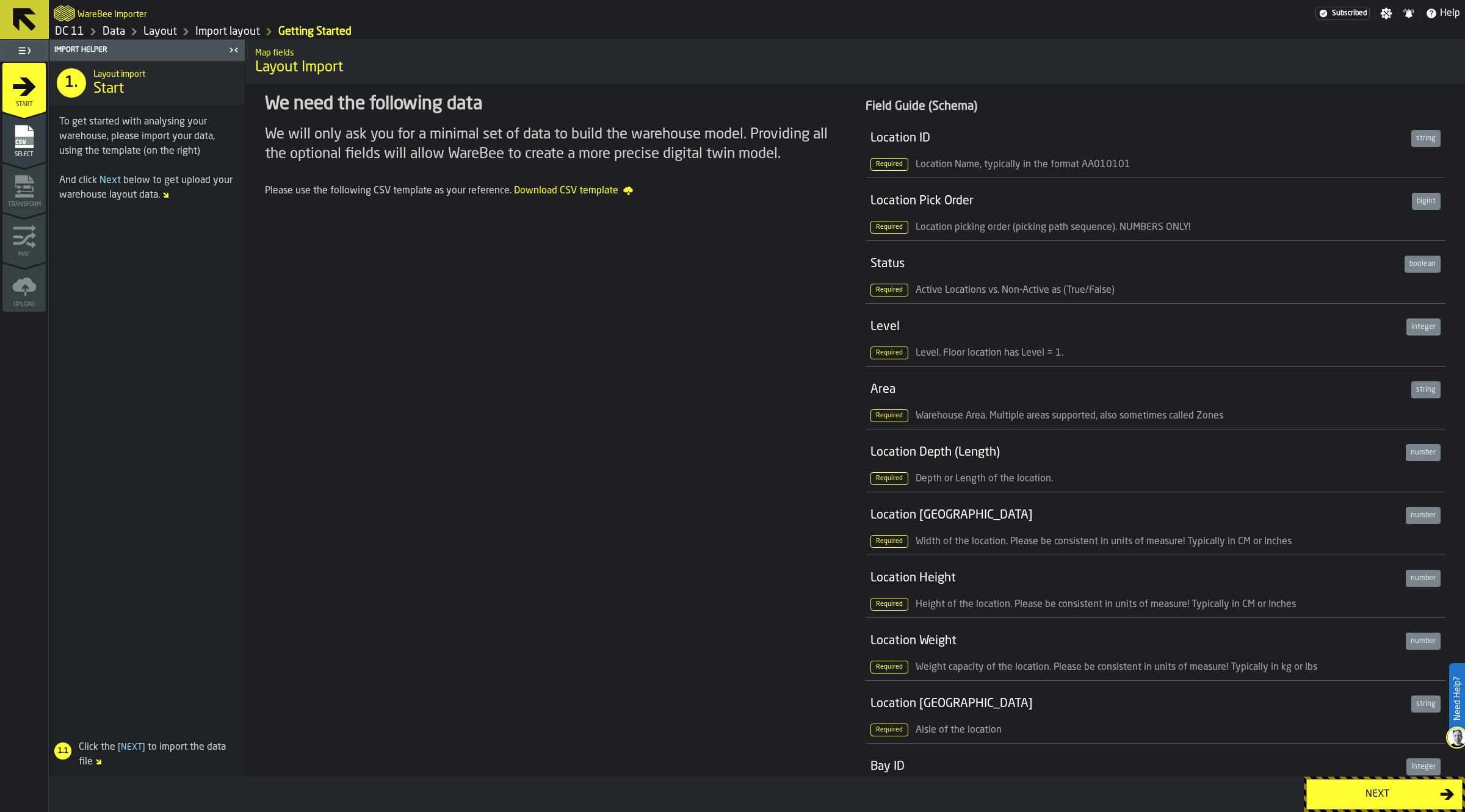
click at [590, 193] on span "Download CSV template" at bounding box center [573, 191] width 119 height 15
click at [592, 474] on div "We need the following data We will only ask you for a minimal set of data to bu…" at bounding box center [554, 782] width 599 height 1397
click at [204, 26] on link "Import layout" at bounding box center [227, 32] width 65 height 14
click at [159, 30] on link "Layout" at bounding box center [160, 32] width 34 height 14
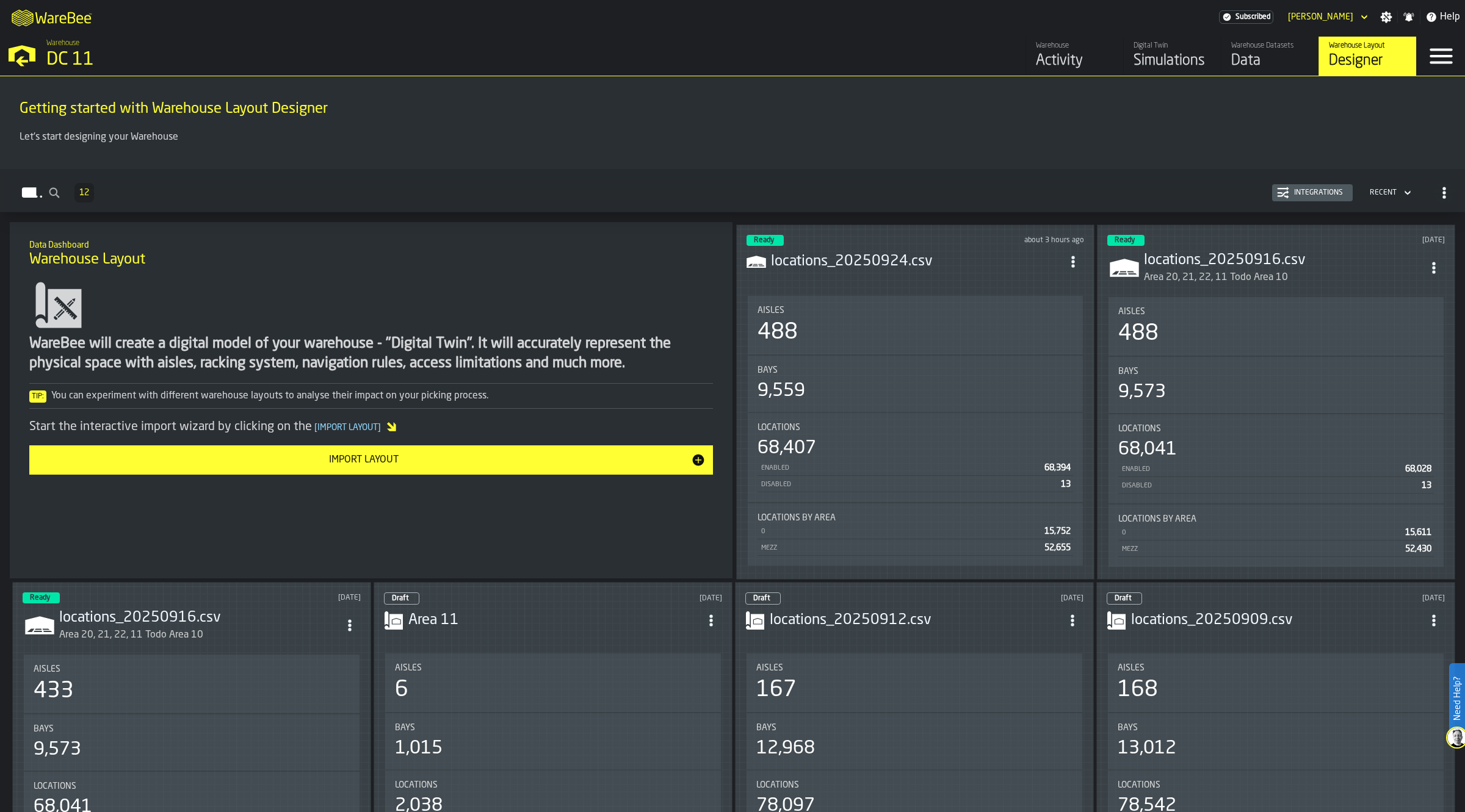
click at [1020, 257] on h3 "locations_20250924.csv" at bounding box center [916, 262] width 291 height 20
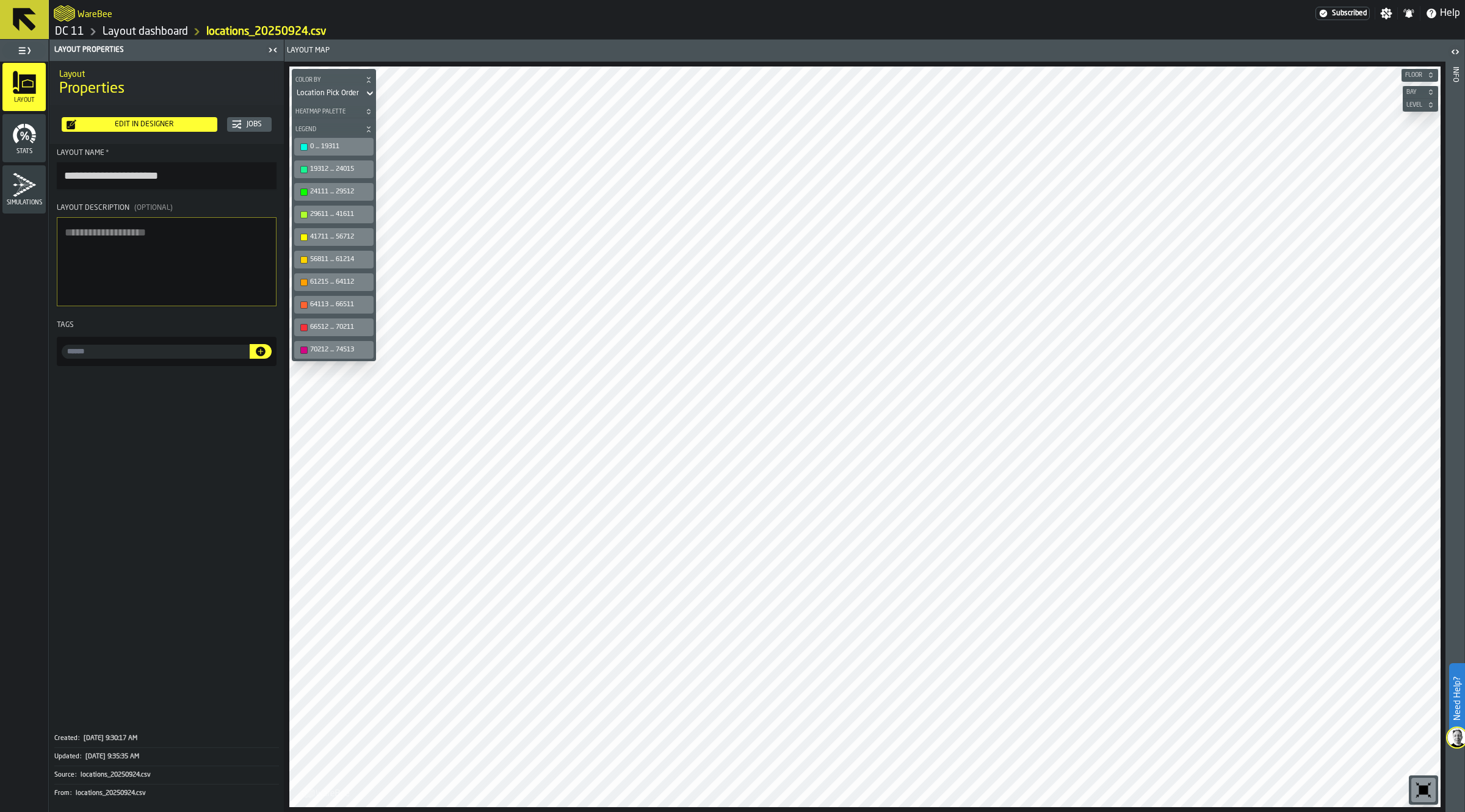
click at [168, 120] on div "Edit in Designer" at bounding box center [144, 124] width 136 height 9
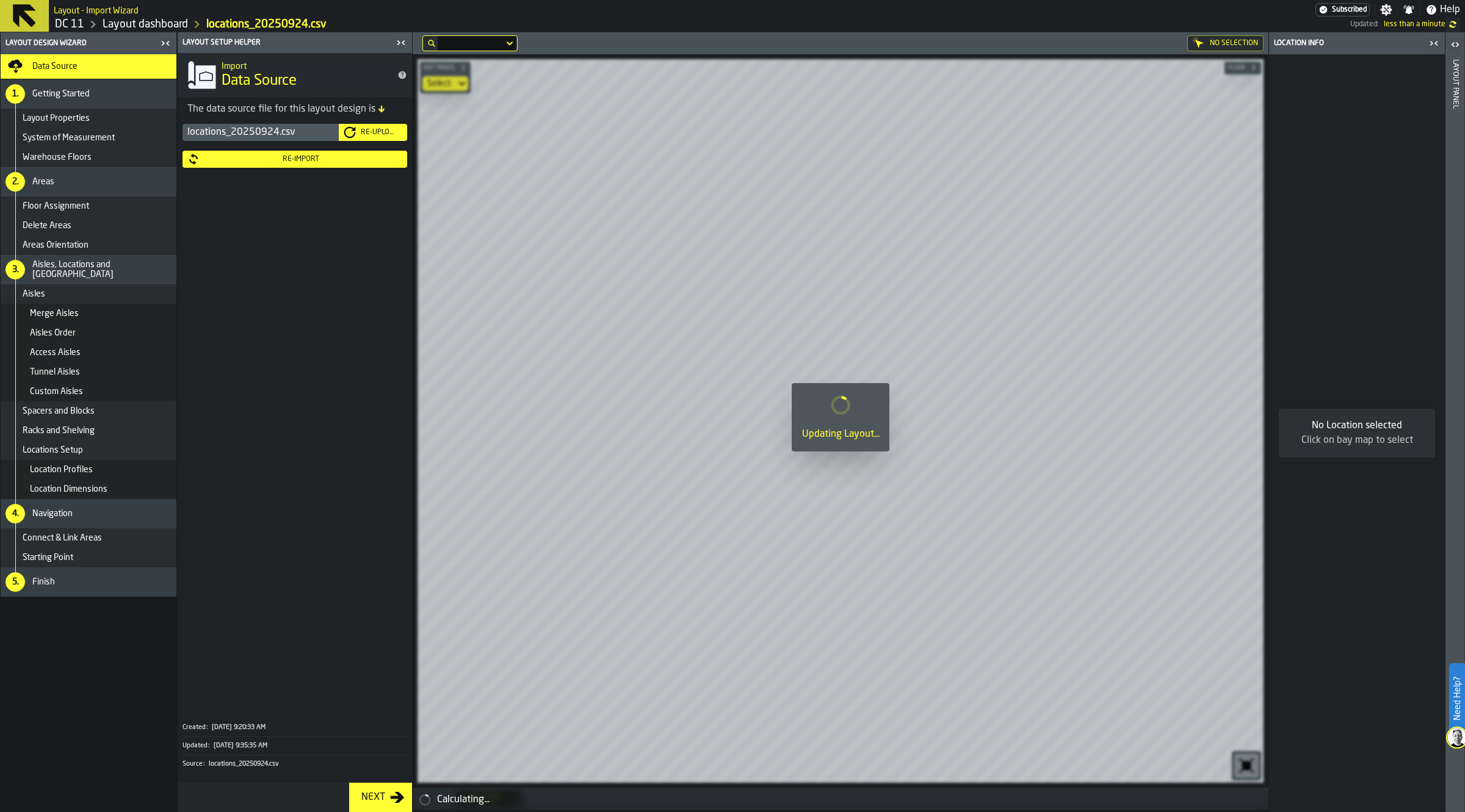
click at [360, 132] on div "Re-Upload" at bounding box center [379, 132] width 46 height 9
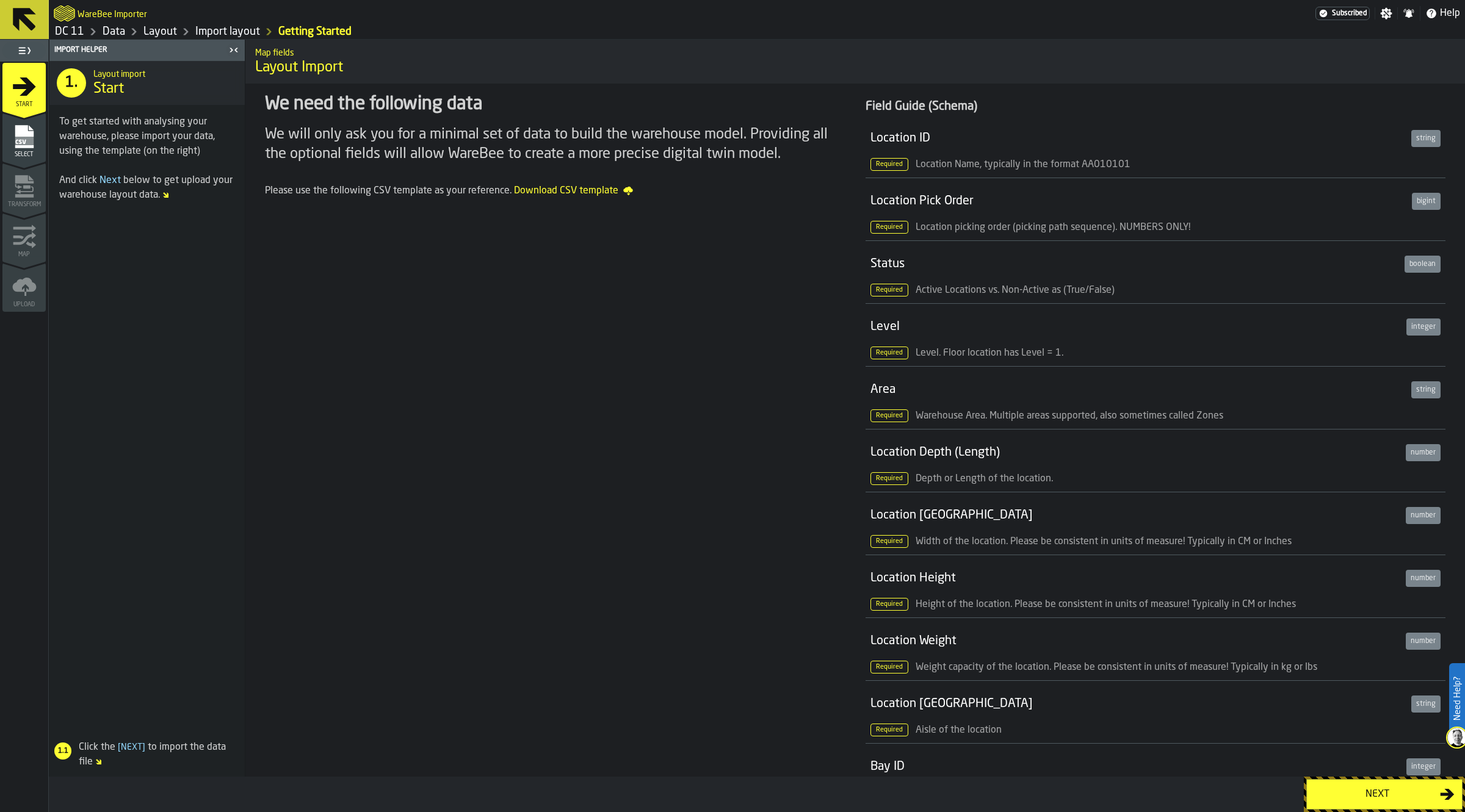
click at [1357, 791] on div "Next" at bounding box center [1377, 795] width 126 height 15
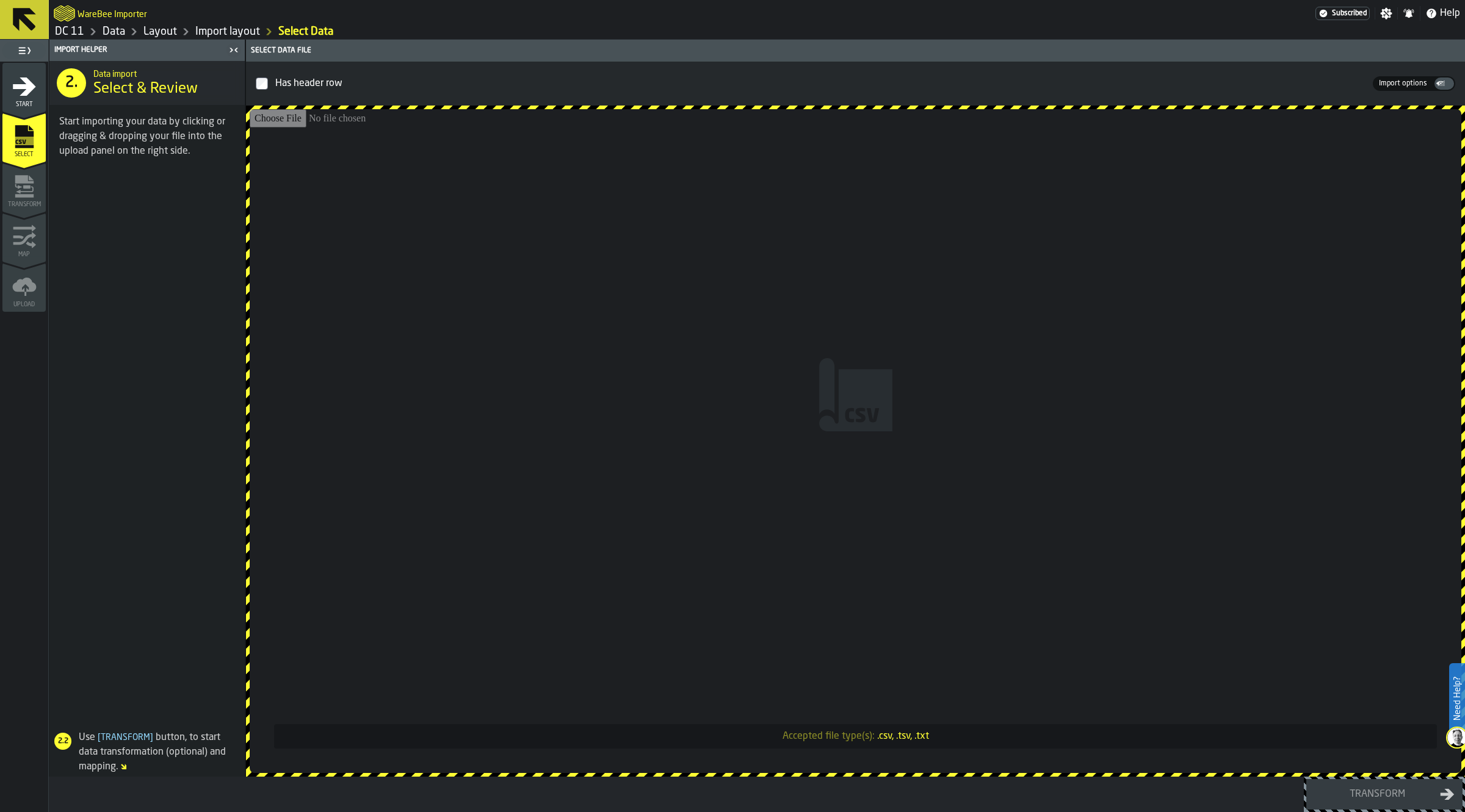
click at [773, 360] on input "Accepted file type(s): .csv, .tsv, .txt" at bounding box center [855, 441] width 1212 height 664
type input "**********"
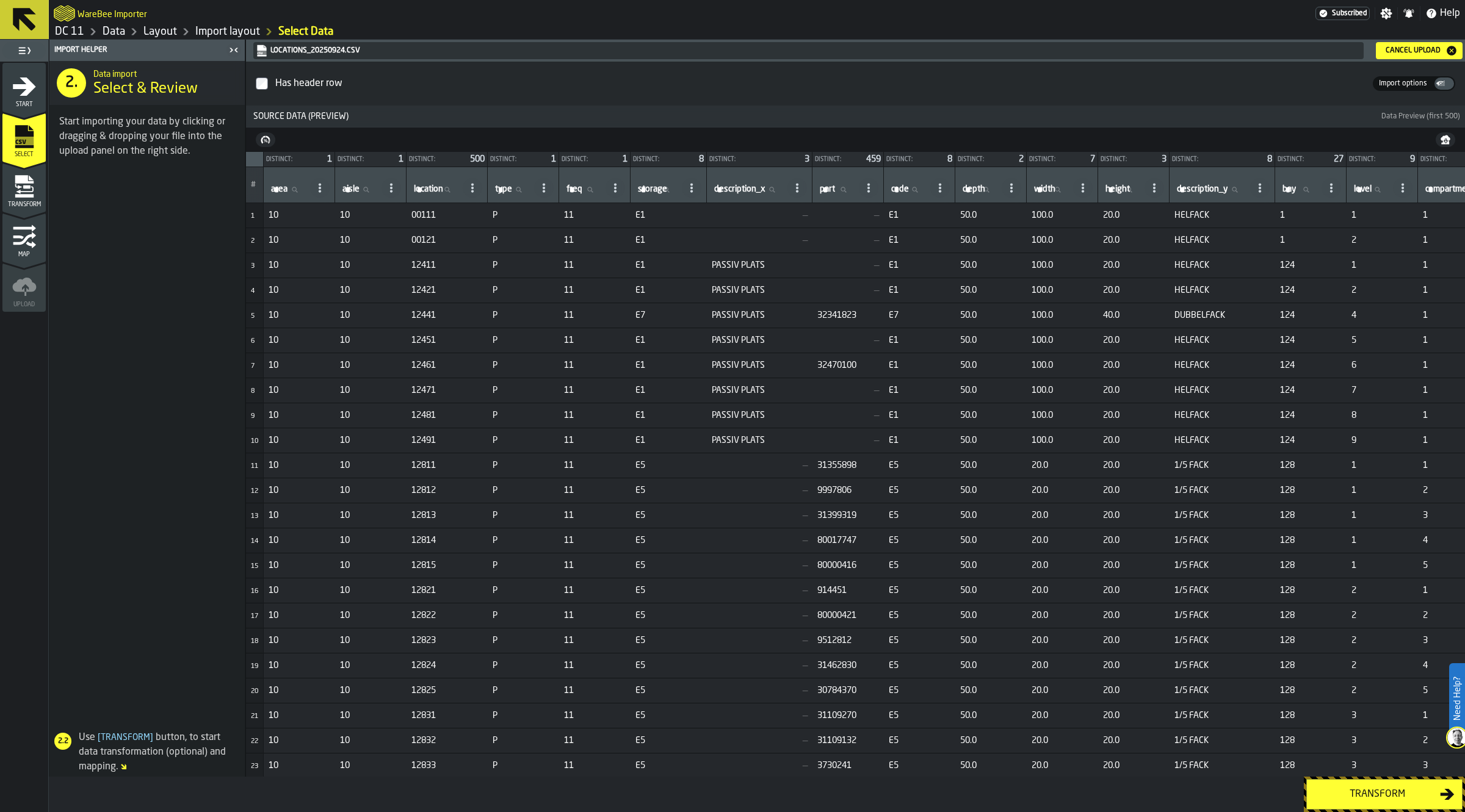
click at [1379, 797] on div "Transform" at bounding box center [1377, 795] width 126 height 15
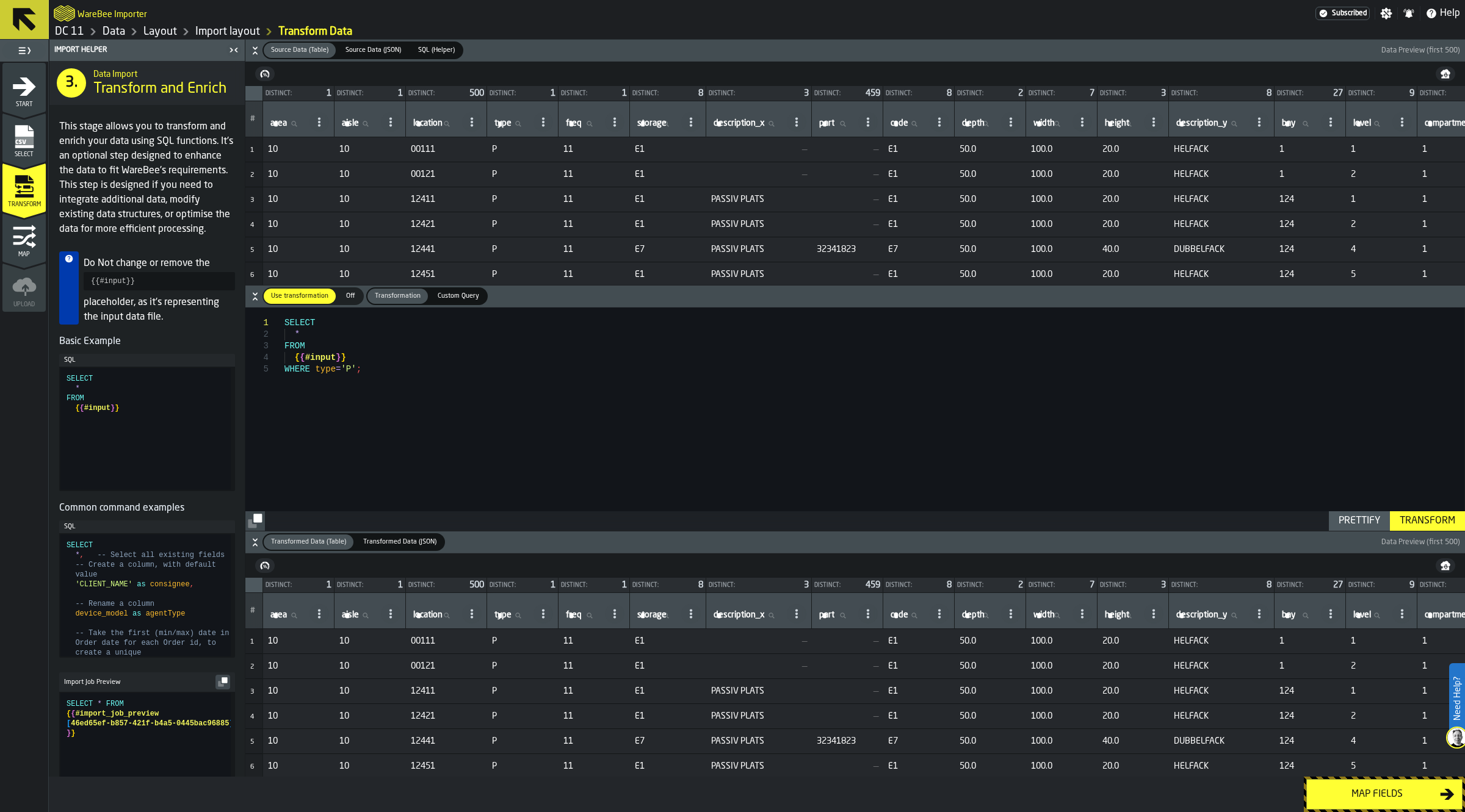
click at [1379, 797] on div "Map fields" at bounding box center [1377, 795] width 126 height 15
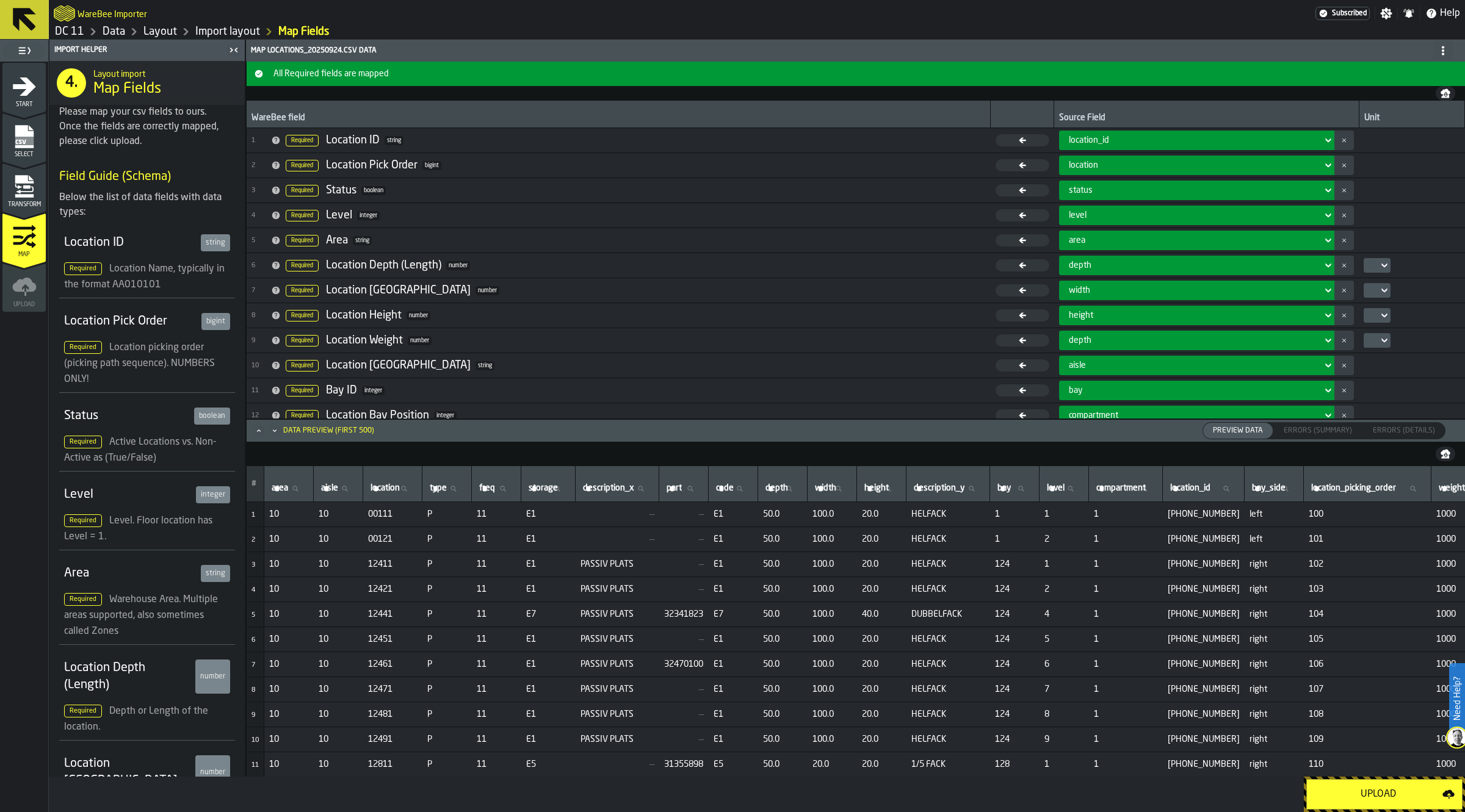
click at [1086, 159] on div "location" at bounding box center [1193, 166] width 259 height 15
